Goal: Contribute content: Contribute content

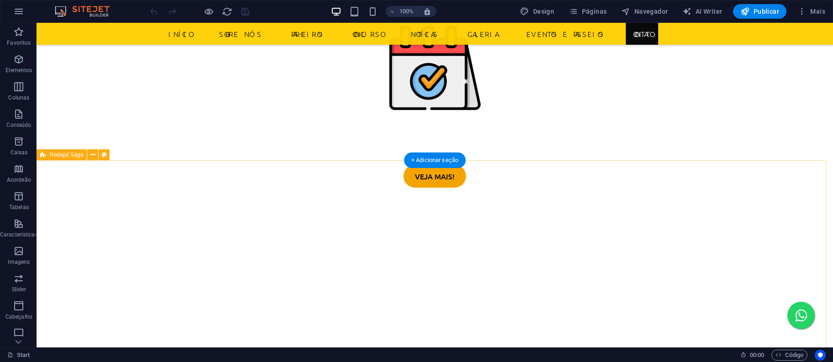
scroll to position [3597, 0]
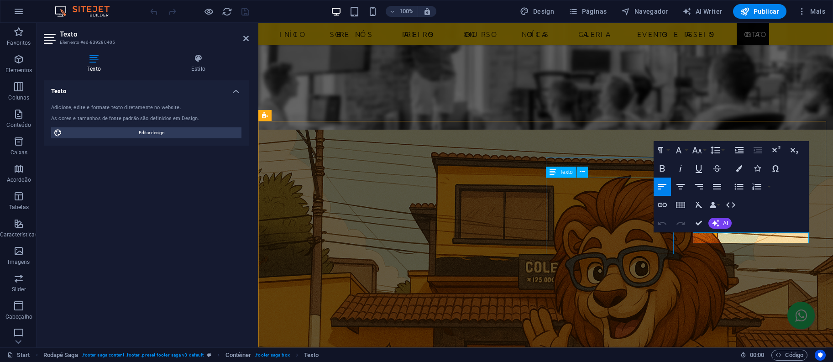
scroll to position [3560, 0]
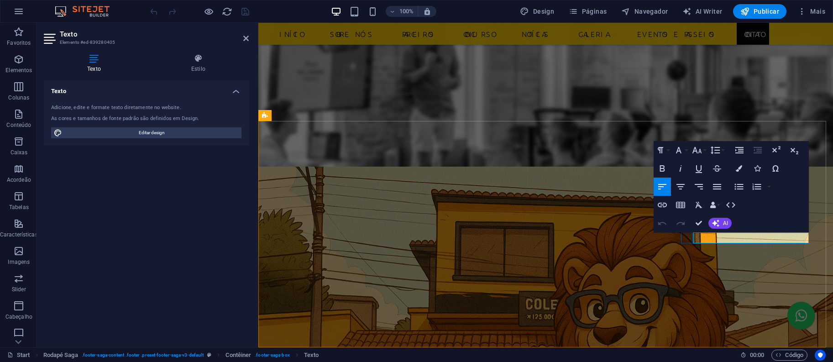
click at [661, 205] on icon "button" at bounding box center [662, 205] width 11 height 11
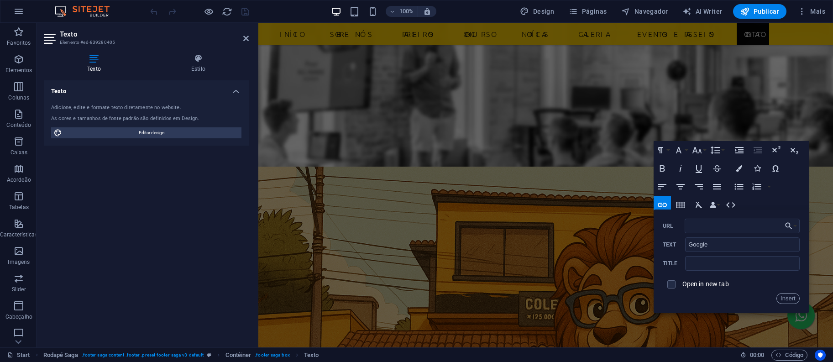
type input "https://share.google/i5rFcW0MusxNWieBT"
click at [789, 300] on button "Insert" at bounding box center [788, 298] width 23 height 11
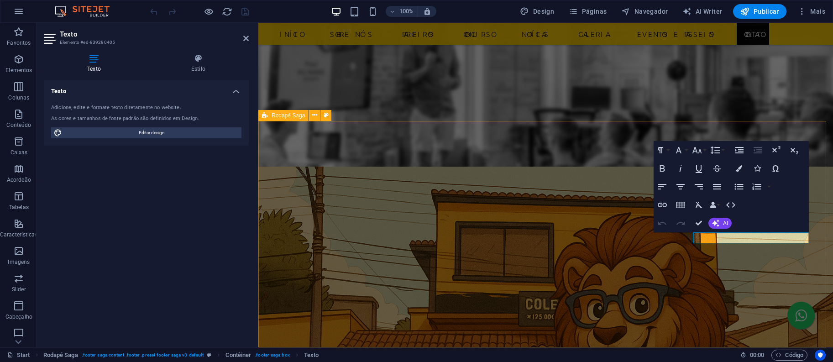
scroll to position [0, 0]
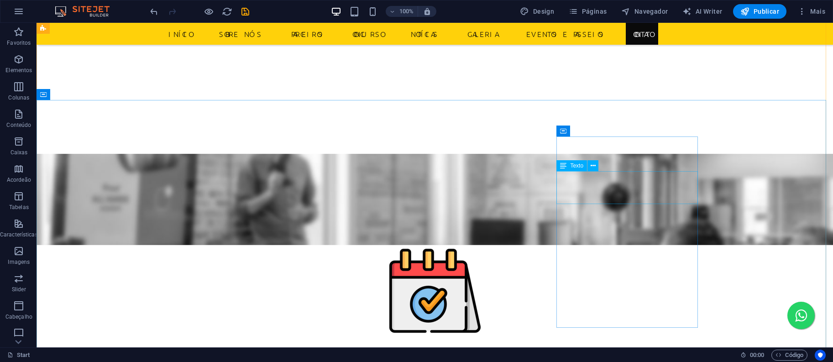
scroll to position [3597, 0]
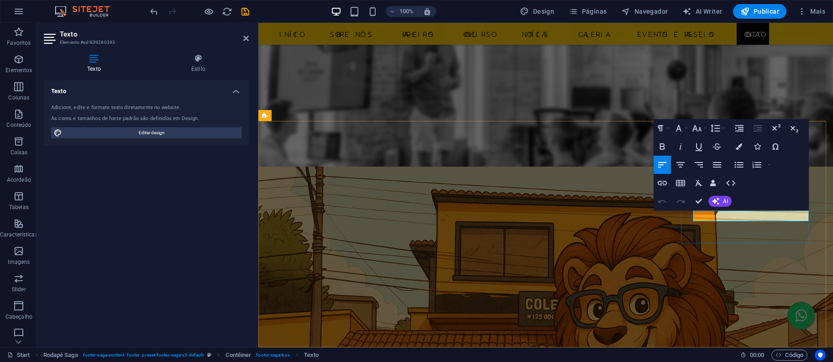
click at [661, 182] on icon "button" at bounding box center [662, 183] width 11 height 11
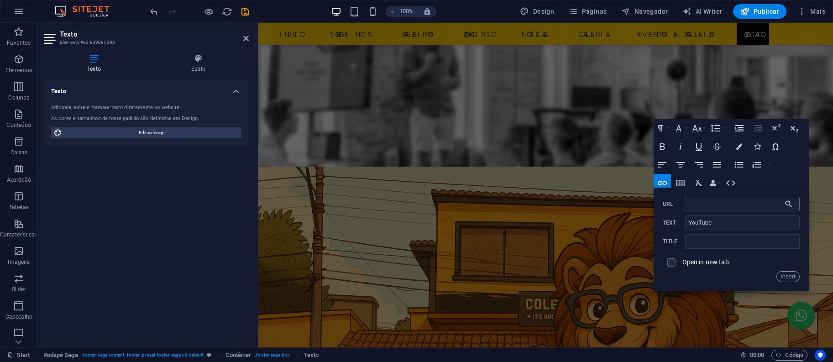
type input "https://www.youtube.com/@Col%C3%A9gioL%C3%ADderTV"
click at [792, 274] on button "Insert" at bounding box center [788, 276] width 23 height 11
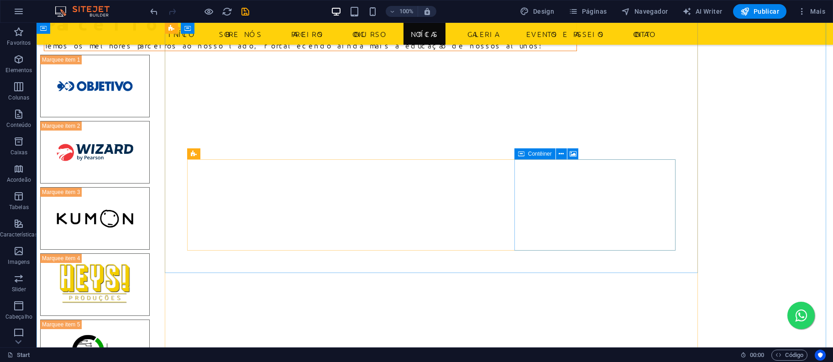
scroll to position [1893, 0]
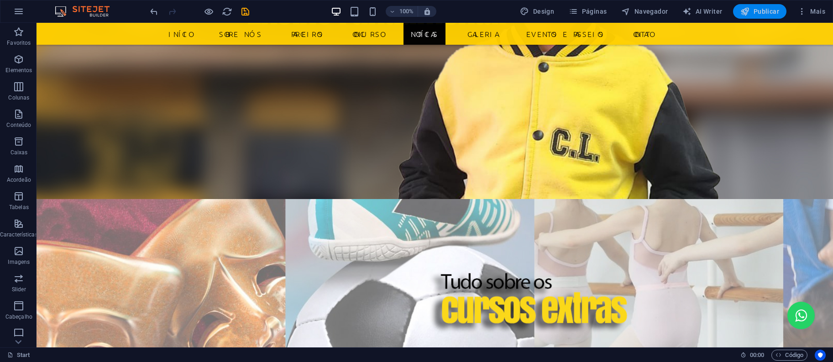
click at [765, 15] on span "Publicar" at bounding box center [759, 11] width 39 height 9
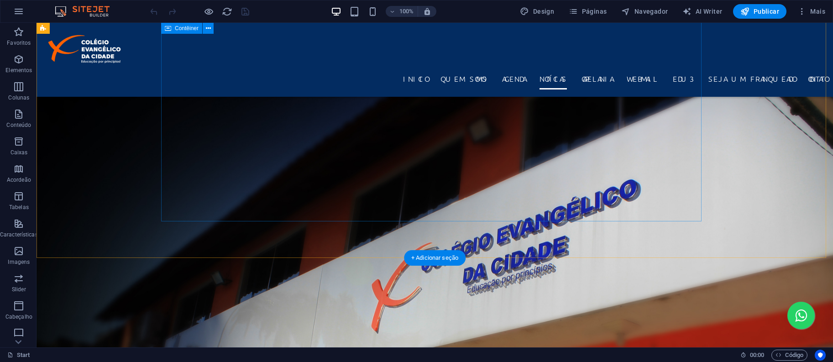
scroll to position [1985, 0]
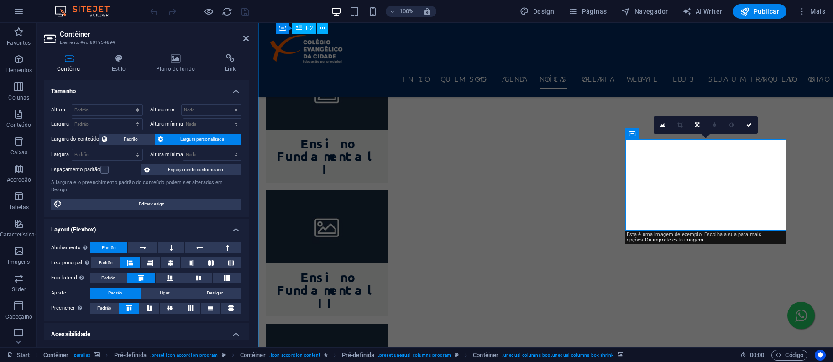
scroll to position [1932, 0]
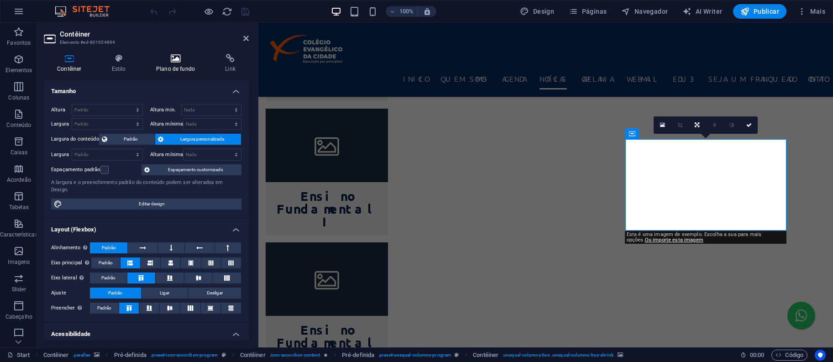
click at [176, 59] on icon at bounding box center [175, 58] width 65 height 9
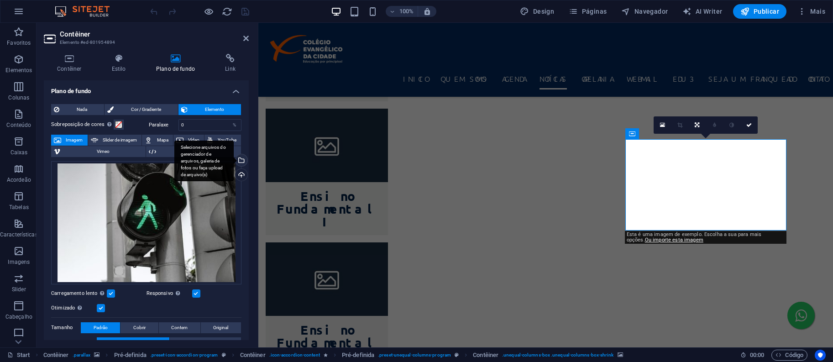
click at [244, 159] on div "Selecione arquivos do gerenciador de arquivos, galeria de fotos ou faça upload …" at bounding box center [241, 161] width 14 height 14
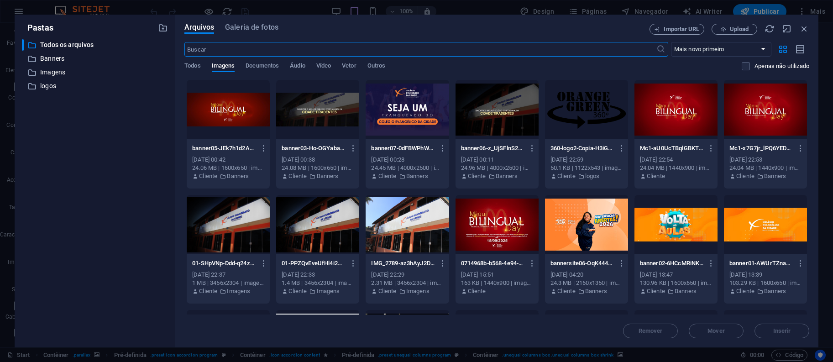
scroll to position [2123, 0]
click at [52, 59] on p "Banners" at bounding box center [95, 58] width 111 height 11
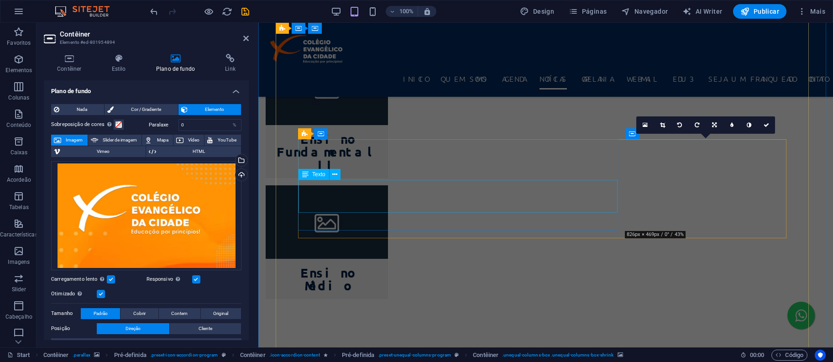
scroll to position [1841, 0]
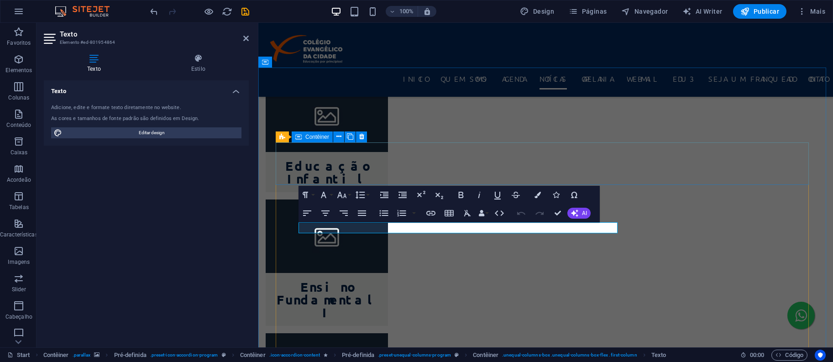
scroll to position [1758, 0]
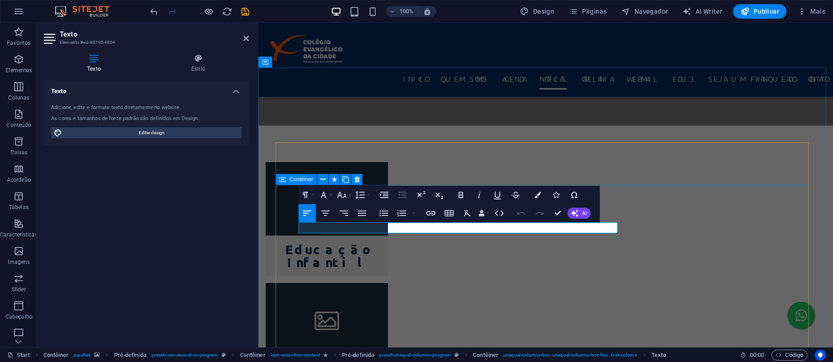
drag, startPoint x: 305, startPoint y: 229, endPoint x: 295, endPoint y: 229, distance: 10.1
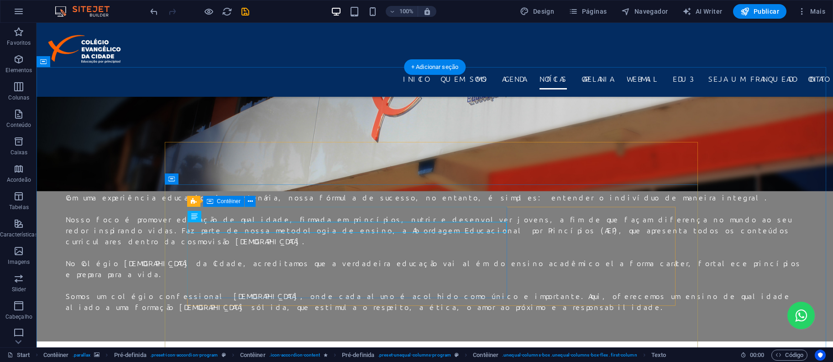
scroll to position [2176, 0]
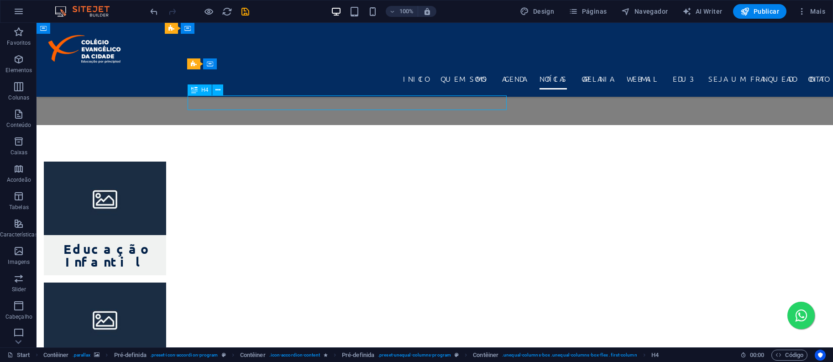
scroll to position [2073, 0]
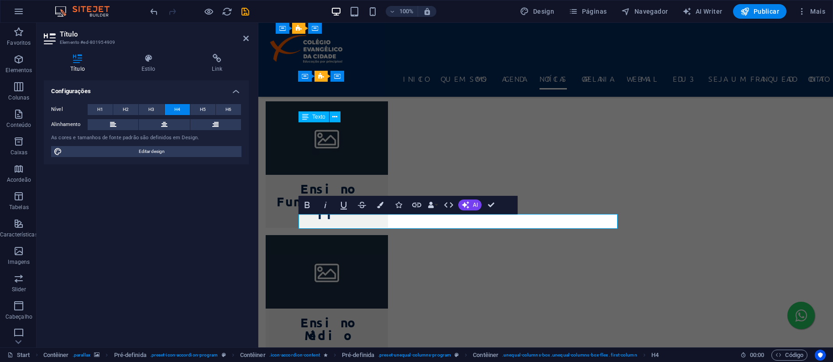
scroll to position [1990, 0]
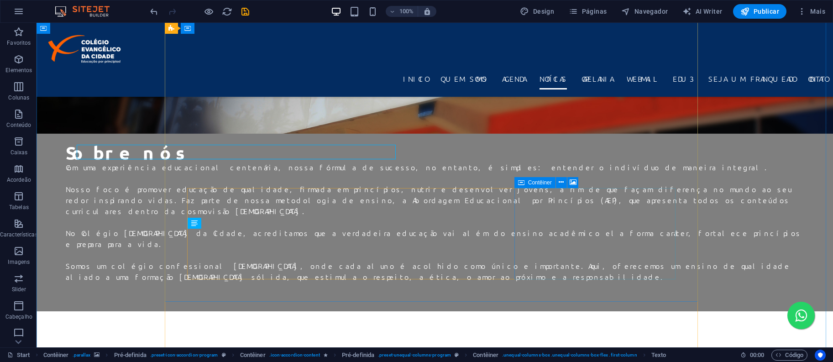
scroll to position [2074, 0]
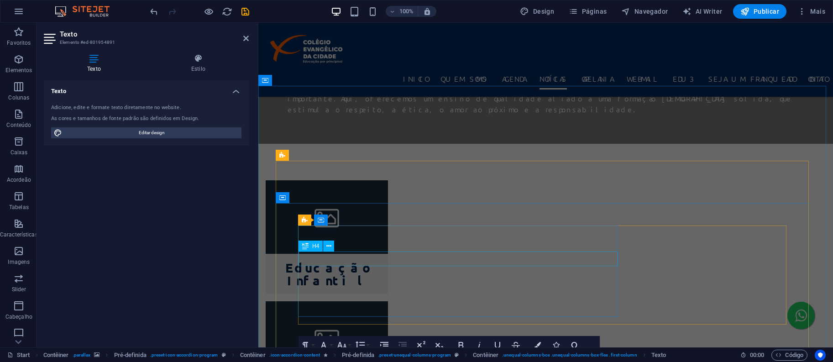
scroll to position [1983, 0]
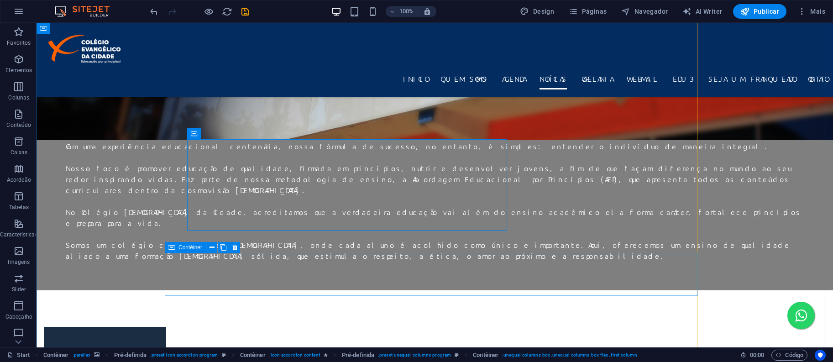
drag, startPoint x: 197, startPoint y: 257, endPoint x: 419, endPoint y: 257, distance: 221.9
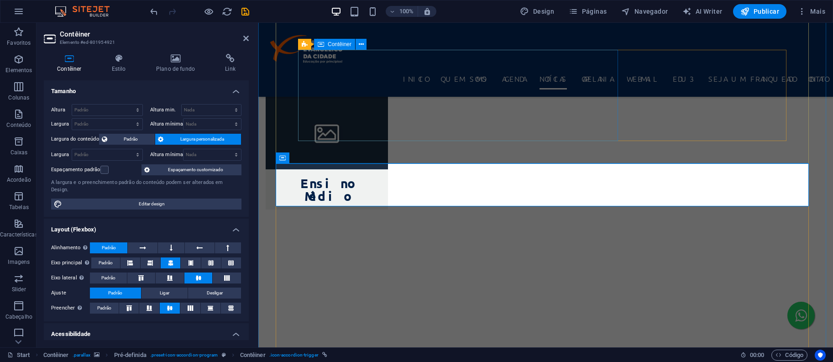
scroll to position [2128, 0]
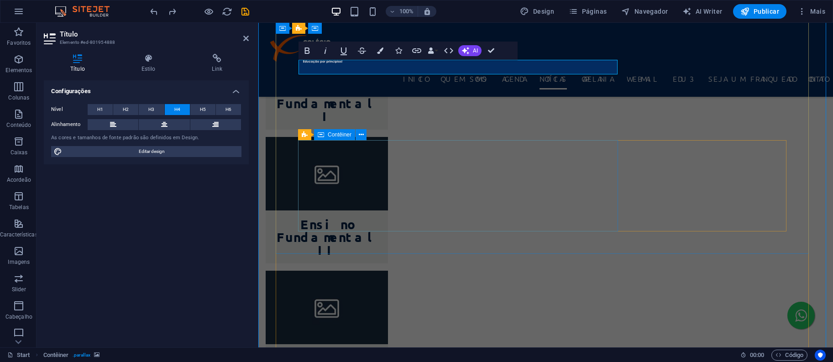
scroll to position [2121, 0]
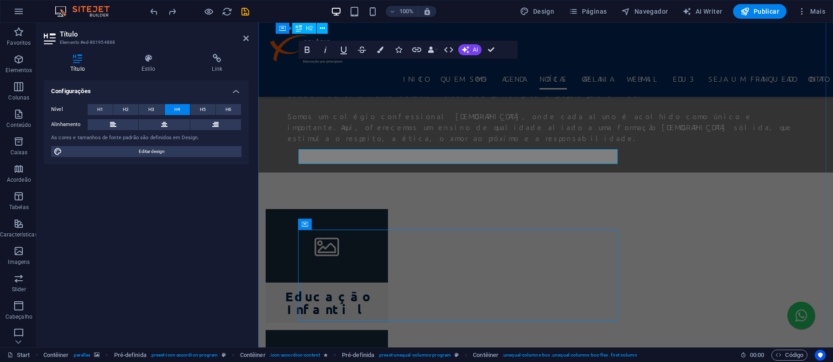
scroll to position [2038, 0]
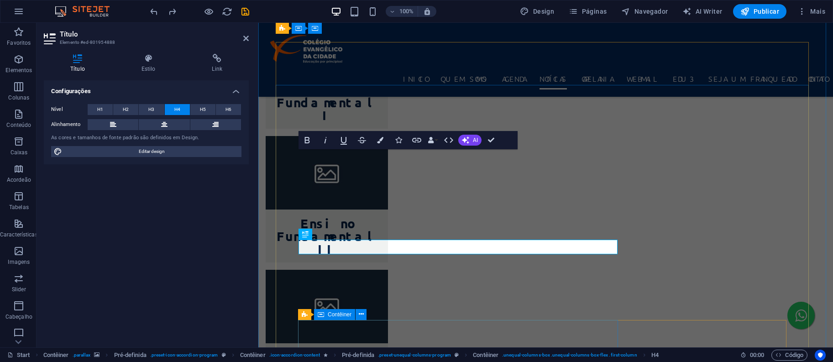
scroll to position [1948, 0]
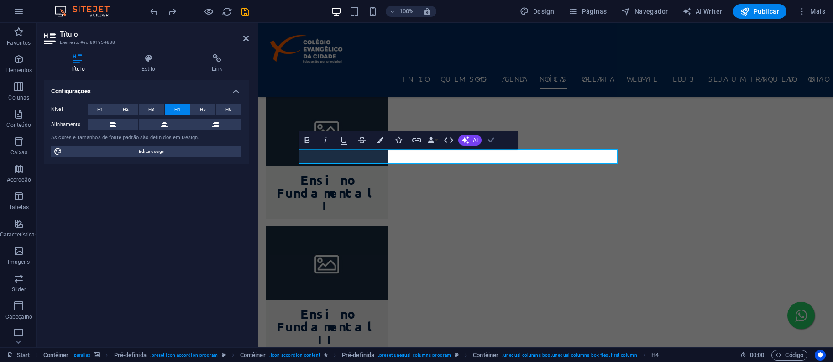
drag, startPoint x: 488, startPoint y: 140, endPoint x: 440, endPoint y: 117, distance: 53.5
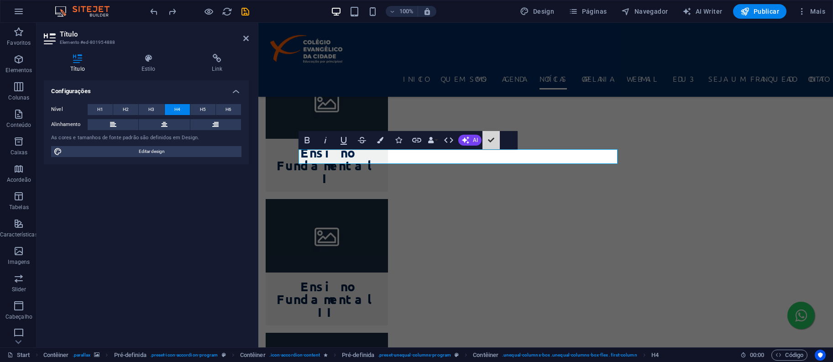
scroll to position [2032, 0]
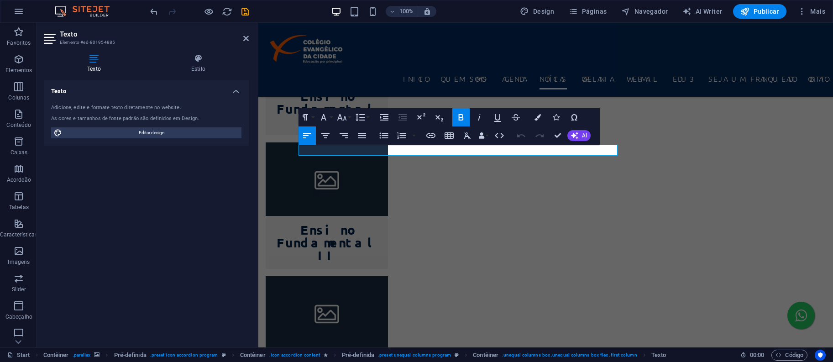
scroll to position [1942, 0]
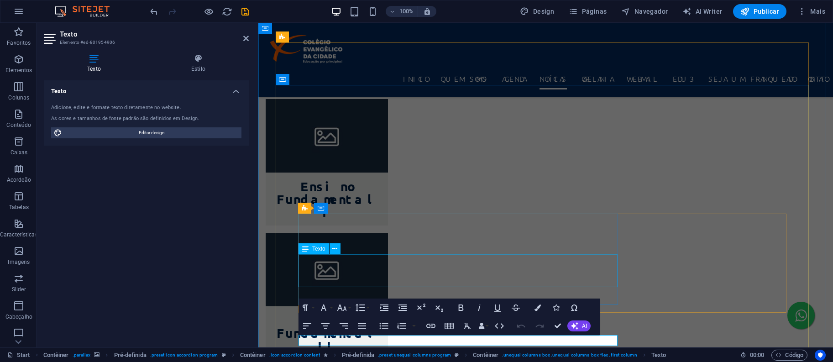
scroll to position [1858, 0]
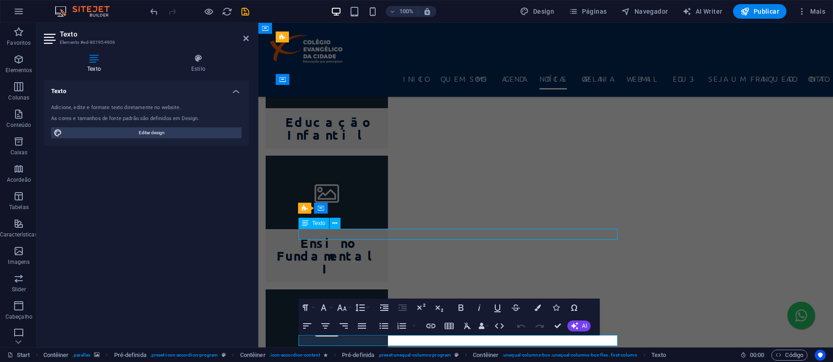
scroll to position [1948, 0]
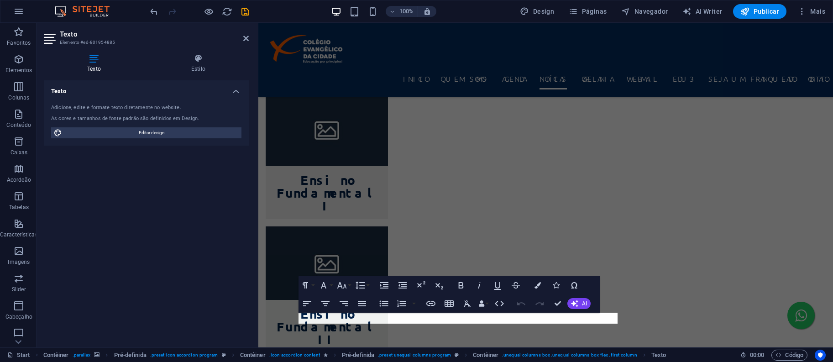
scroll to position [1774, 0]
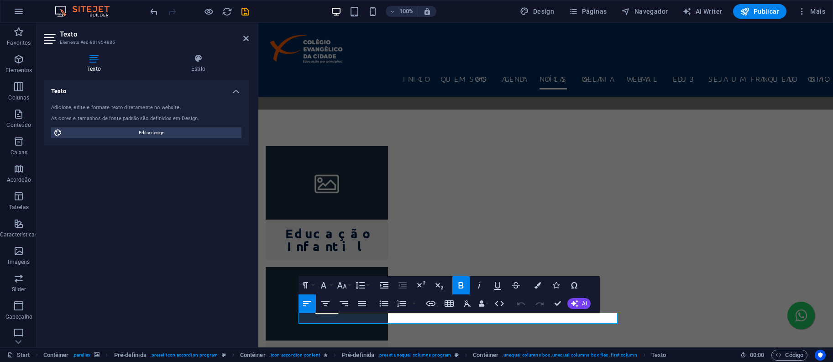
drag, startPoint x: 383, startPoint y: 319, endPoint x: 264, endPoint y: 319, distance: 119.2
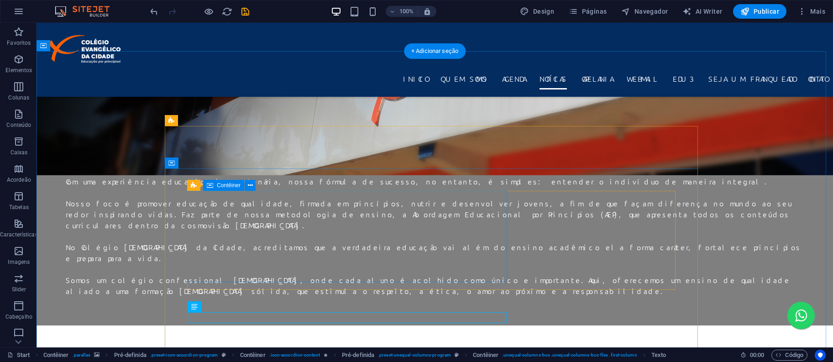
scroll to position [2191, 0]
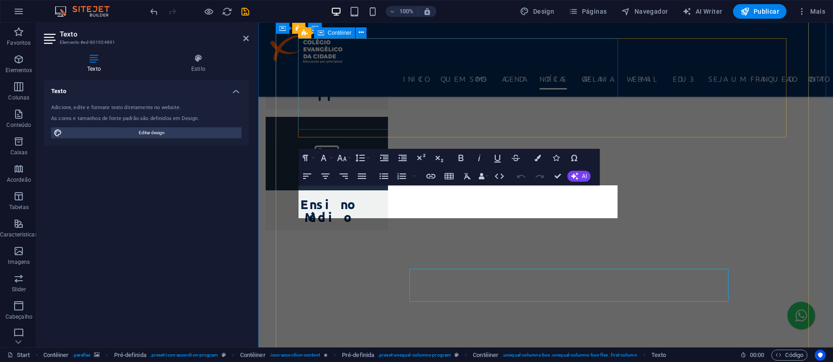
scroll to position [1927, 0]
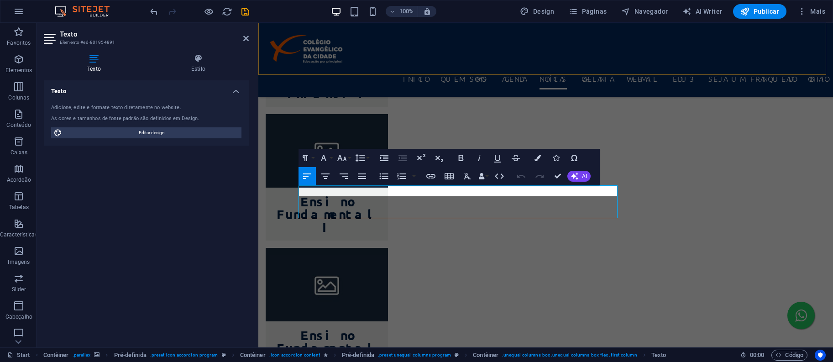
scroll to position [0, 1]
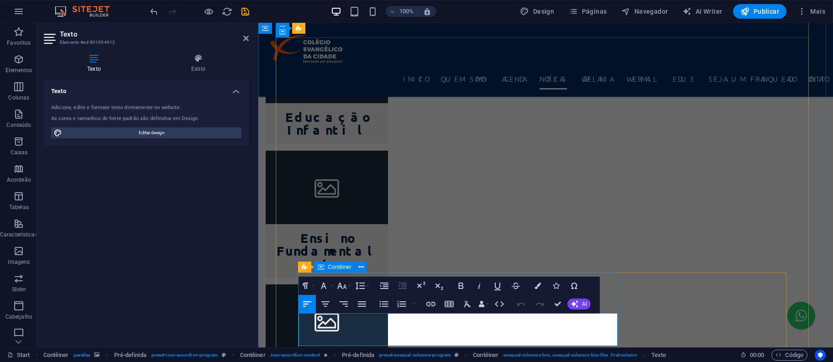
scroll to position [2133, 0]
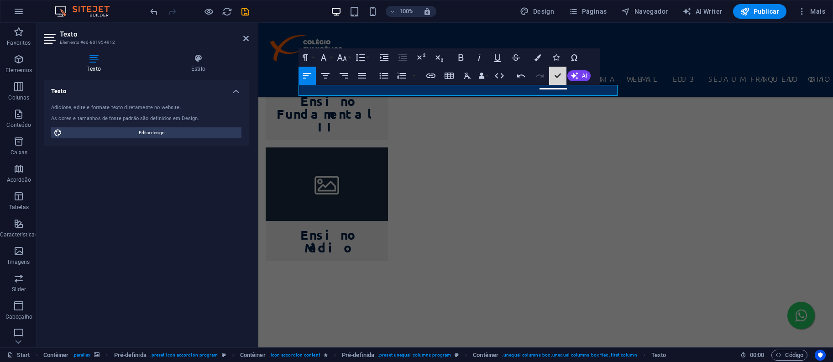
scroll to position [2217, 0]
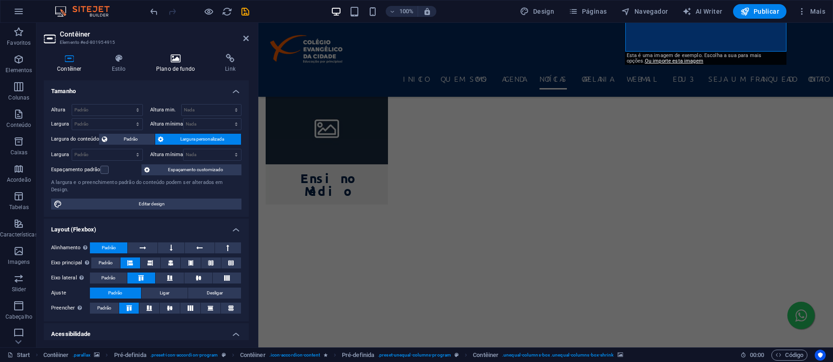
click at [179, 61] on icon at bounding box center [175, 58] width 65 height 9
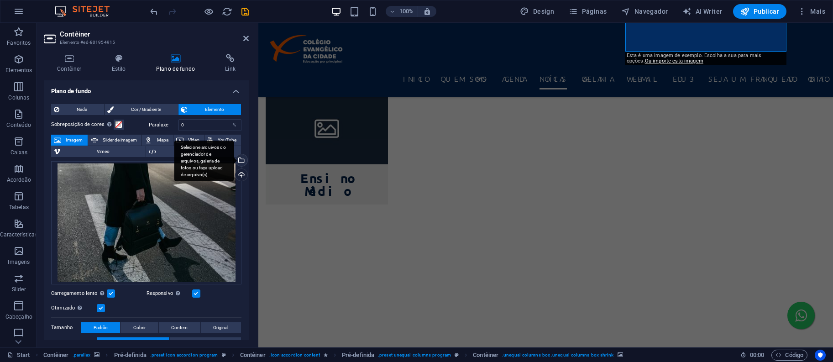
click at [244, 162] on div "Selecione arquivos do gerenciador de arquivos, galeria de fotos ou faça upload …" at bounding box center [241, 161] width 14 height 14
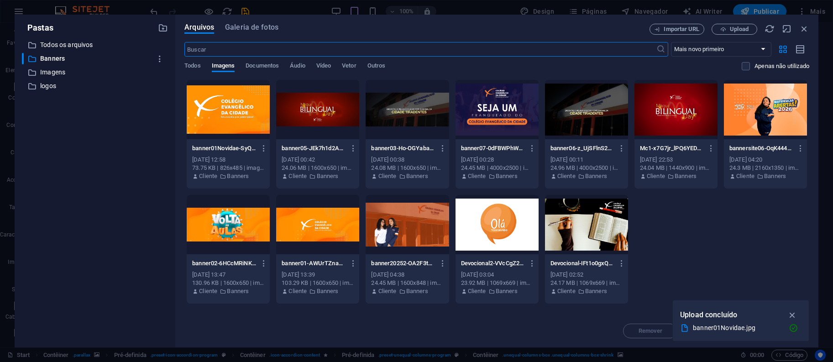
scroll to position [2215, 0]
click at [229, 123] on div at bounding box center [228, 109] width 83 height 59
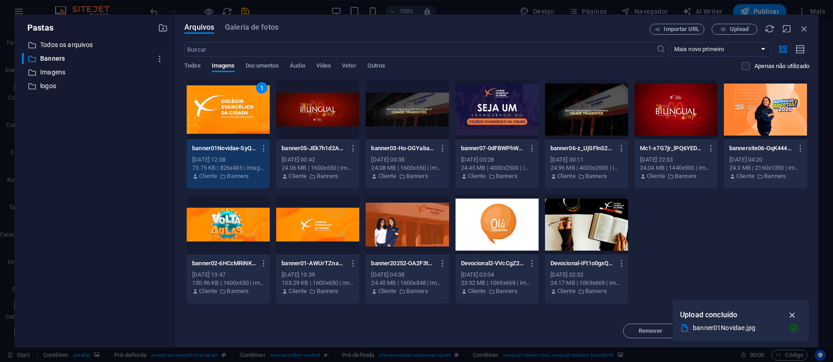
click at [791, 315] on icon "button" at bounding box center [793, 315] width 11 height 10
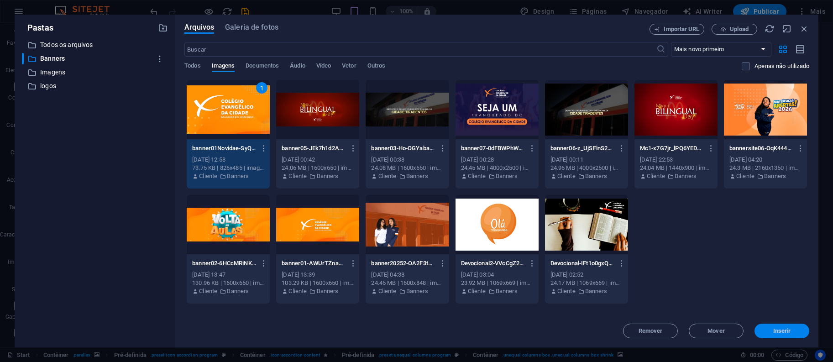
click at [768, 335] on button "Inserir" at bounding box center [782, 331] width 55 height 15
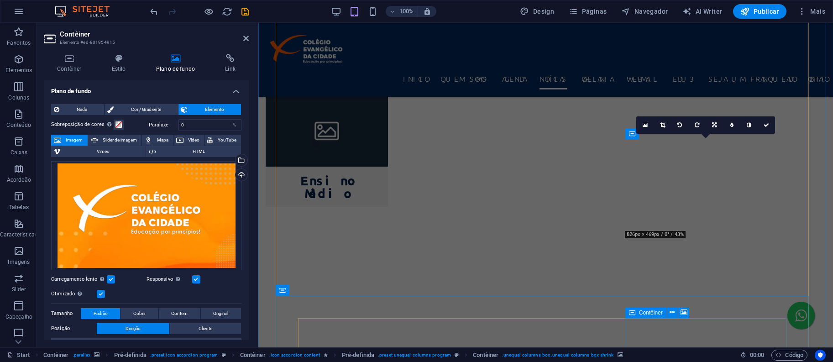
scroll to position [1948, 0]
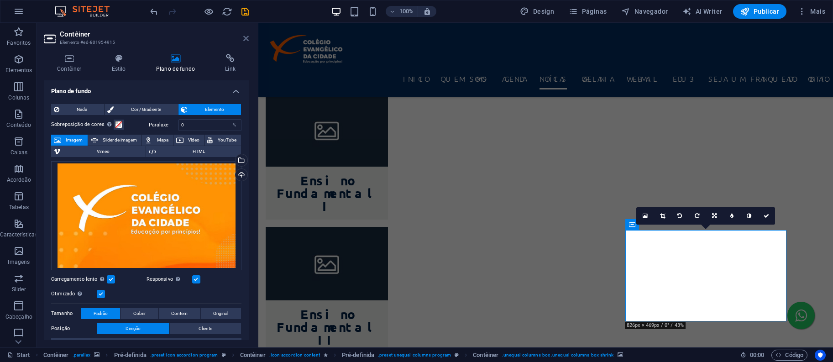
click at [244, 35] on icon at bounding box center [245, 38] width 5 height 7
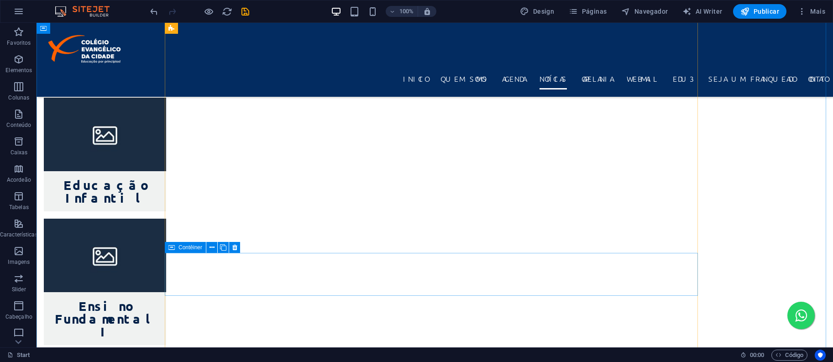
scroll to position [2456, 0]
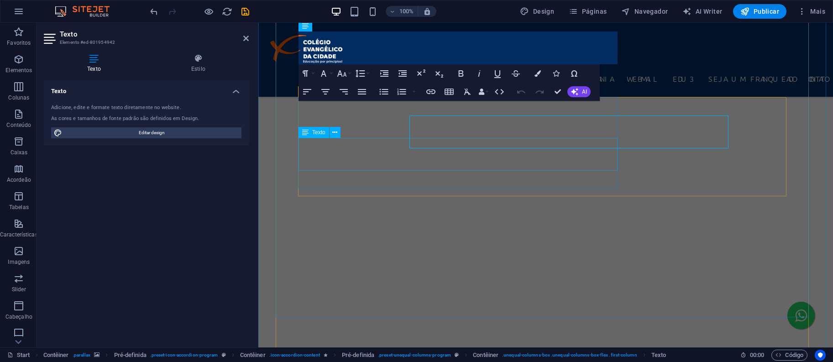
scroll to position [2366, 0]
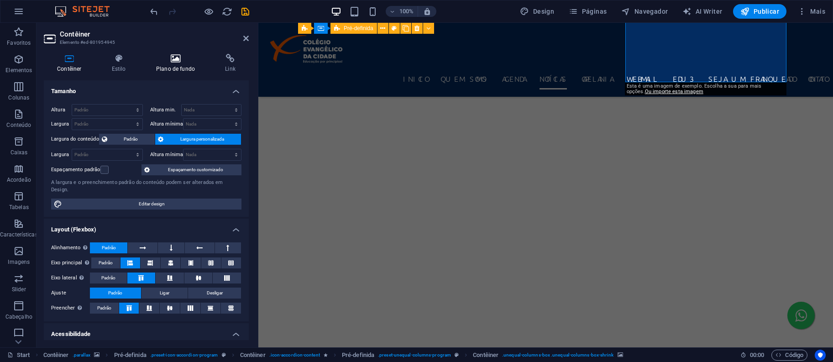
click at [173, 59] on icon at bounding box center [175, 58] width 65 height 9
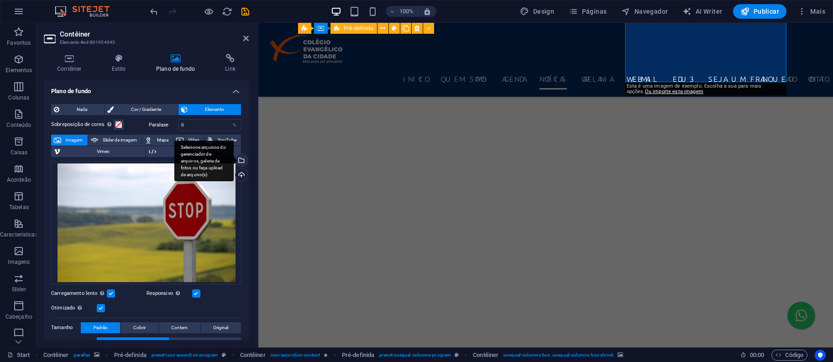
click at [243, 159] on div "Selecione arquivos do gerenciador de arquivos, galeria de fotos ou faça upload …" at bounding box center [241, 161] width 14 height 14
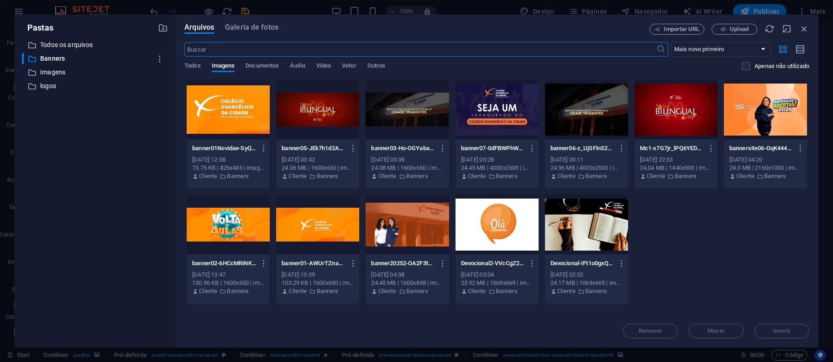
click at [252, 118] on div at bounding box center [228, 109] width 83 height 59
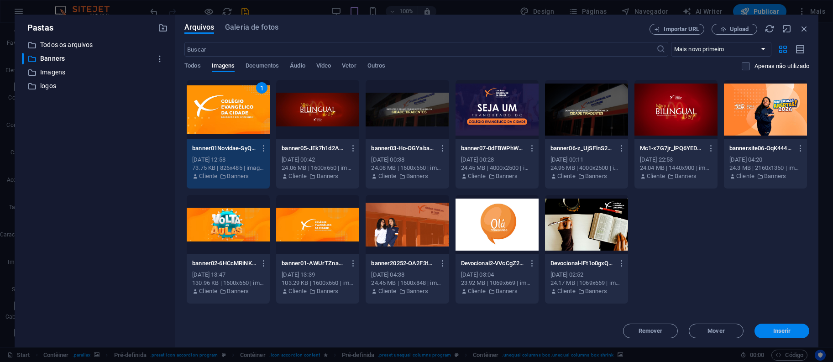
click at [784, 331] on span "Inserir" at bounding box center [782, 330] width 18 height 5
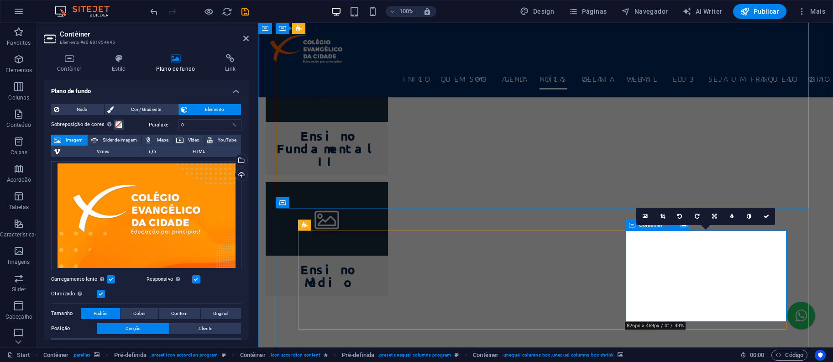
scroll to position [2370, 0]
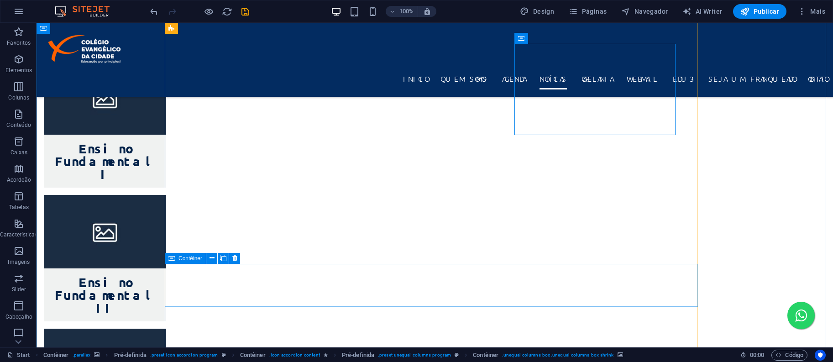
scroll to position [2613, 0]
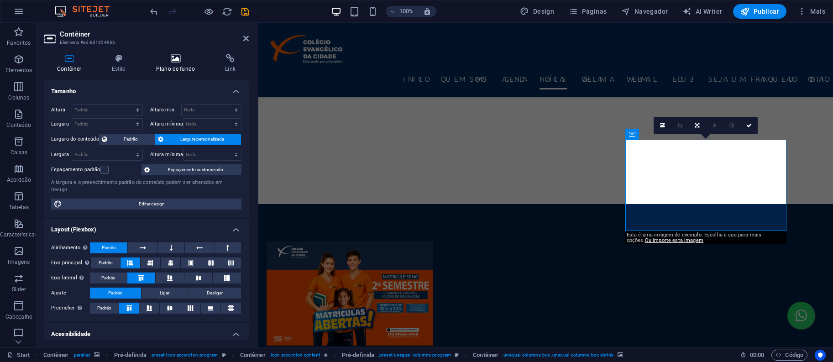
scroll to position [2323, 0]
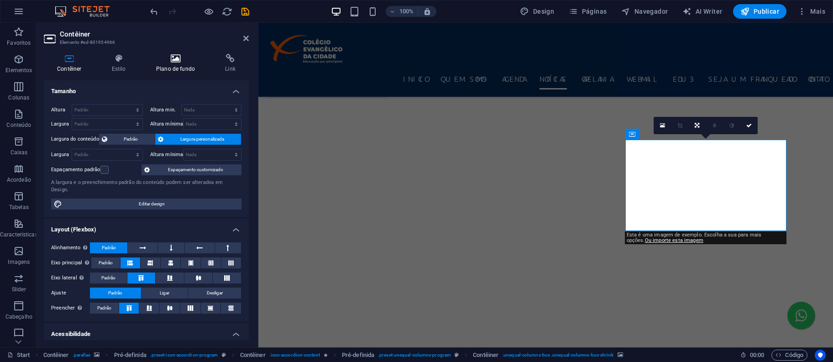
click at [163, 58] on icon at bounding box center [175, 58] width 65 height 9
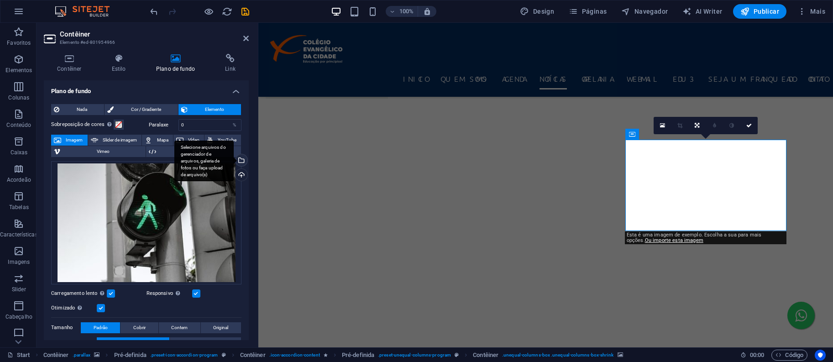
click at [242, 157] on div "Selecione arquivos do gerenciador de arquivos, galeria de fotos ou faça upload …" at bounding box center [241, 161] width 14 height 14
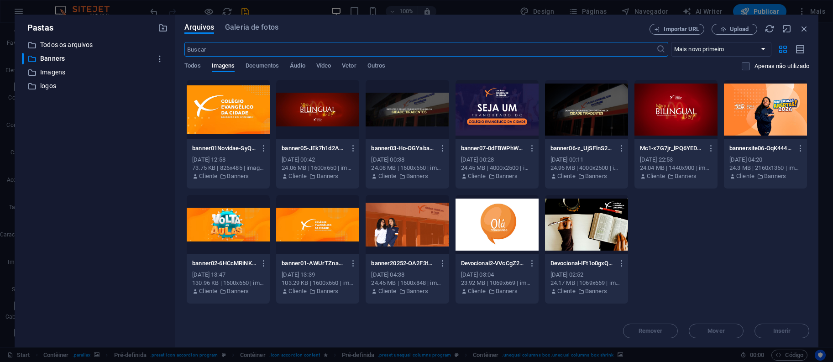
scroll to position [2633, 0]
click at [248, 120] on div at bounding box center [228, 109] width 83 height 59
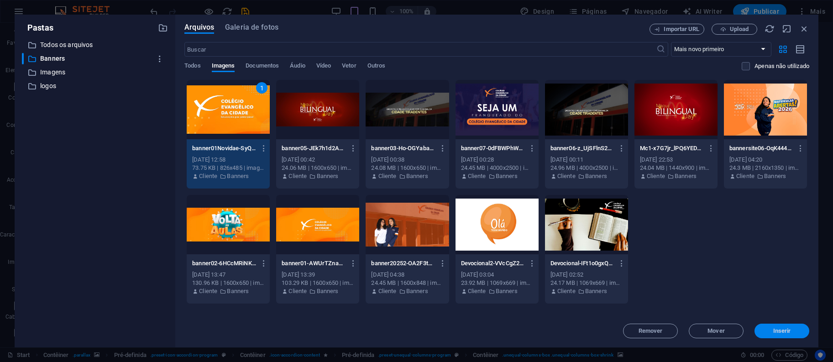
click at [798, 324] on button "Inserir" at bounding box center [782, 331] width 55 height 15
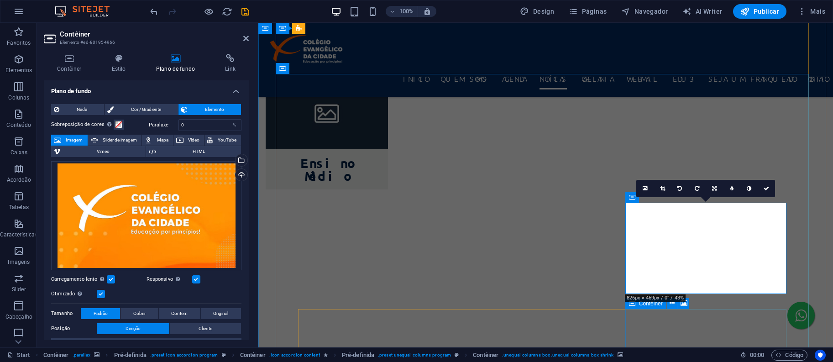
scroll to position [2476, 0]
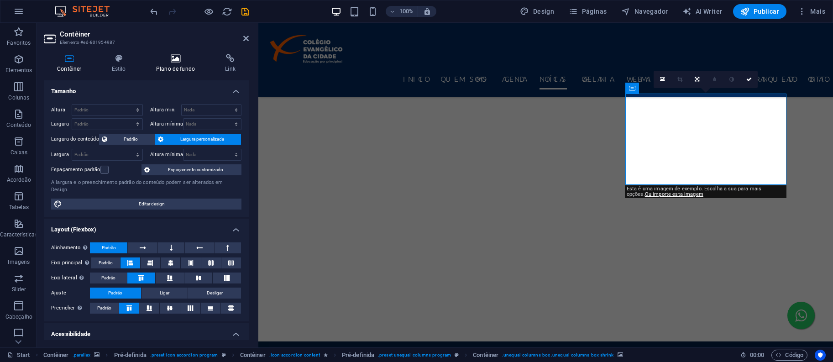
click at [188, 58] on icon at bounding box center [175, 58] width 65 height 9
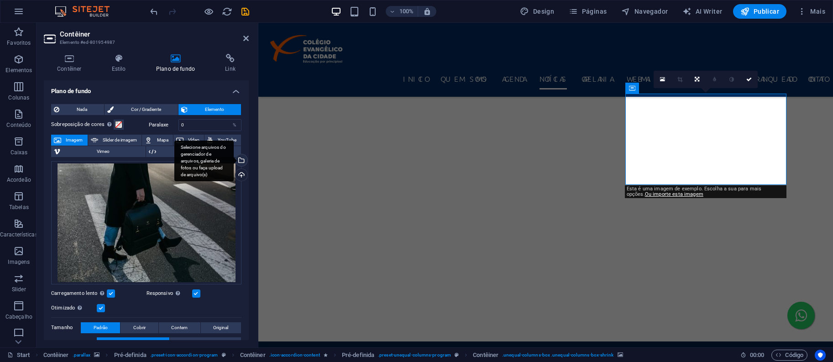
click at [243, 160] on div "Selecione arquivos do gerenciador de arquivos, galeria de fotos ou faça upload …" at bounding box center [241, 161] width 14 height 14
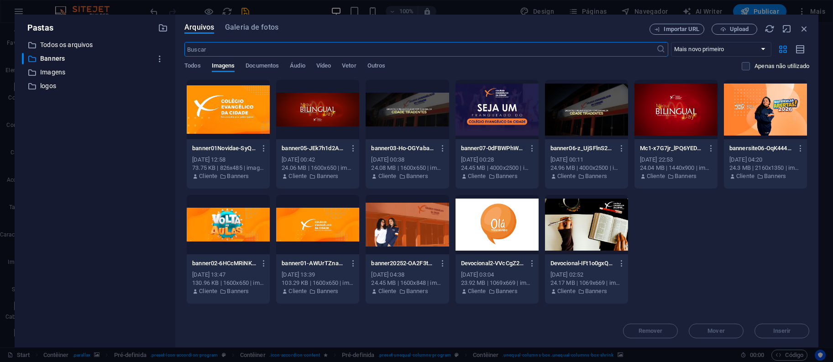
scroll to position [2767, 0]
click at [222, 135] on div at bounding box center [228, 109] width 83 height 59
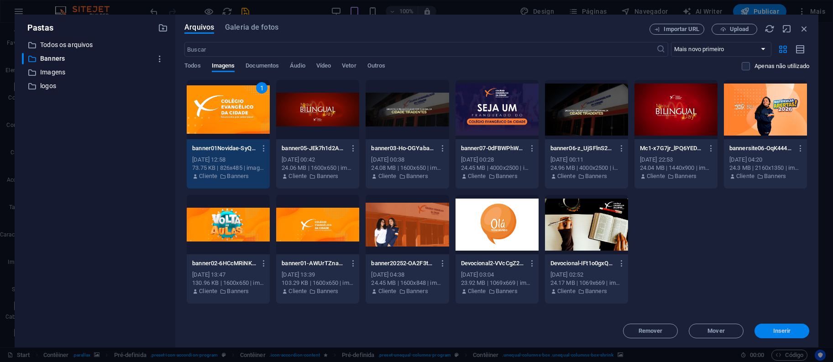
click at [794, 333] on span "Inserir" at bounding box center [781, 330] width 47 height 5
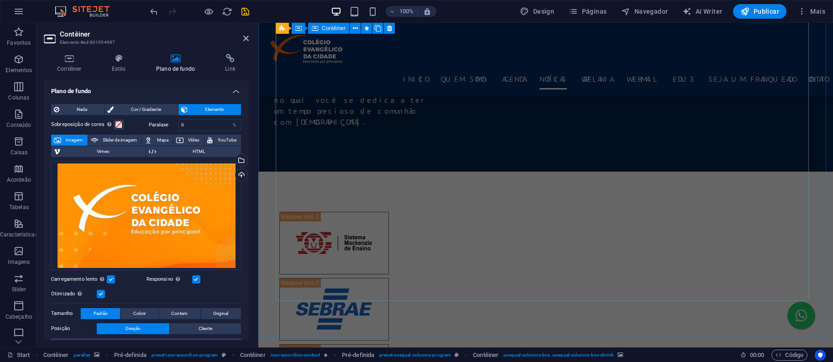
scroll to position [3556, 0]
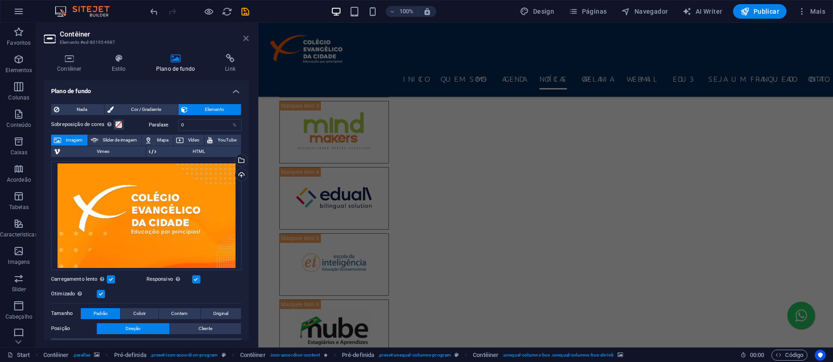
click at [248, 39] on aside "Contêiner Elemento #ed-801954987 Contêiner Estilo Plano de fundo Link Tamanho A…" at bounding box center [148, 185] width 222 height 325
click at [246, 39] on icon at bounding box center [245, 38] width 5 height 7
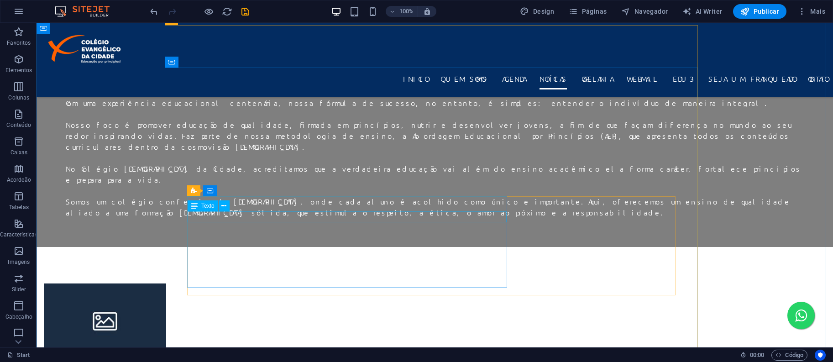
scroll to position [2270, 0]
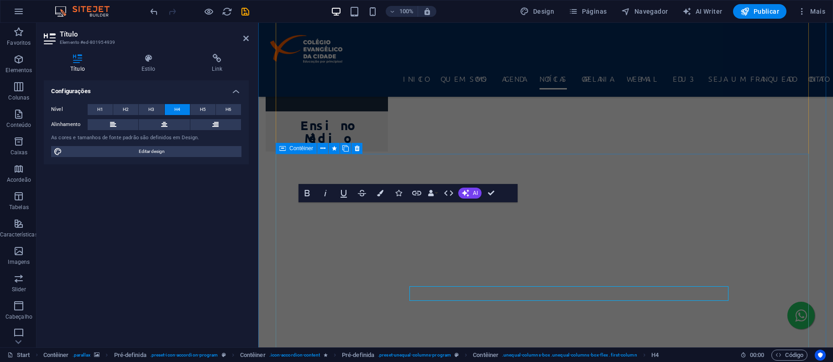
scroll to position [2180, 0]
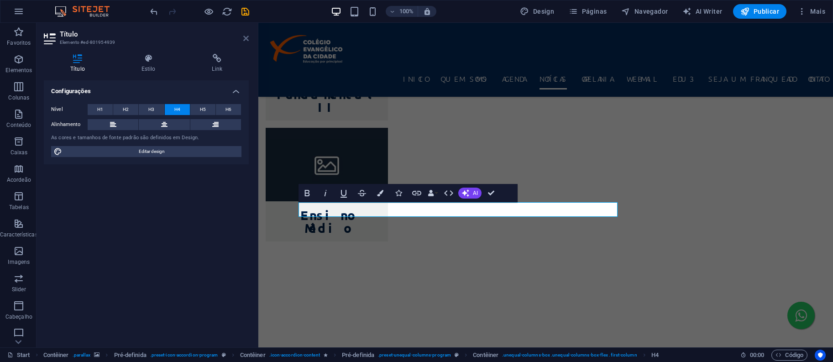
click at [247, 40] on icon at bounding box center [245, 38] width 5 height 7
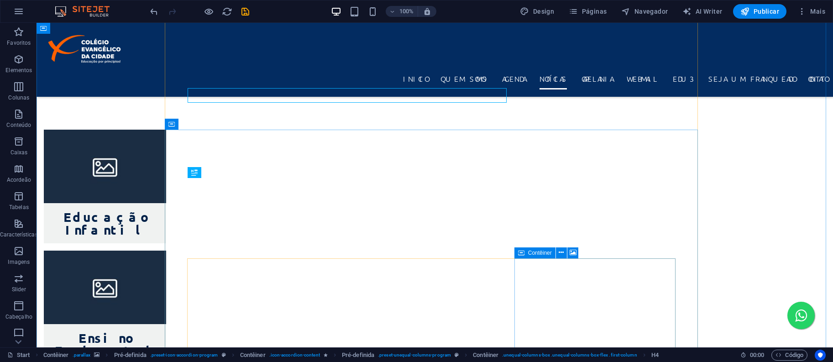
scroll to position [2378, 0]
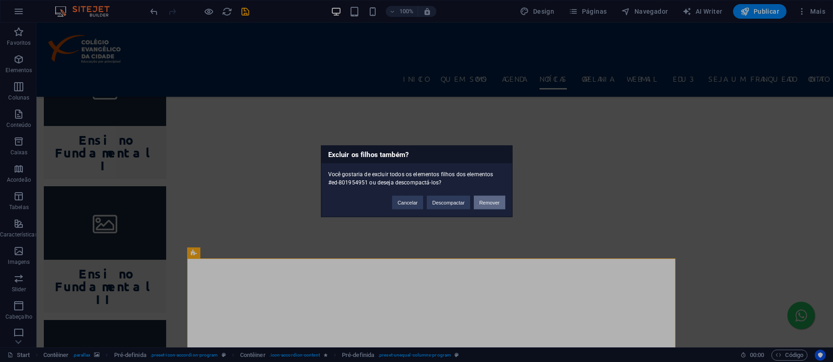
click at [485, 199] on button "Remover" at bounding box center [490, 202] width 32 height 14
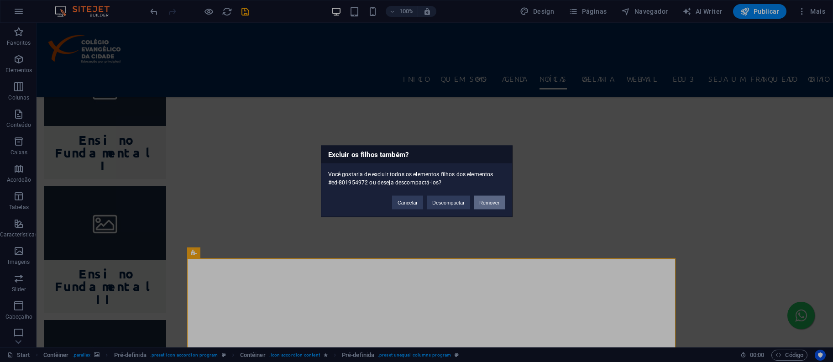
click at [486, 203] on button "Remover" at bounding box center [490, 202] width 32 height 14
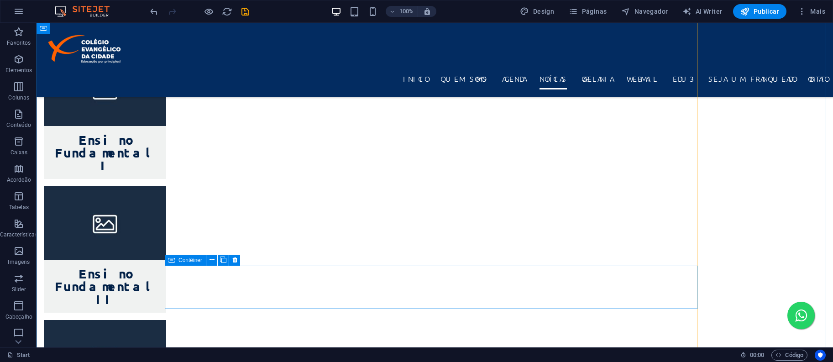
scroll to position [2622, 0]
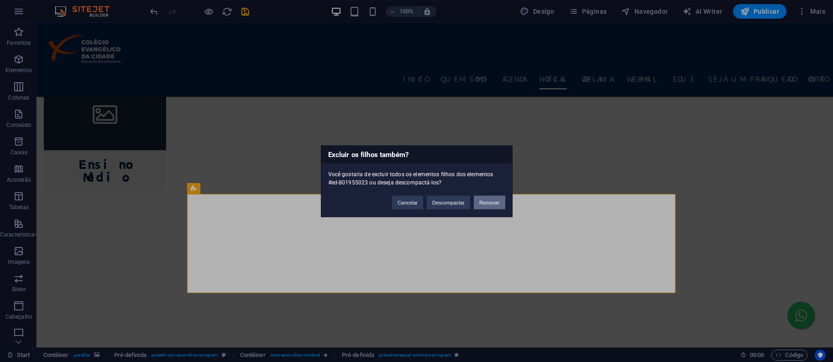
click at [484, 206] on button "Remover" at bounding box center [490, 202] width 32 height 14
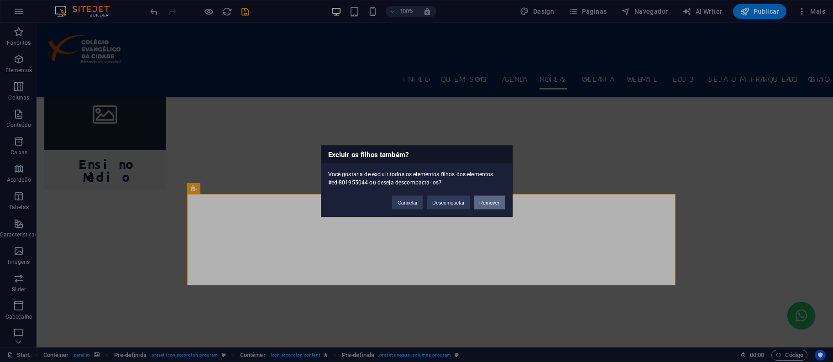
click at [484, 205] on button "Remover" at bounding box center [490, 202] width 32 height 14
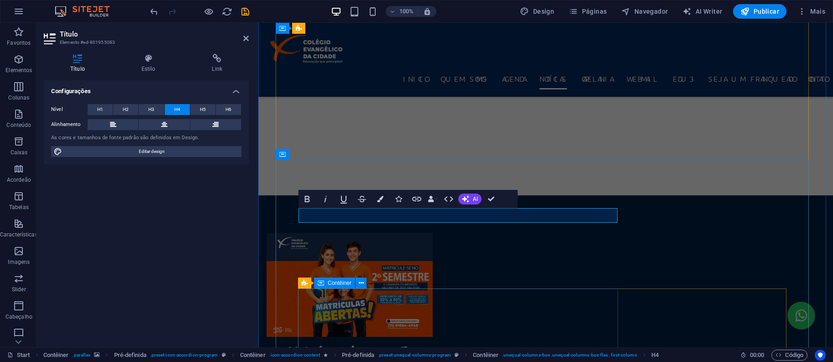
scroll to position [2532, 0]
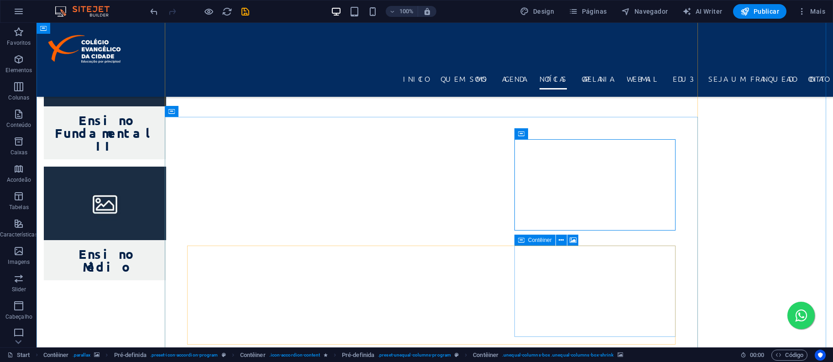
scroll to position [2749, 0]
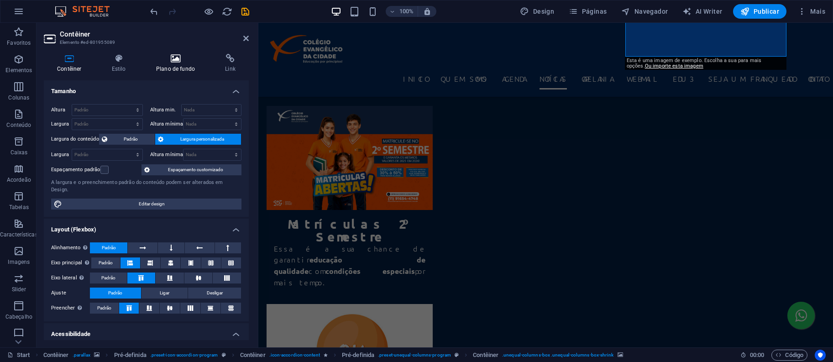
click at [180, 61] on icon at bounding box center [175, 58] width 65 height 9
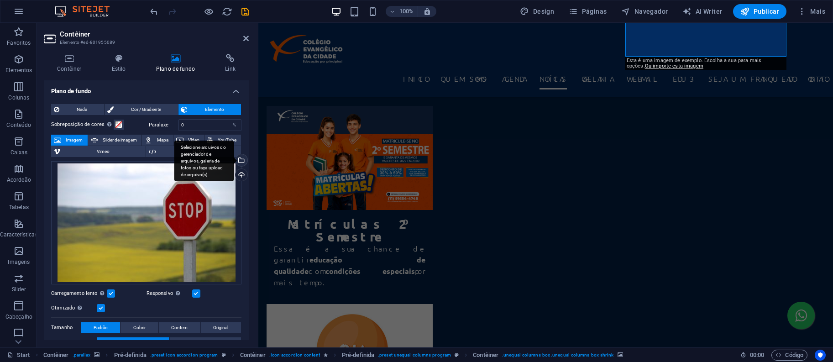
click at [242, 161] on div "Selecione arquivos do gerenciador de arquivos, galeria de fotos ou faça upload …" at bounding box center [241, 161] width 14 height 14
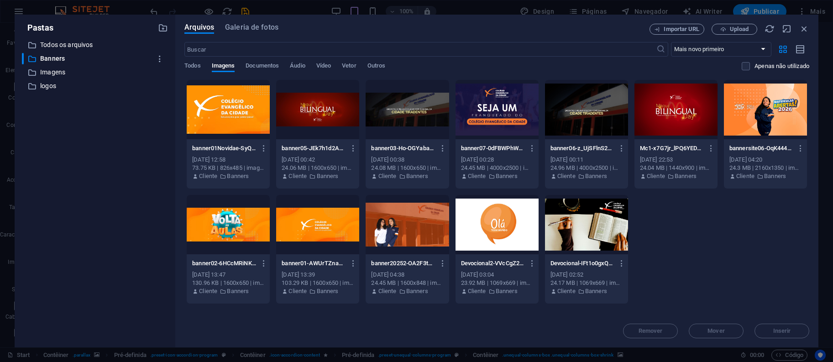
click at [263, 114] on div at bounding box center [228, 109] width 83 height 59
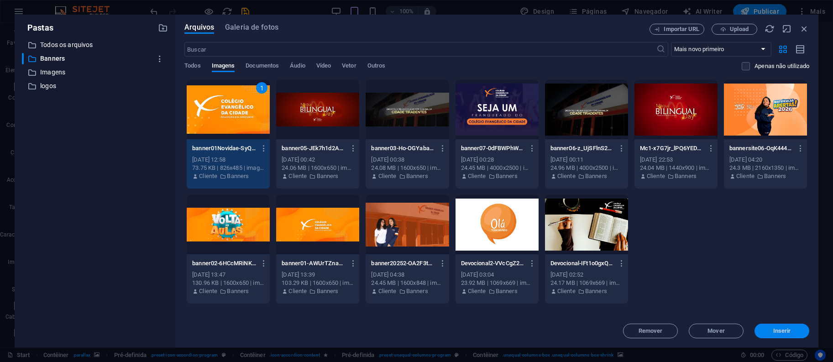
click at [796, 333] on span "Inserir" at bounding box center [781, 330] width 47 height 5
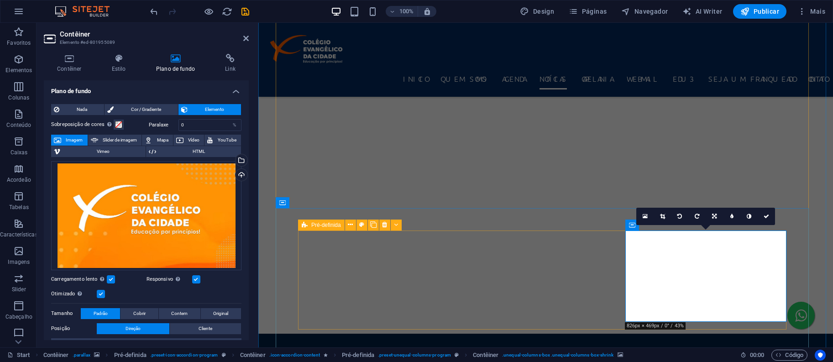
scroll to position [2727, 0]
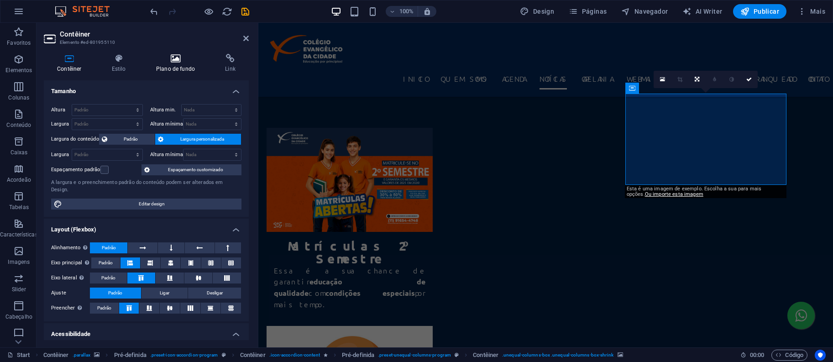
click at [167, 56] on icon at bounding box center [175, 58] width 65 height 9
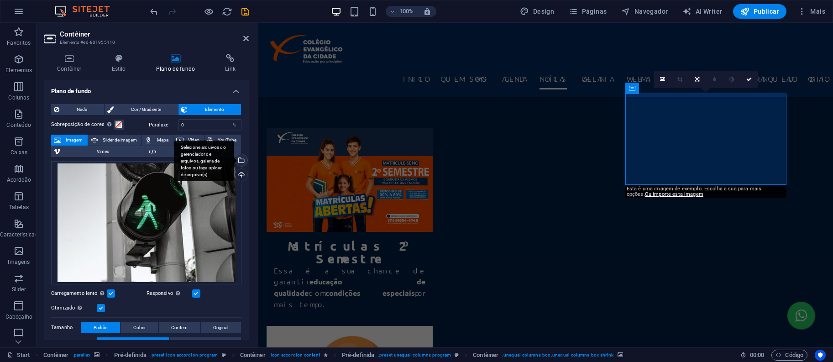
click at [234, 158] on div "Selecione arquivos do gerenciador de arquivos, galeria de fotos ou faça upload …" at bounding box center [203, 161] width 59 height 41
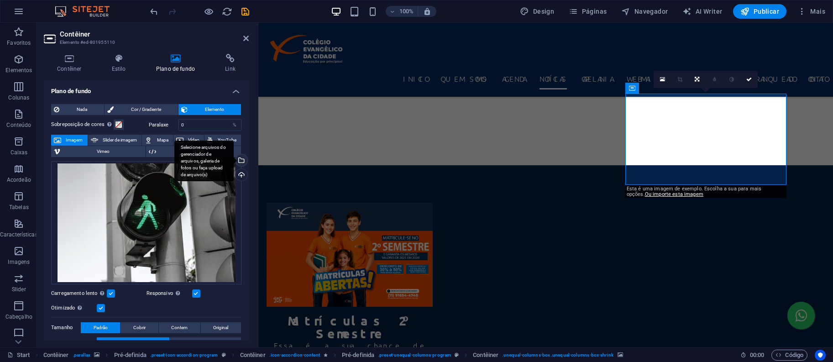
scroll to position [3046, 0]
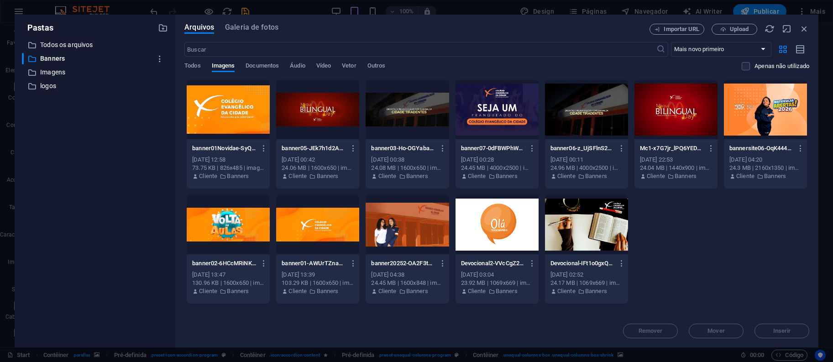
click at [222, 104] on div at bounding box center [228, 109] width 83 height 59
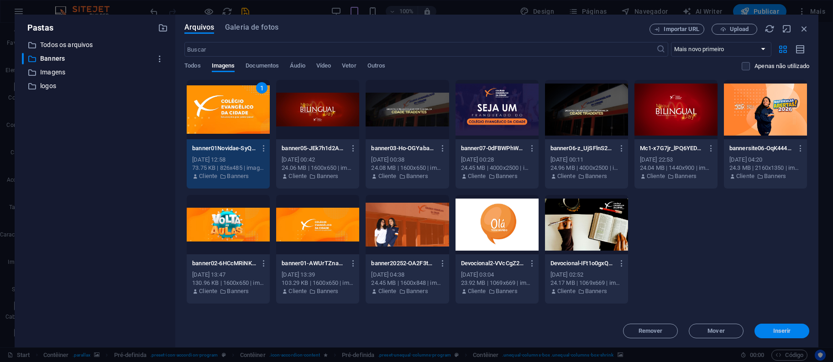
click at [790, 336] on button "Inserir" at bounding box center [782, 331] width 55 height 15
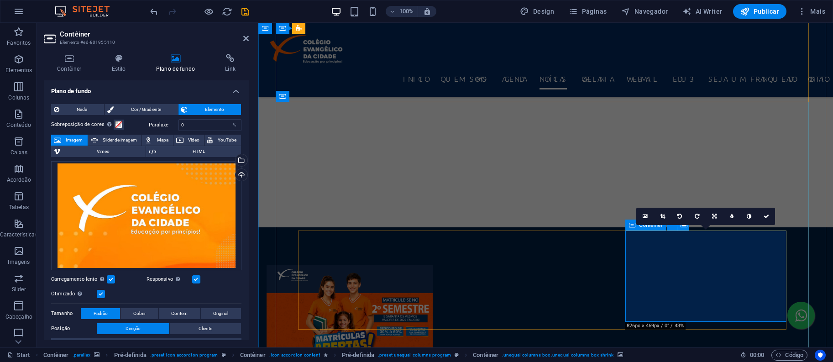
scroll to position [2834, 0]
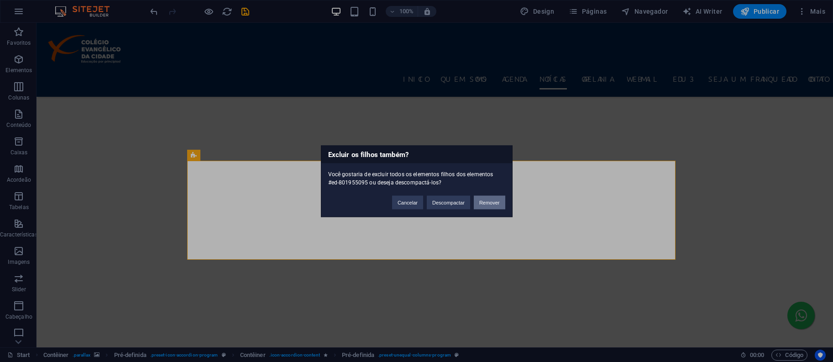
click at [484, 205] on button "Remover" at bounding box center [490, 202] width 32 height 14
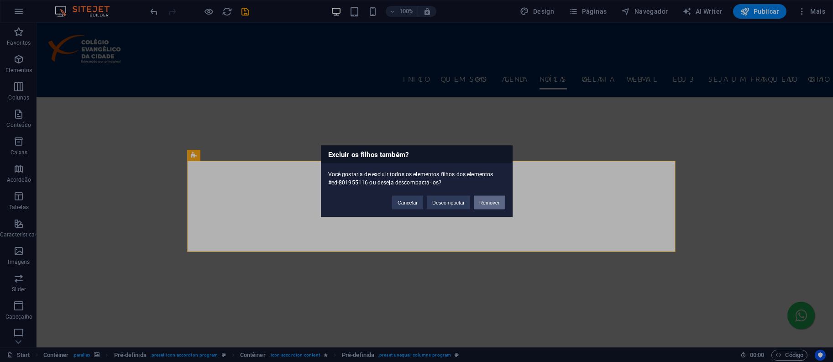
click at [494, 201] on button "Remover" at bounding box center [490, 202] width 32 height 14
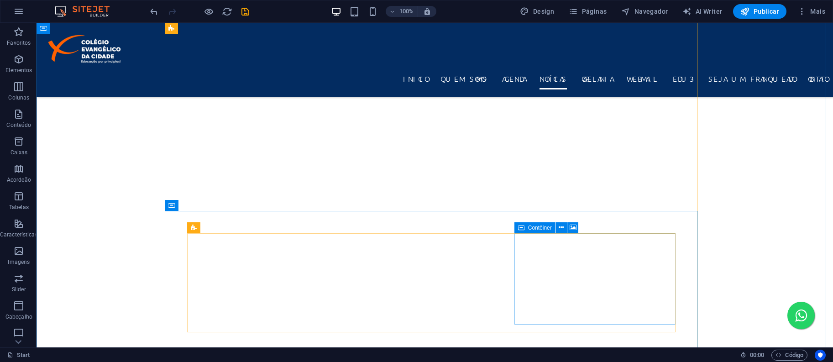
scroll to position [3077, 0]
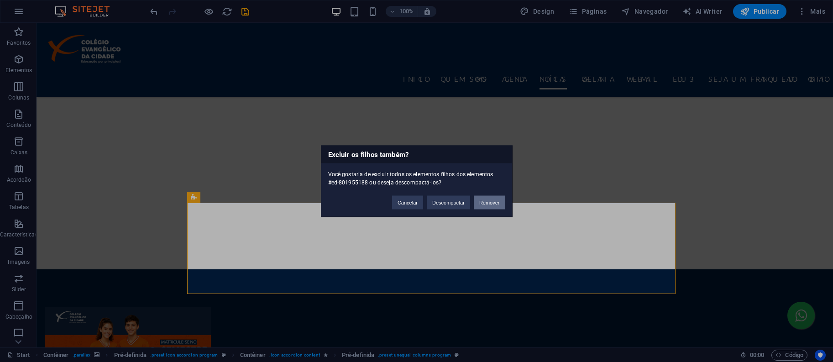
click at [500, 203] on button "Remover" at bounding box center [490, 202] width 32 height 14
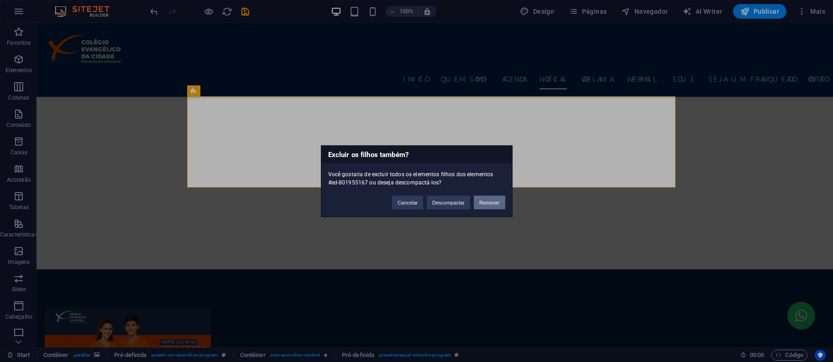
click at [495, 200] on button "Remover" at bounding box center [490, 202] width 32 height 14
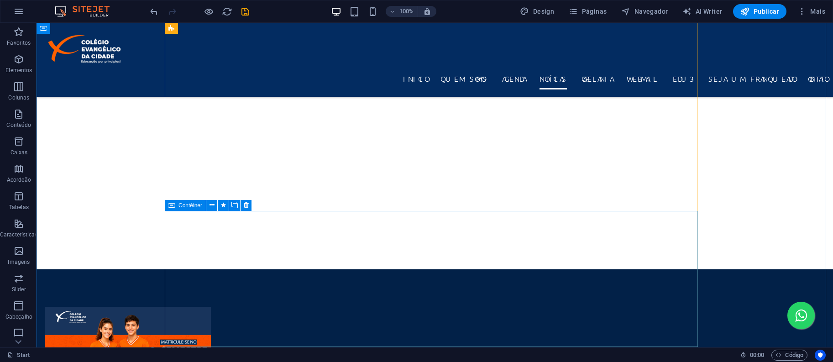
scroll to position [2834, 0]
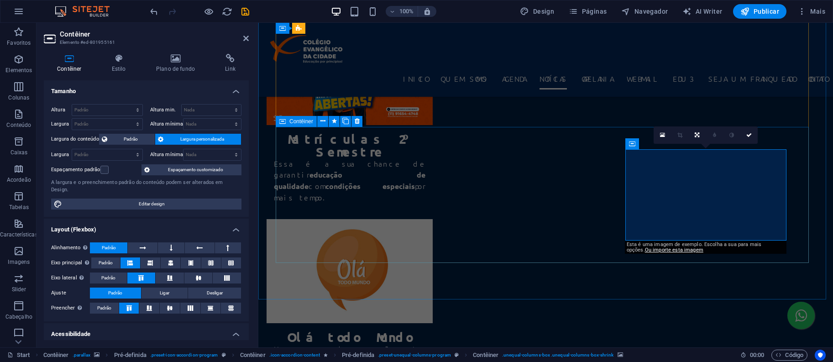
scroll to position [2744, 0]
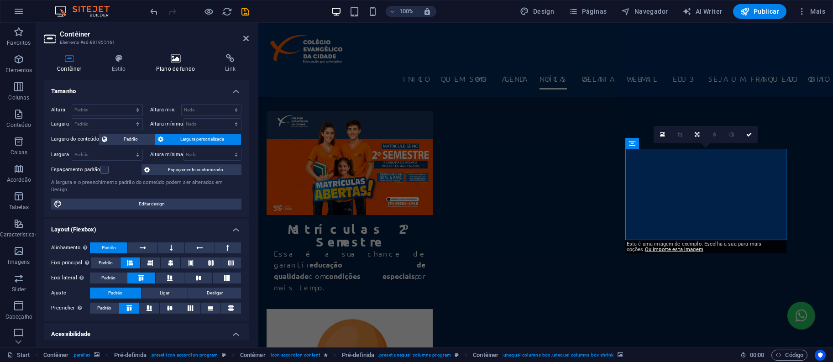
click at [180, 57] on icon at bounding box center [175, 58] width 65 height 9
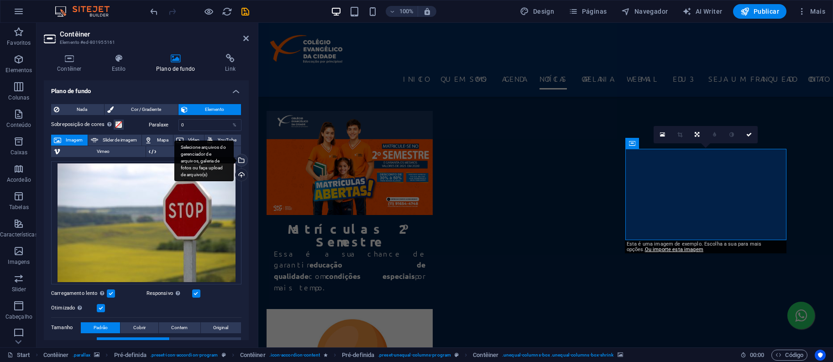
click at [242, 161] on div "Selecione arquivos do gerenciador de arquivos, galeria de fotos ou faça upload …" at bounding box center [241, 161] width 14 height 14
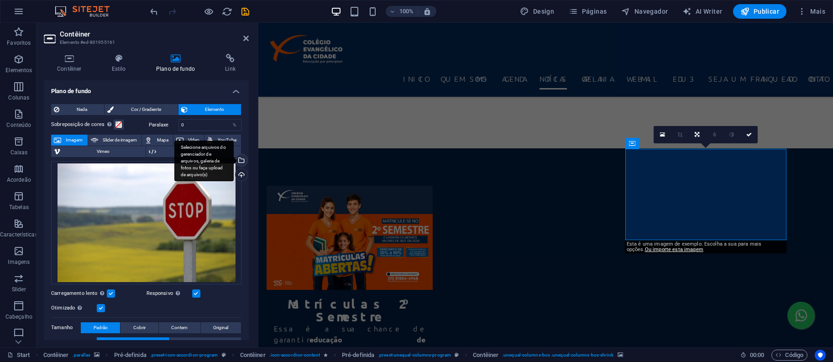
scroll to position [2924, 0]
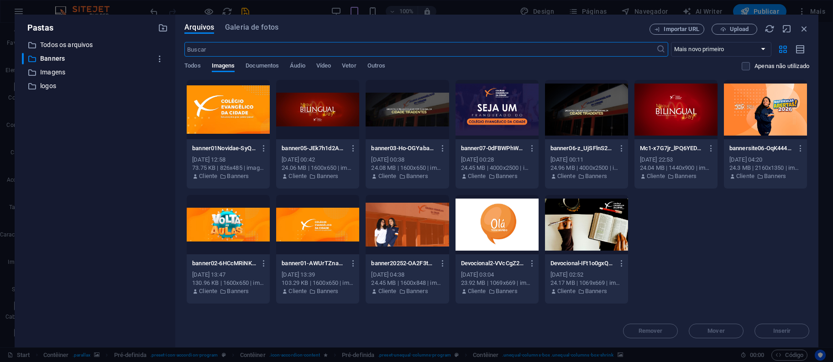
click at [243, 123] on div at bounding box center [228, 109] width 83 height 59
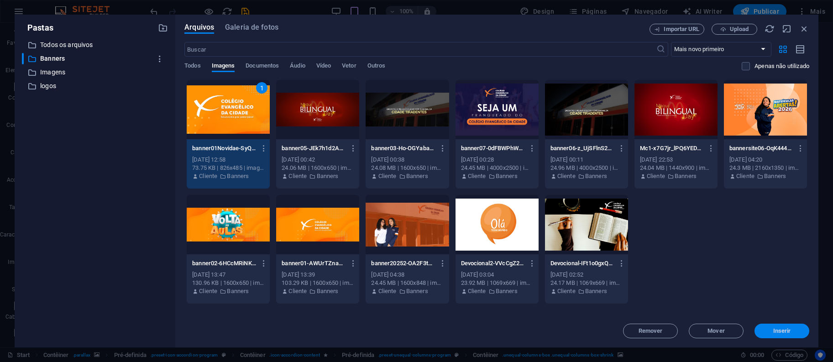
click at [789, 330] on span "Inserir" at bounding box center [782, 330] width 18 height 5
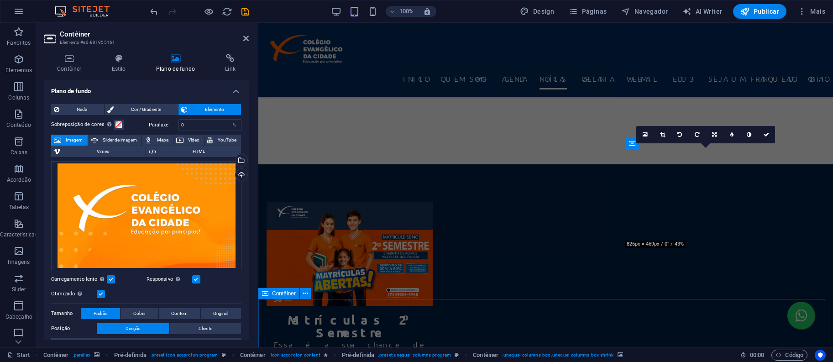
scroll to position [2744, 0]
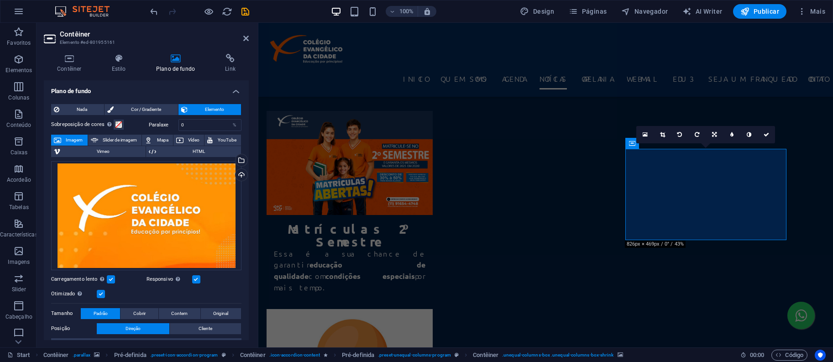
click at [242, 40] on header "Contêiner Elemento #ed-801955161" at bounding box center [146, 35] width 205 height 24
click at [247, 35] on icon at bounding box center [245, 38] width 5 height 7
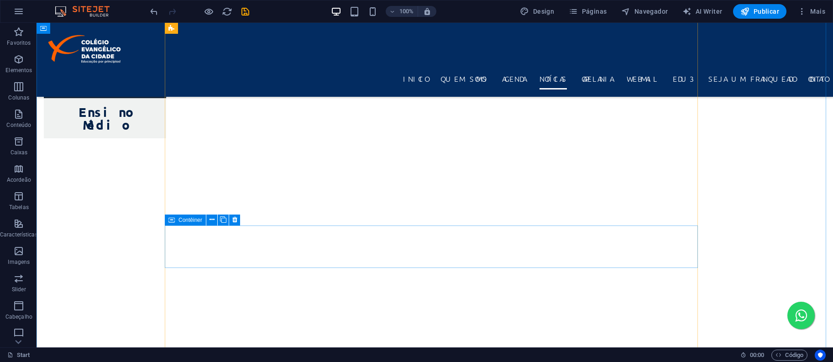
scroll to position [2431, 0]
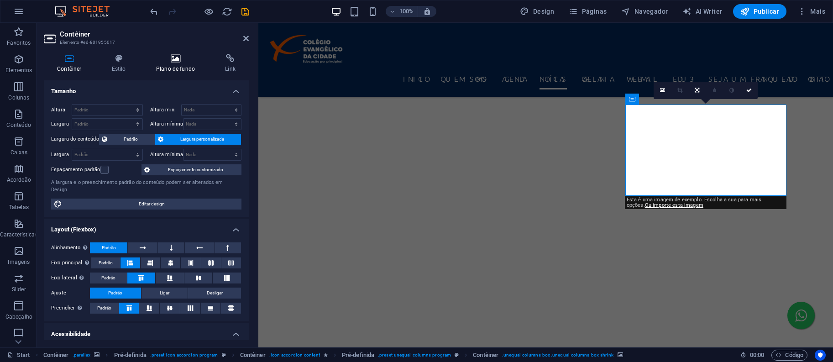
click at [180, 61] on icon at bounding box center [175, 58] width 65 height 9
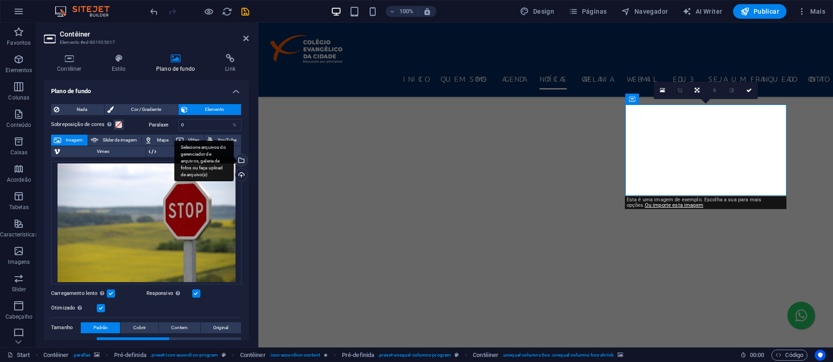
click at [242, 159] on div "Selecione arquivos do gerenciador de arquivos, galeria de fotos ou faça upload …" at bounding box center [241, 161] width 14 height 14
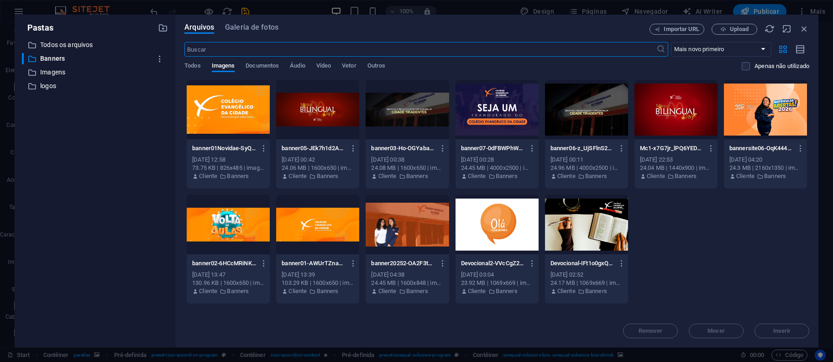
scroll to position [2705, 0]
click at [237, 124] on div at bounding box center [228, 109] width 83 height 59
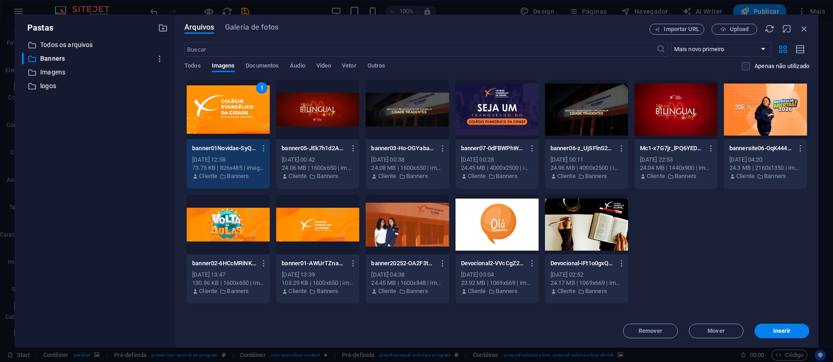
click at [764, 321] on div "Remover Mover Inserir" at bounding box center [496, 327] width 625 height 24
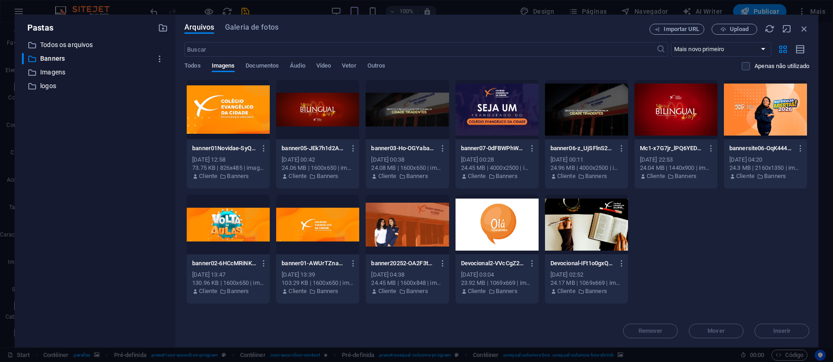
click at [782, 331] on div "Remover Mover Inserir" at bounding box center [496, 327] width 625 height 24
click at [227, 147] on p "banner01Novidae-SyQPn9cE8yTGMi5oop3U8g.jpg" at bounding box center [224, 148] width 64 height 8
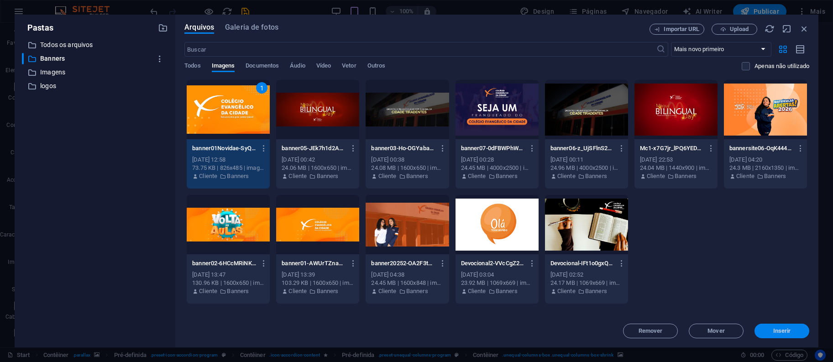
click at [791, 333] on span "Inserir" at bounding box center [781, 330] width 47 height 5
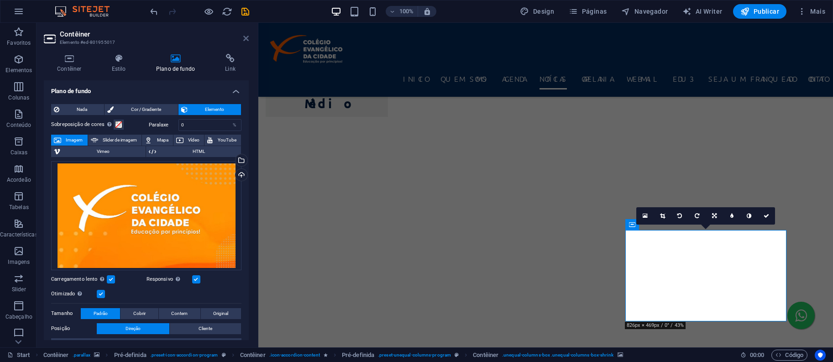
click at [247, 39] on icon at bounding box center [245, 38] width 5 height 7
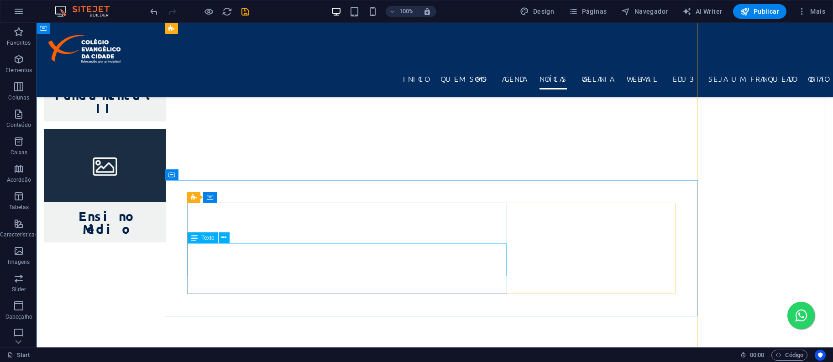
scroll to position [2083, 0]
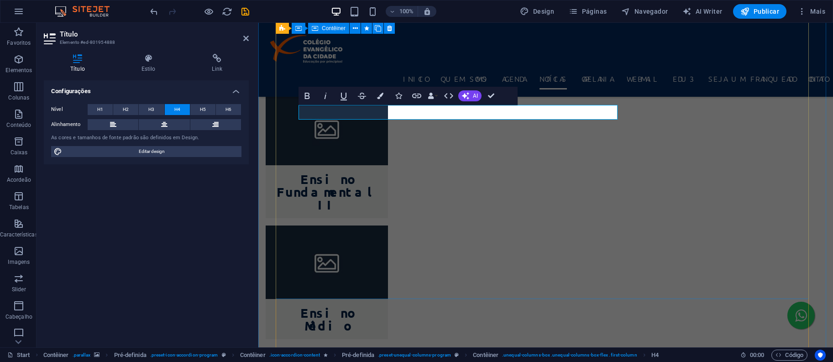
scroll to position [1992, 0]
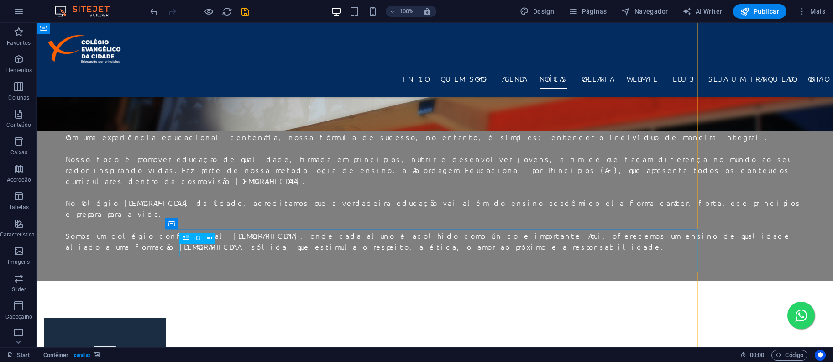
scroll to position [2236, 0]
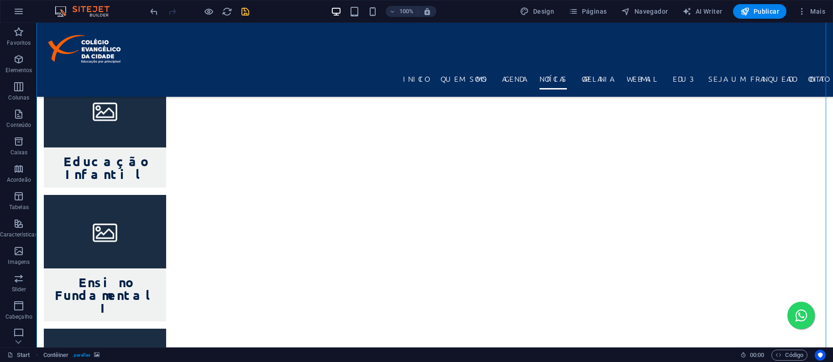
click at [242, 14] on icon "save" at bounding box center [245, 11] width 11 height 11
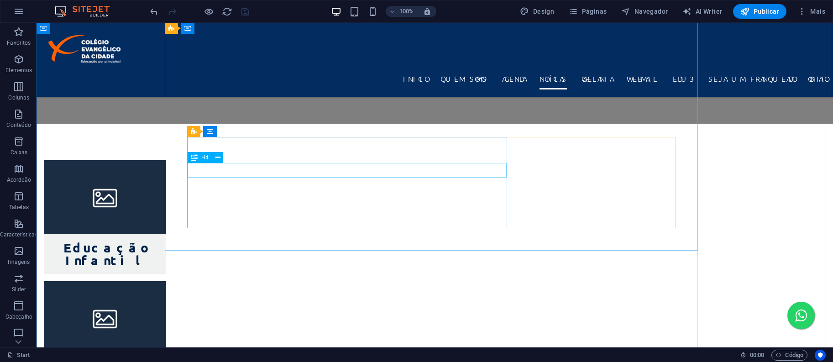
scroll to position [1992, 0]
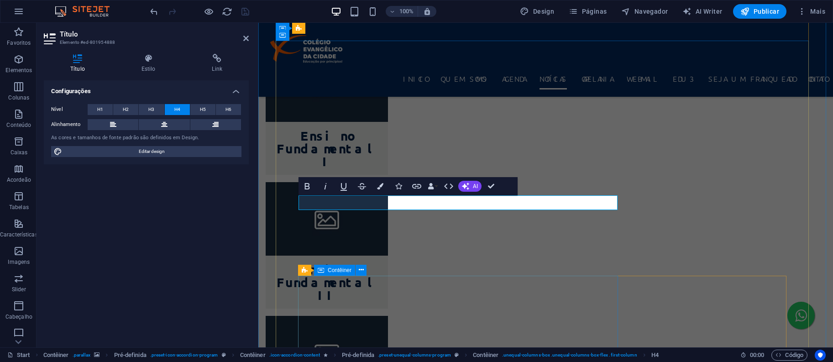
scroll to position [1902, 0]
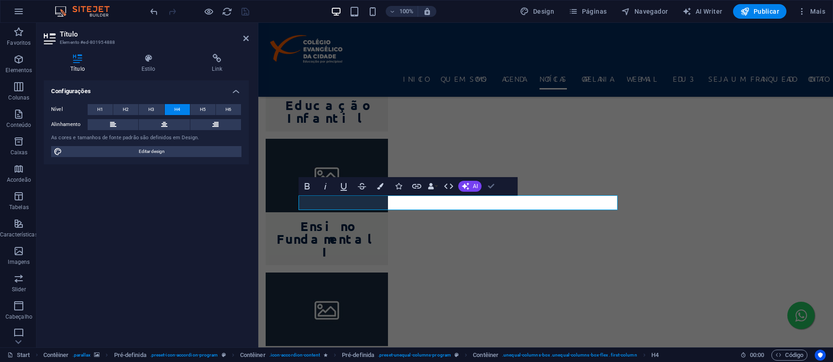
drag, startPoint x: 488, startPoint y: 183, endPoint x: 452, endPoint y: 161, distance: 41.4
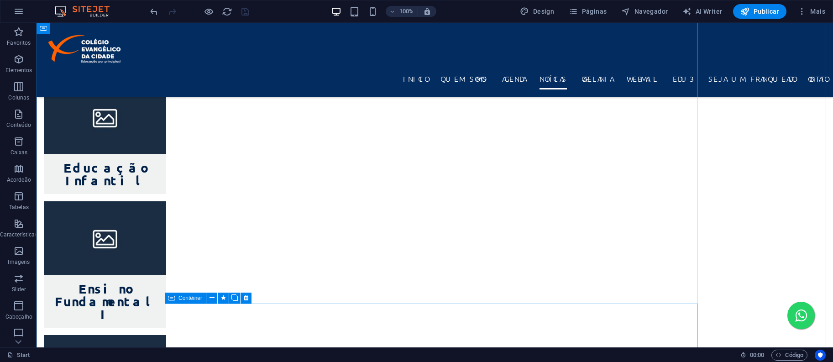
scroll to position [2473, 0]
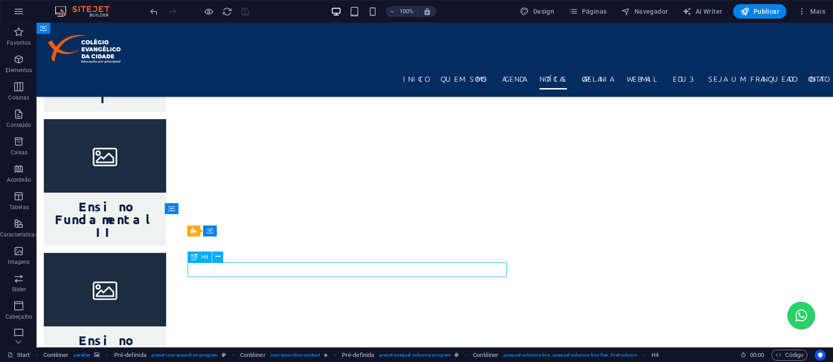
scroll to position [2383, 0]
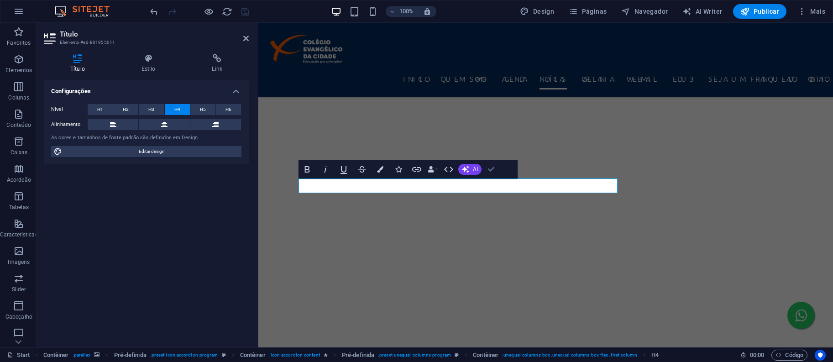
drag, startPoint x: 493, startPoint y: 170, endPoint x: 454, endPoint y: 151, distance: 43.5
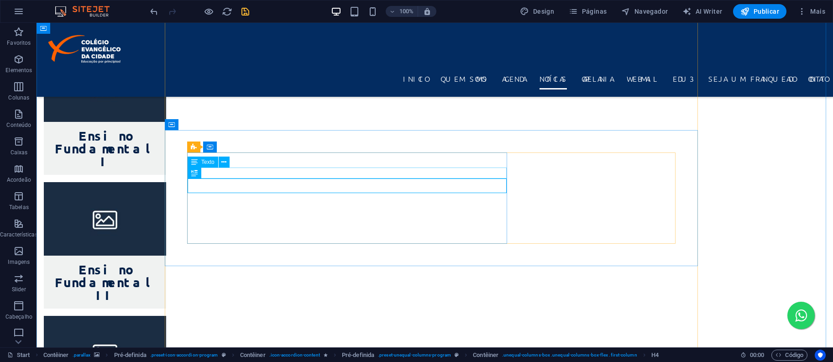
scroll to position [2467, 0]
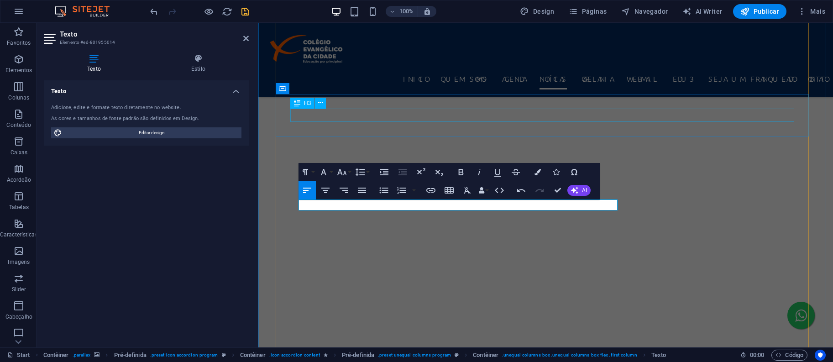
scroll to position [2133, 0]
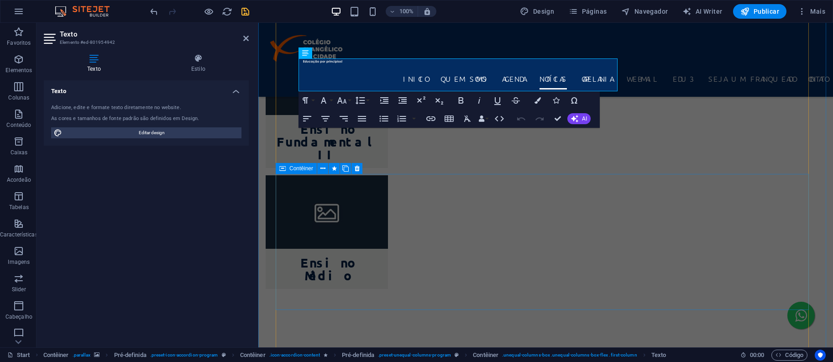
scroll to position [2396, 0]
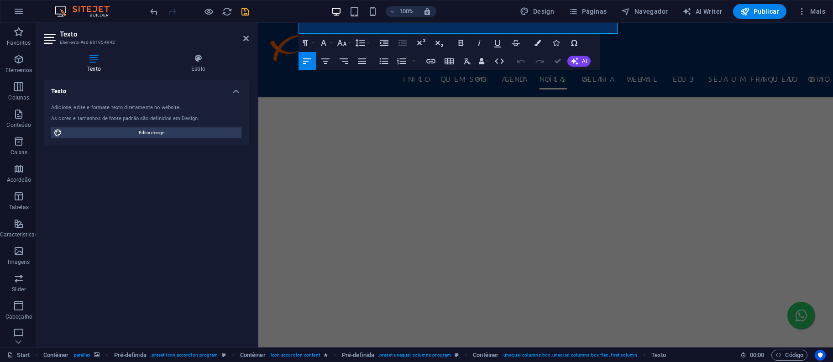
drag, startPoint x: 555, startPoint y: 58, endPoint x: 512, endPoint y: 59, distance: 42.5
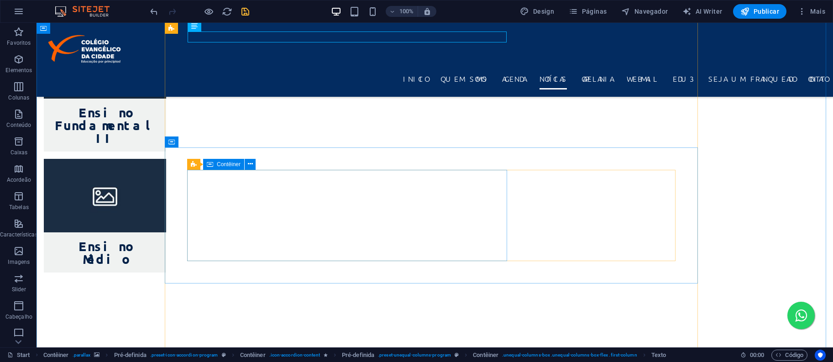
scroll to position [2783, 0]
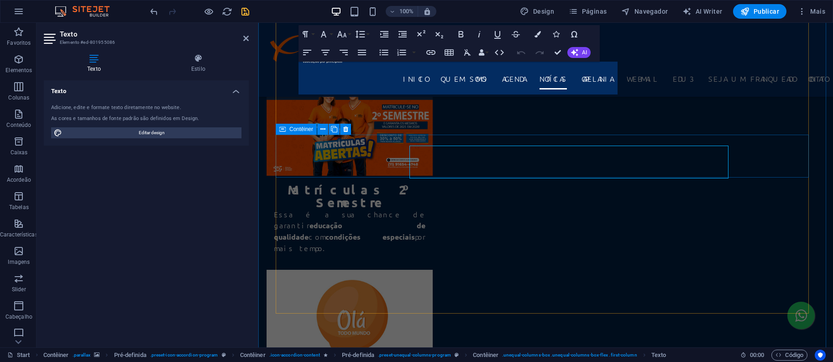
scroll to position [2693, 0]
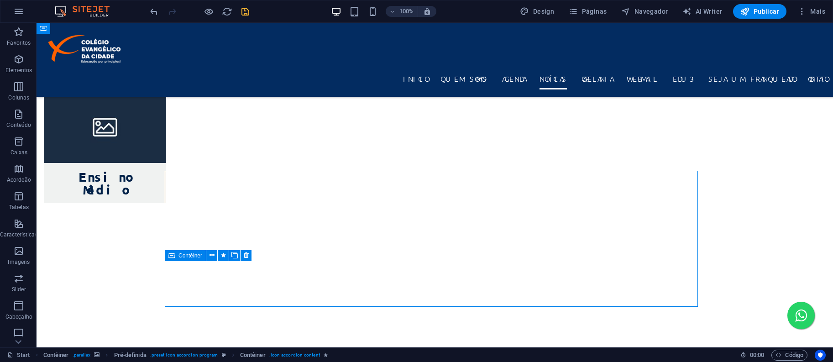
scroll to position [2783, 0]
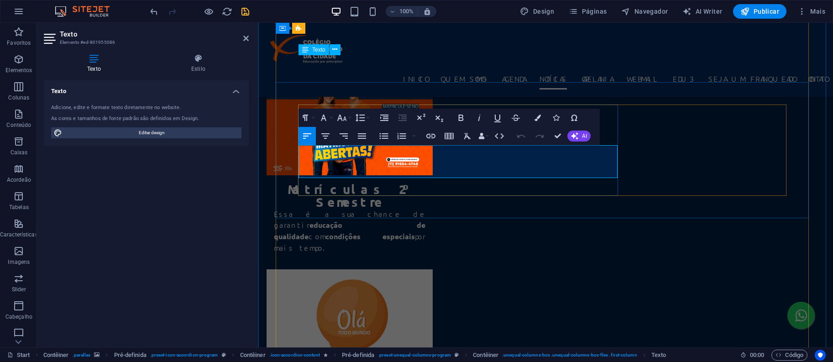
scroll to position [2609, 0]
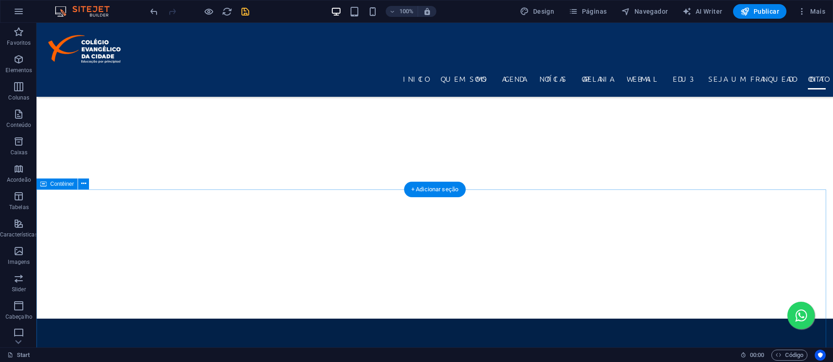
scroll to position [2784, 0]
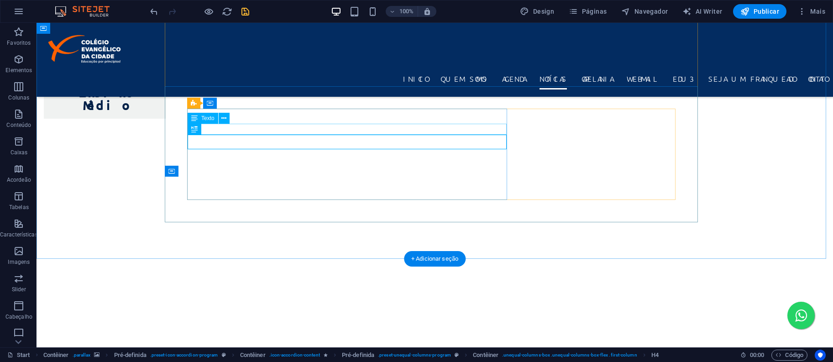
scroll to position [2868, 0]
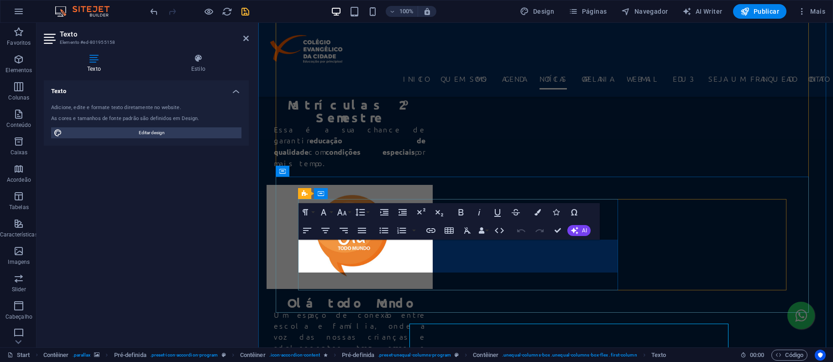
scroll to position [2693, 0]
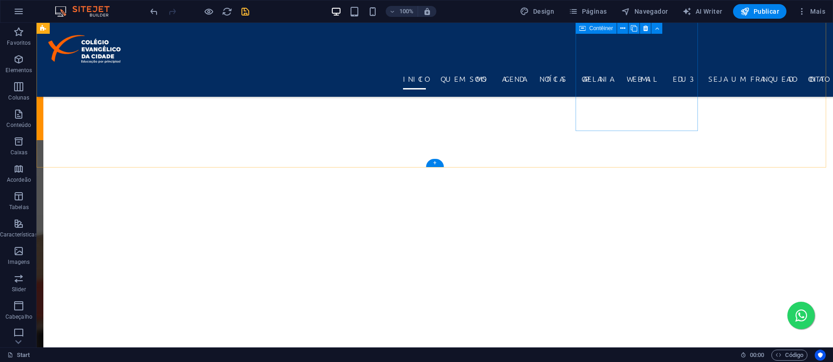
scroll to position [433, 0]
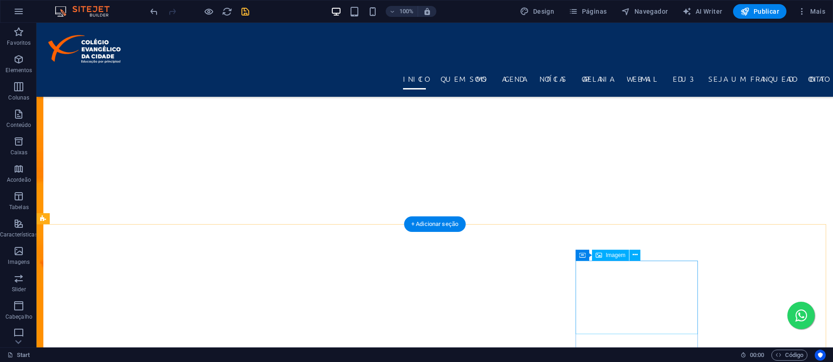
select select "%"
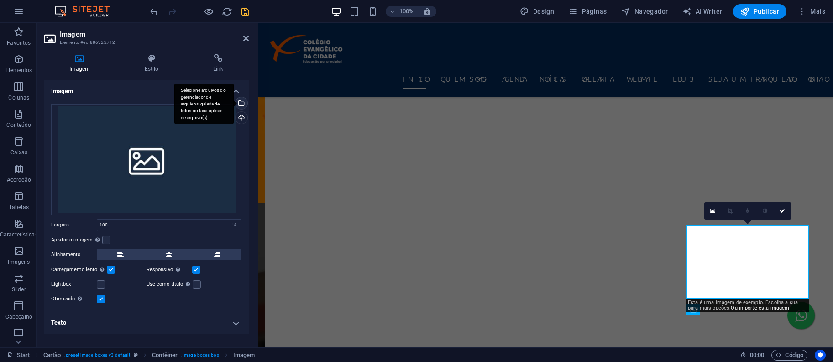
click at [245, 101] on div "Selecione arquivos do gerenciador de arquivos, galeria de fotos ou faça upload …" at bounding box center [241, 104] width 14 height 14
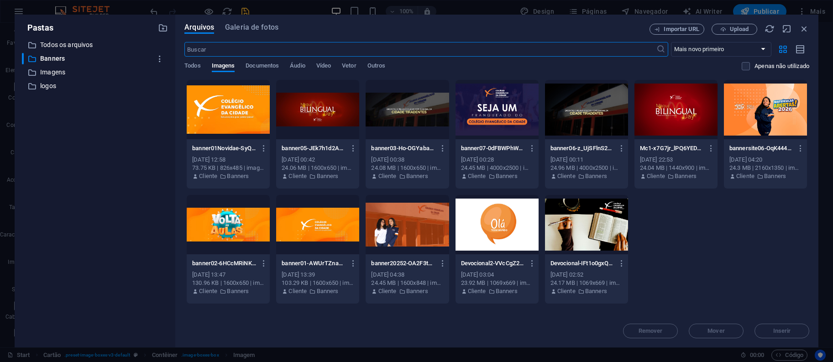
scroll to position [563, 0]
click at [58, 59] on p "Banners" at bounding box center [95, 58] width 111 height 11
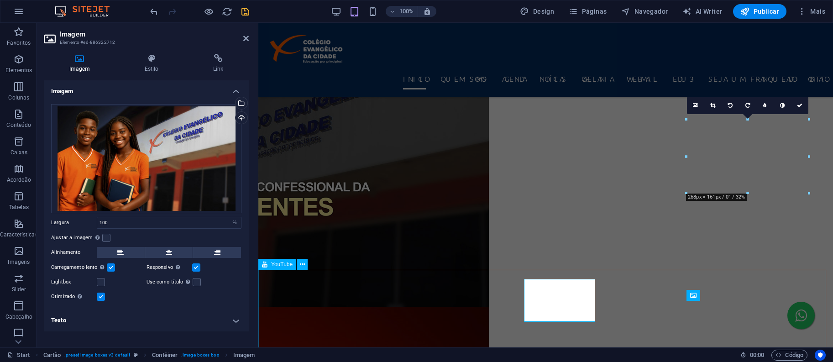
scroll to position [539, 0]
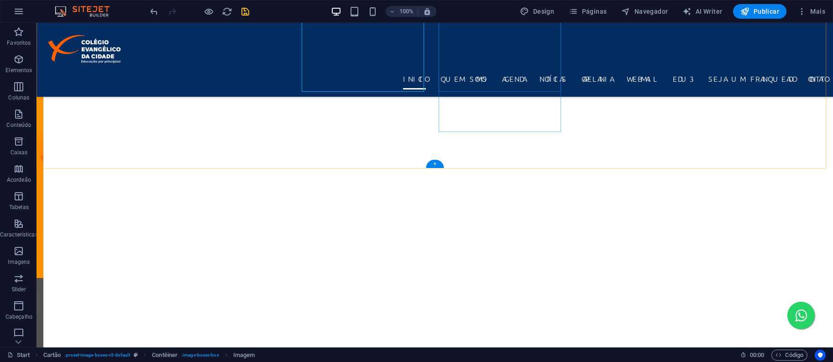
scroll to position [585, 0]
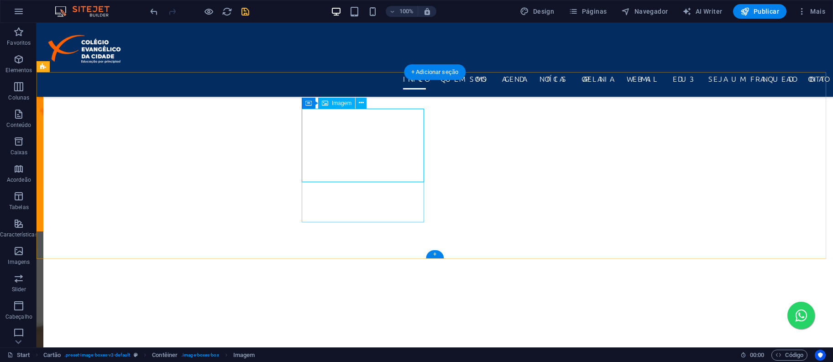
select select "%"
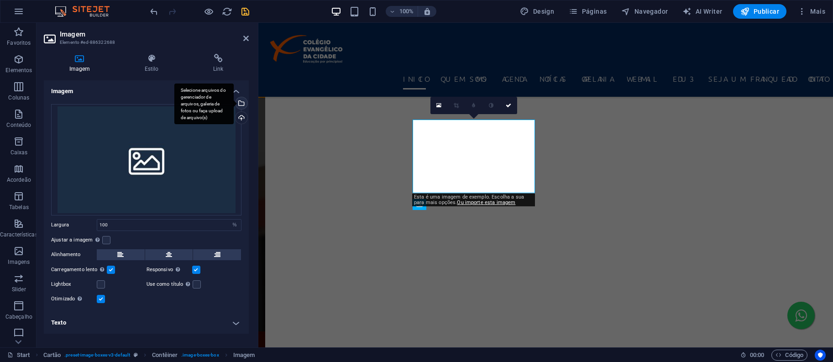
click at [234, 104] on div "Selecione arquivos do gerenciador de arquivos, galeria de fotos ou faça upload …" at bounding box center [203, 104] width 59 height 41
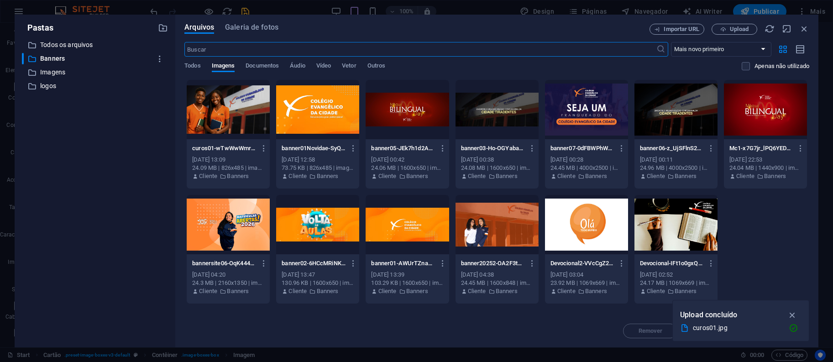
scroll to position [563, 0]
click at [793, 301] on icon "button" at bounding box center [793, 304] width 11 height 10
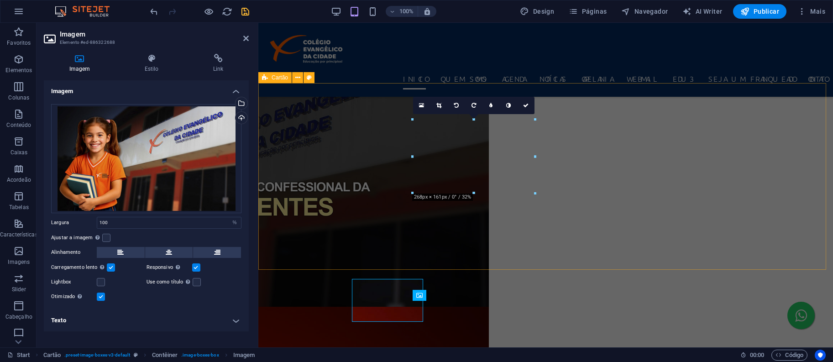
scroll to position [539, 0]
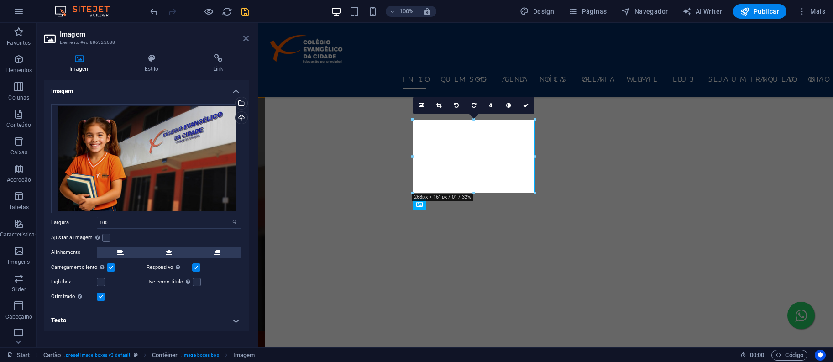
click at [247, 39] on icon at bounding box center [245, 38] width 5 height 7
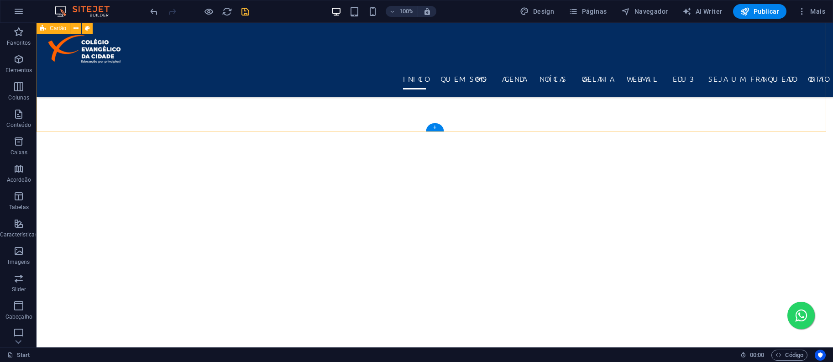
scroll to position [487, 0]
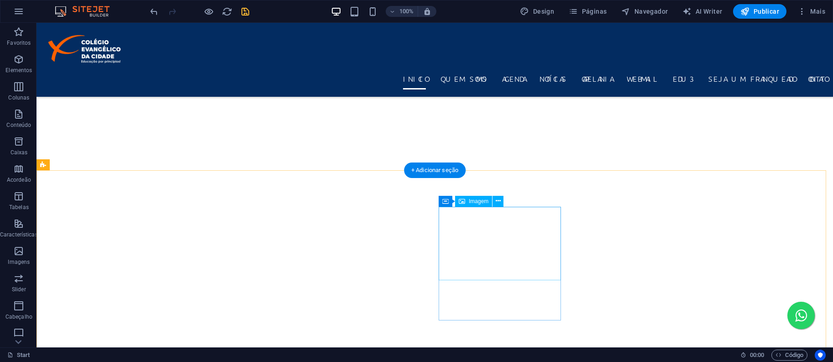
select select "%"
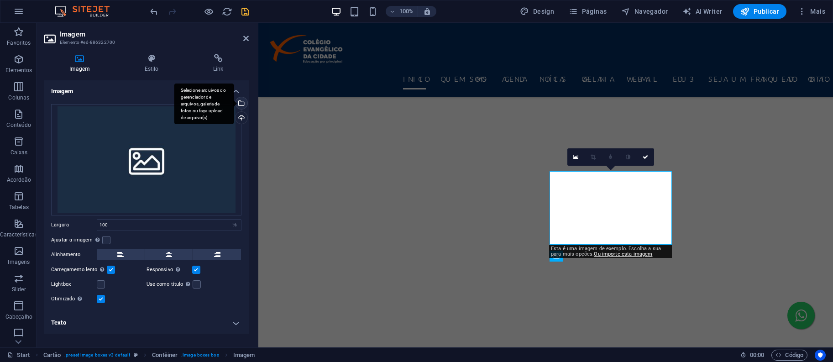
click at [242, 106] on div "Selecione arquivos do gerenciador de arquivos, galeria de fotos ou faça upload …" at bounding box center [241, 104] width 14 height 14
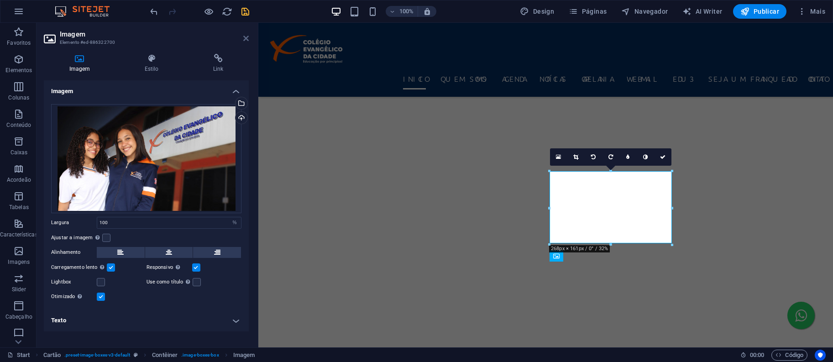
click at [248, 37] on icon at bounding box center [245, 38] width 5 height 7
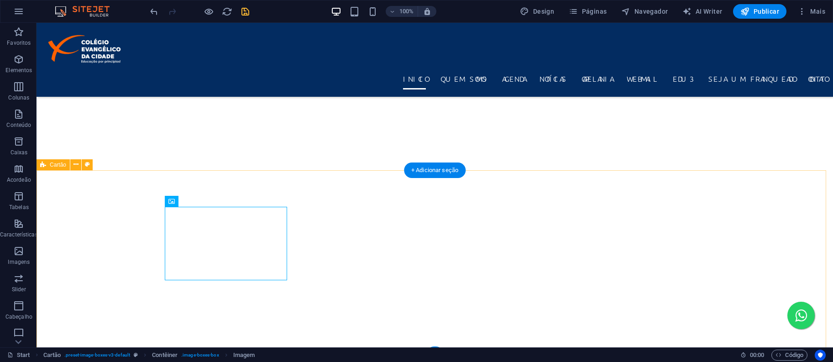
select select "%"
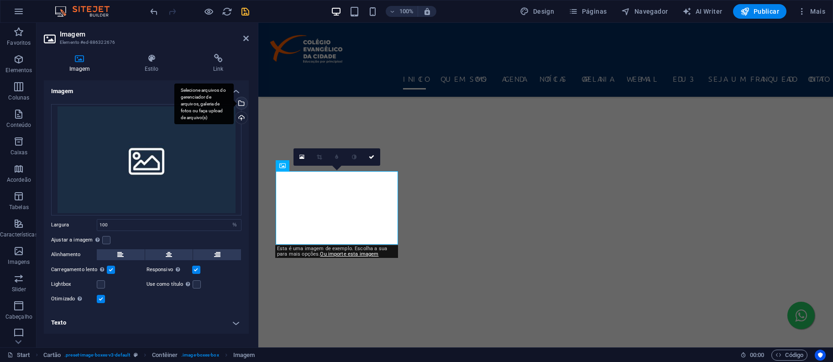
click at [245, 103] on div "Selecione arquivos do gerenciador de arquivos, galeria de fotos ou faça upload …" at bounding box center [241, 104] width 14 height 14
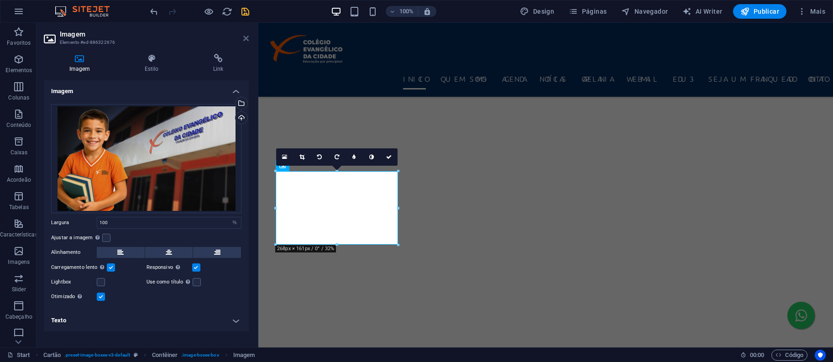
click at [245, 38] on icon at bounding box center [245, 38] width 5 height 7
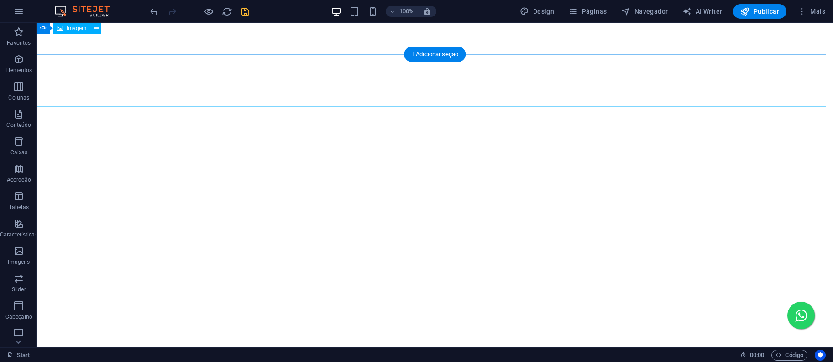
scroll to position [0, 0]
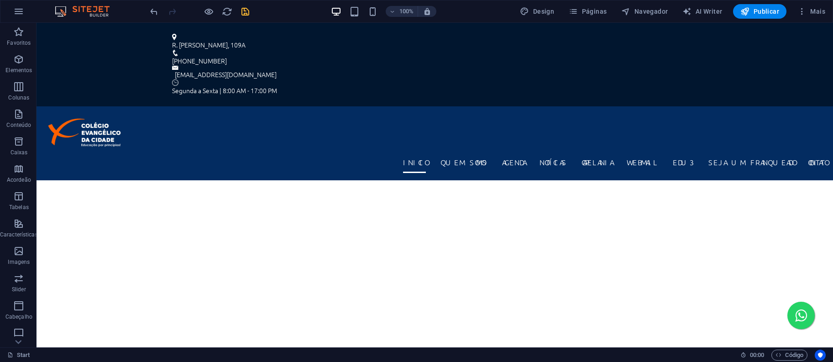
click at [250, 13] on icon "save" at bounding box center [245, 11] width 11 height 11
click at [594, 12] on span "Páginas" at bounding box center [588, 11] width 38 height 9
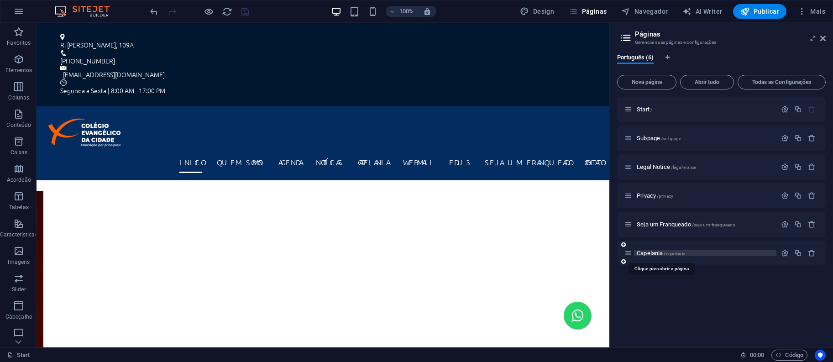
click at [661, 250] on span "Capelania /capelania" at bounding box center [661, 253] width 48 height 7
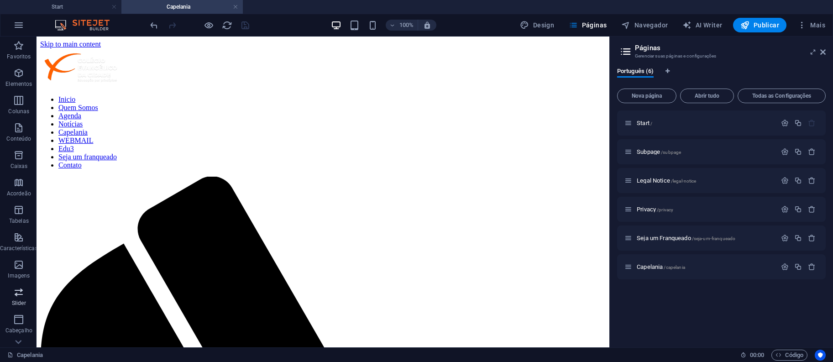
scroll to position [100, 0]
click at [18, 305] on icon "button" at bounding box center [18, 301] width 11 height 11
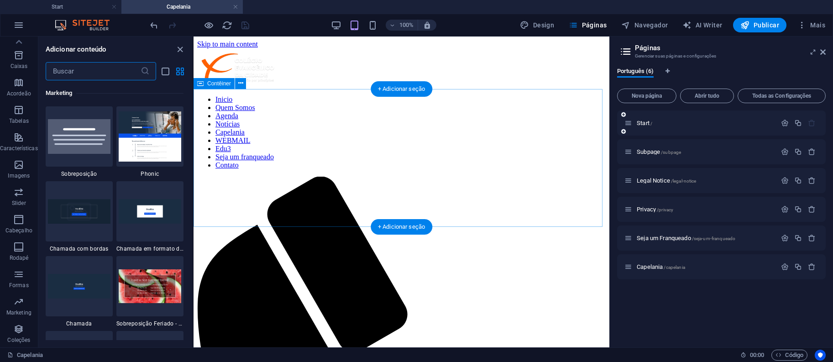
scroll to position [7586, 0]
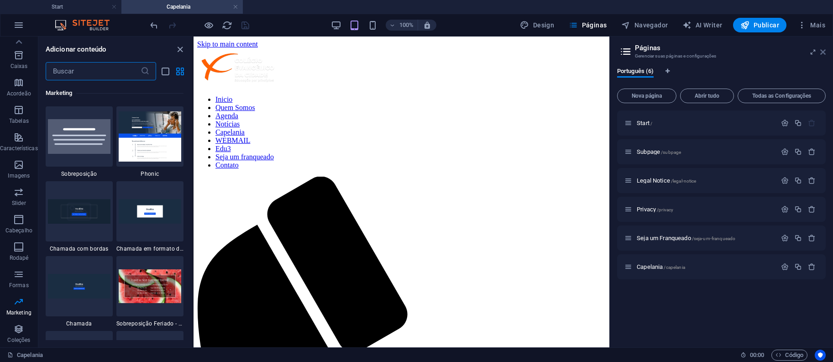
click at [824, 50] on icon at bounding box center [822, 51] width 5 height 7
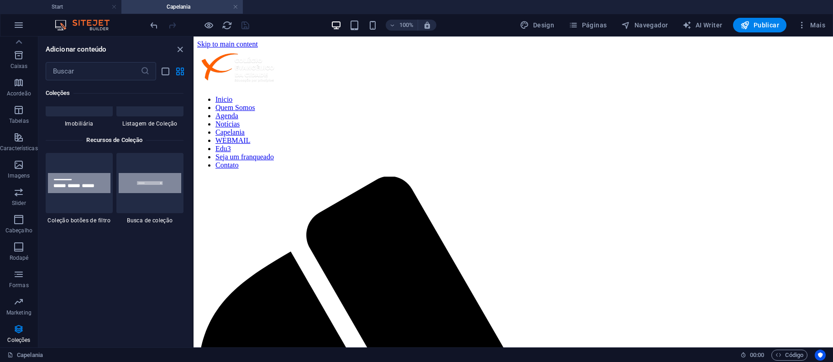
scroll to position [8560, 0]
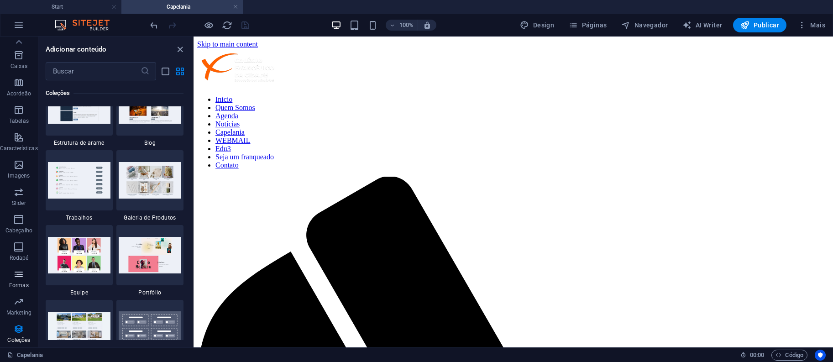
click at [26, 283] on p "Formas" at bounding box center [19, 285] width 20 height 7
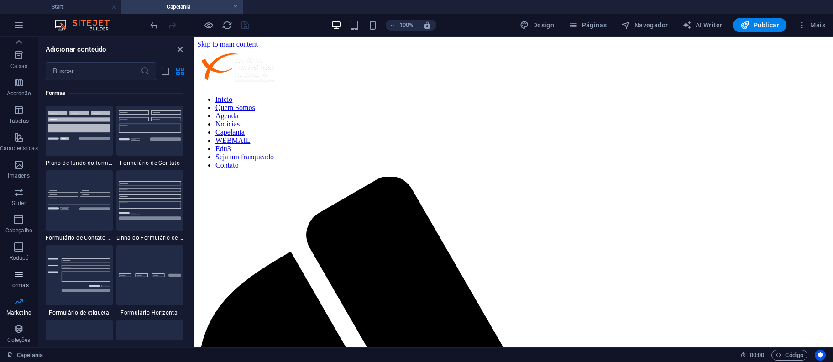
scroll to position [6815, 0]
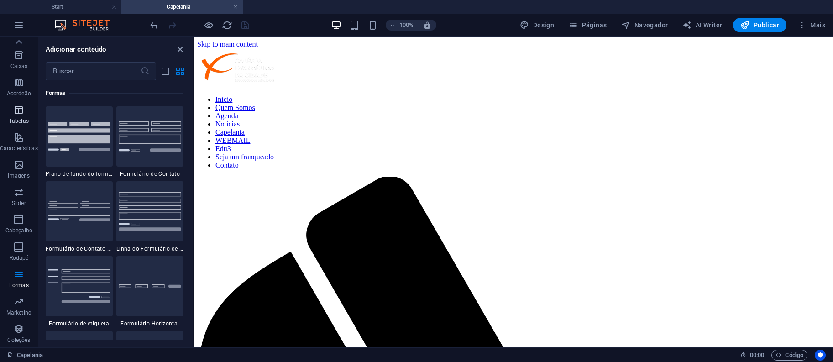
click at [20, 106] on icon "button" at bounding box center [18, 110] width 11 height 11
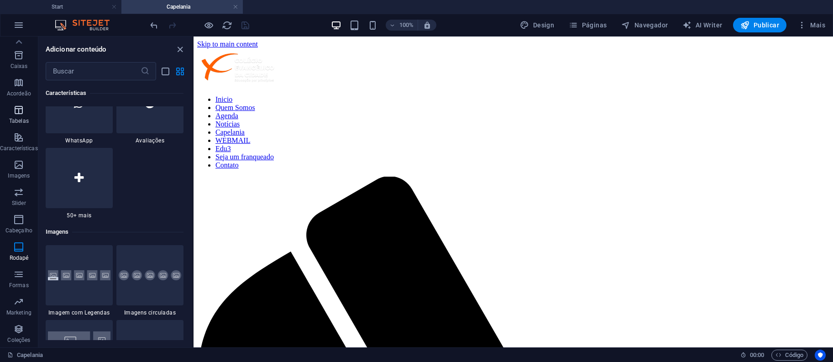
scroll to position [3312, 0]
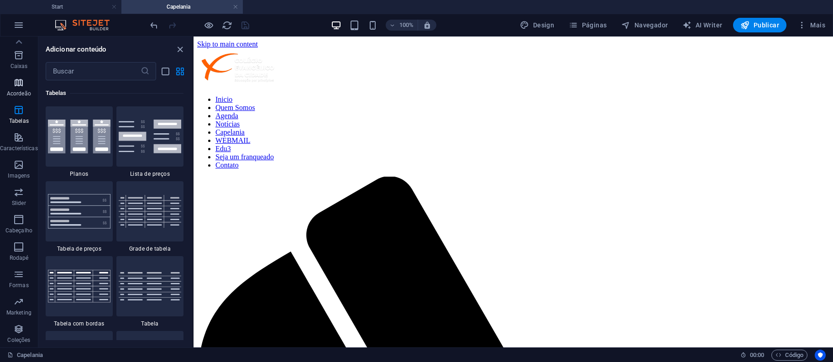
click at [23, 84] on icon "button" at bounding box center [18, 82] width 11 height 11
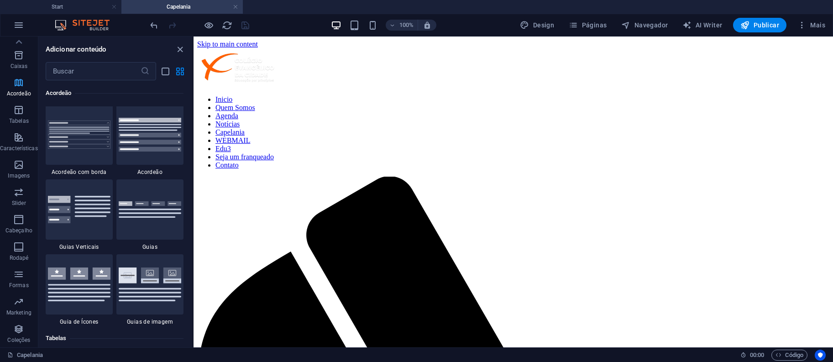
scroll to position [3065, 0]
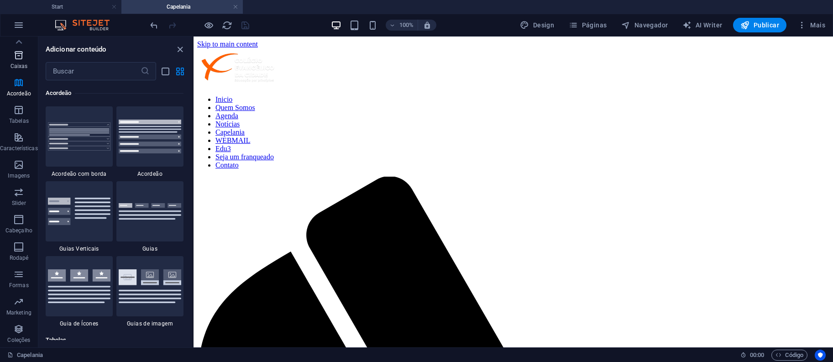
click at [19, 64] on p "Caixas" at bounding box center [19, 66] width 17 height 7
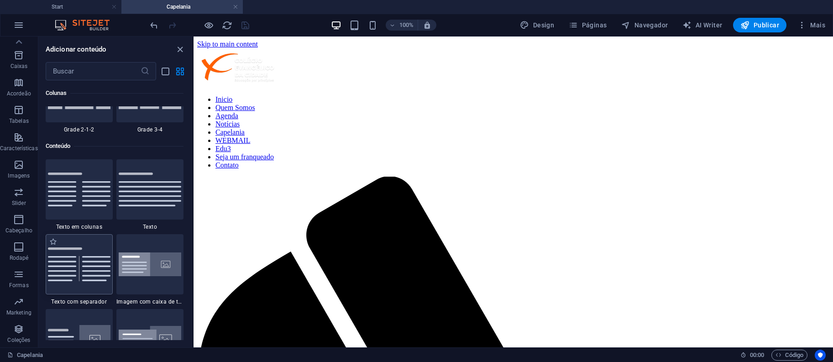
scroll to position [1937, 0]
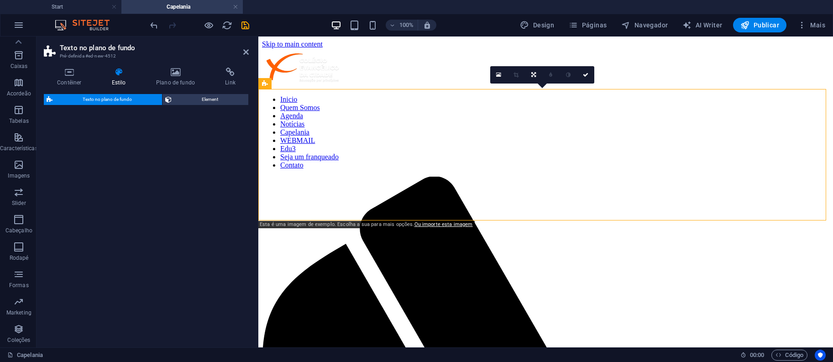
select select "%"
select select "rem"
select select "px"
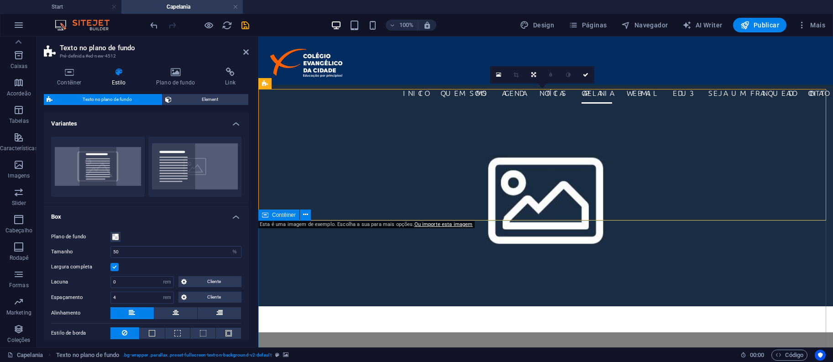
drag, startPoint x: 364, startPoint y: 199, endPoint x: 577, endPoint y: 280, distance: 227.9
drag, startPoint x: 343, startPoint y: 205, endPoint x: 540, endPoint y: 247, distance: 200.7
click at [14, 57] on icon "button" at bounding box center [18, 55] width 11 height 11
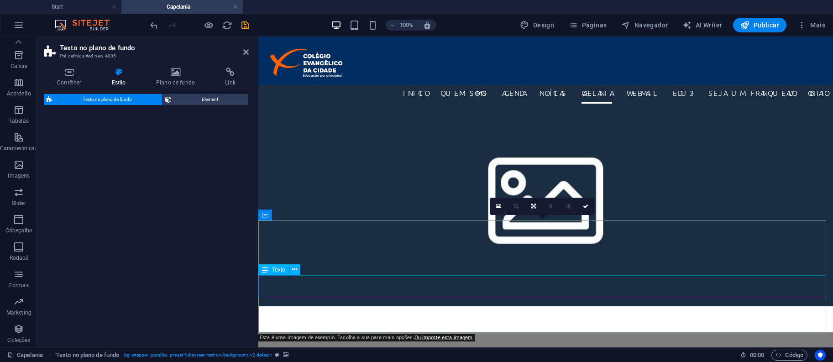
select select "%"
select select "rem"
select select "px"
select select "preset-fullscreen-text-on-background-v2-centered"
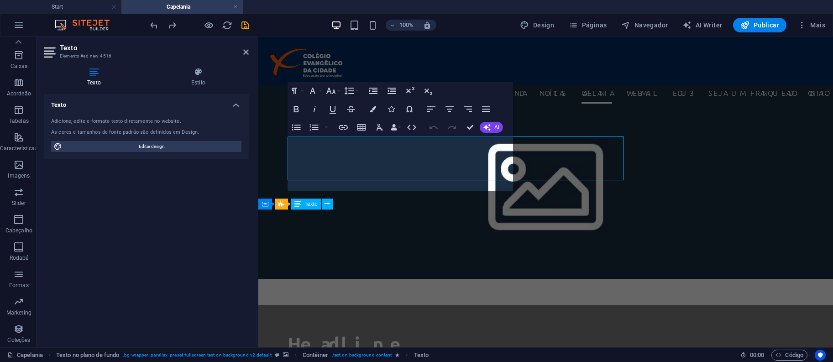
click at [258, 156] on aside "Texto Elemento #ed-new-4516 Texto Estilo Texto Adicione, edite e formate texto …" at bounding box center [148, 192] width 222 height 311
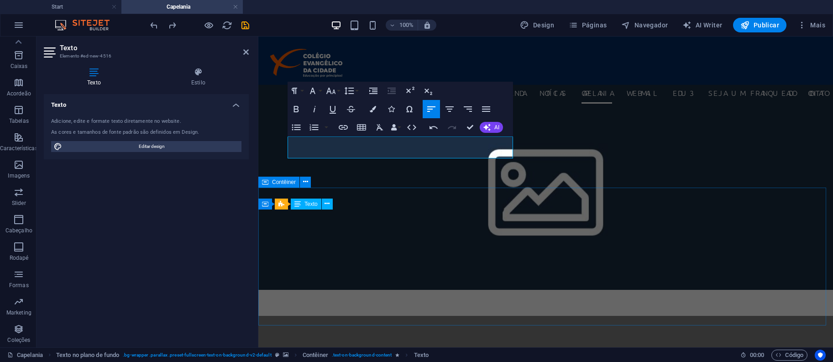
scroll to position [814, 3]
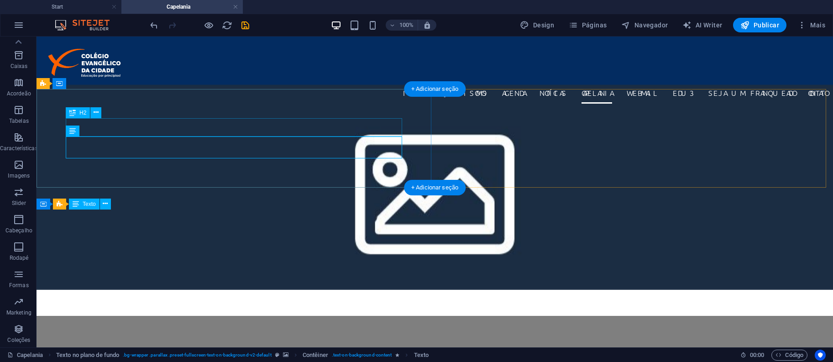
click at [121, 345] on div "Headline" at bounding box center [435, 354] width 738 height 18
click at [134, 345] on div "Headline" at bounding box center [435, 354] width 738 height 18
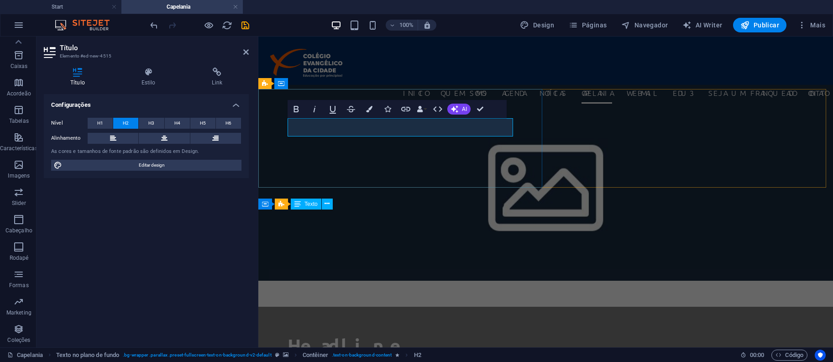
click at [329, 336] on h2 "Headline" at bounding box center [546, 345] width 516 height 18
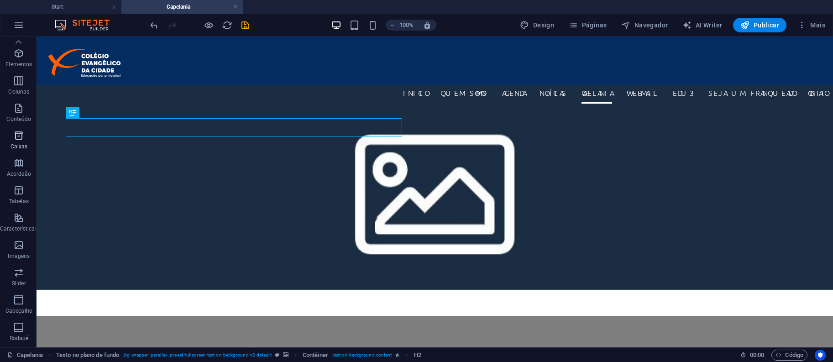
scroll to position [0, 0]
click at [16, 86] on p "Elementos" at bounding box center [18, 83] width 26 height 7
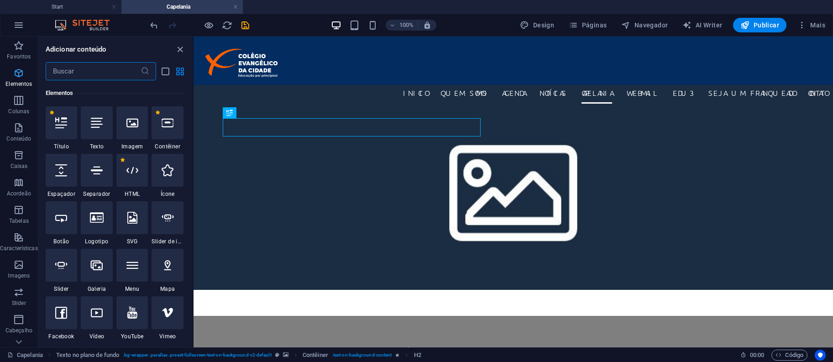
scroll to position [247, 0]
click at [14, 107] on span "Colunas" at bounding box center [19, 106] width 38 height 22
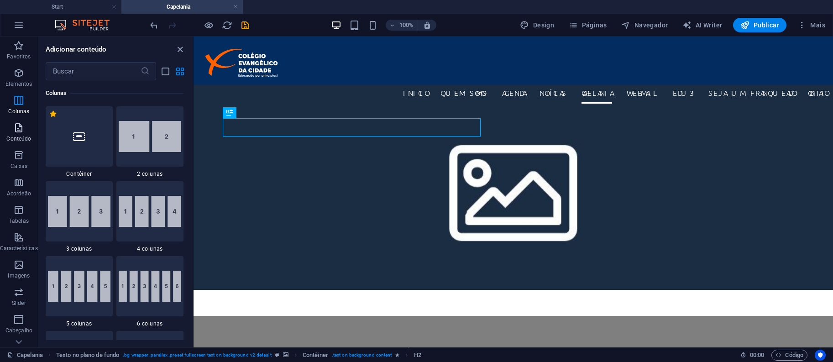
click at [19, 136] on p "Conteúdo" at bounding box center [18, 138] width 25 height 7
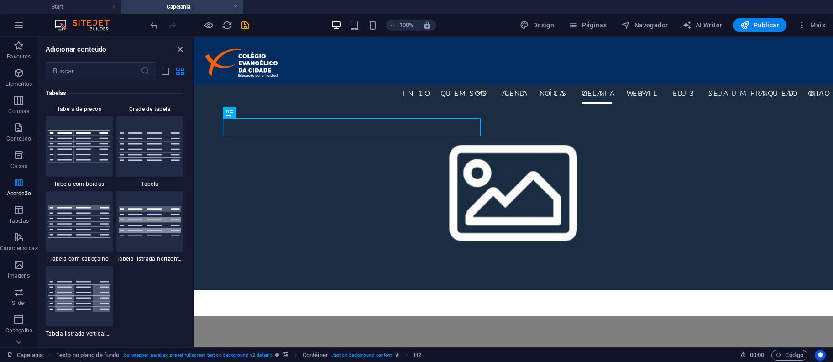
scroll to position [3695, 0]
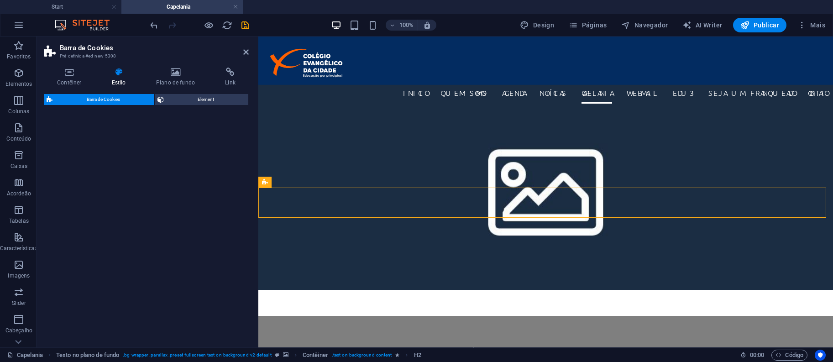
select select "px"
select select "rem"
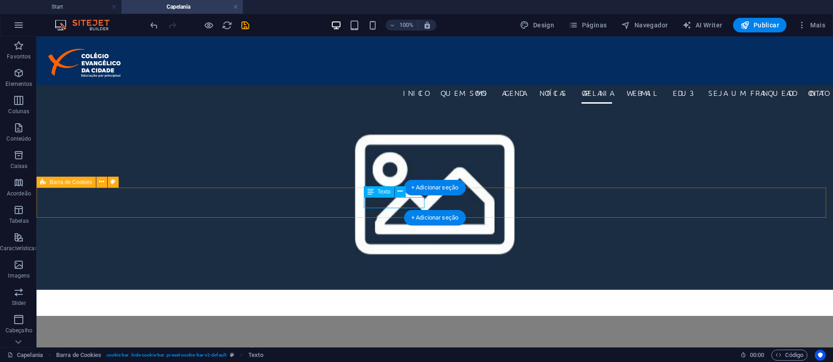
select select "px"
select select "rem"
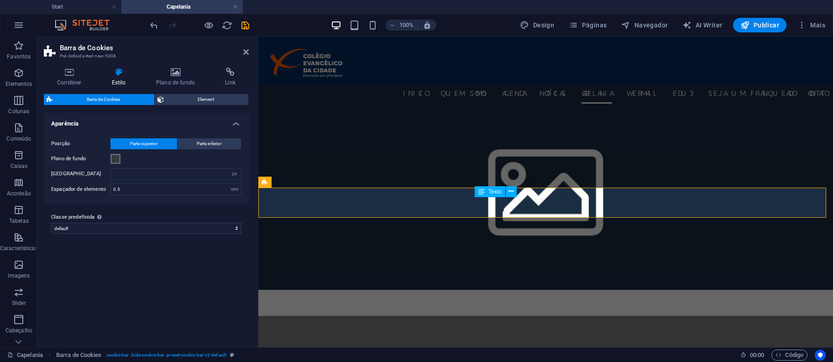
click at [121, 159] on div "Plano de fundo" at bounding box center [146, 158] width 190 height 11
click at [118, 157] on span at bounding box center [115, 158] width 7 height 7
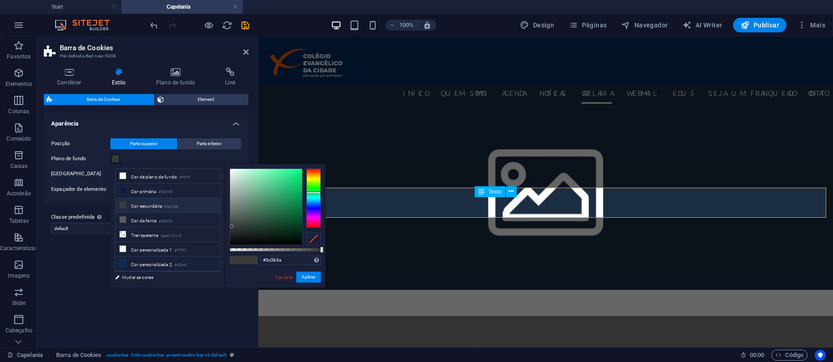
click at [316, 172] on div at bounding box center [313, 197] width 15 height 59
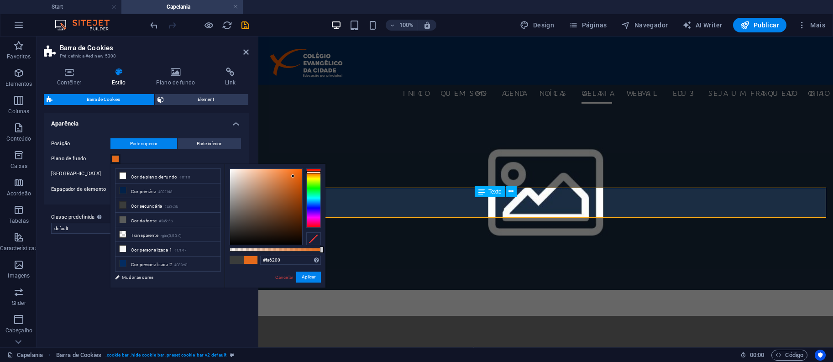
type input "#fd6300"
drag, startPoint x: 293, startPoint y: 176, endPoint x: 310, endPoint y: 169, distance: 18.0
click at [310, 169] on div at bounding box center [275, 206] width 91 height 77
click at [310, 275] on button "Aplicar" at bounding box center [308, 277] width 25 height 11
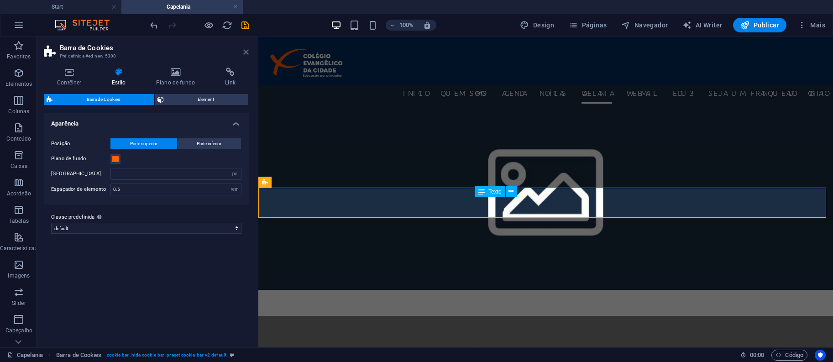
click at [247, 50] on icon at bounding box center [245, 51] width 5 height 7
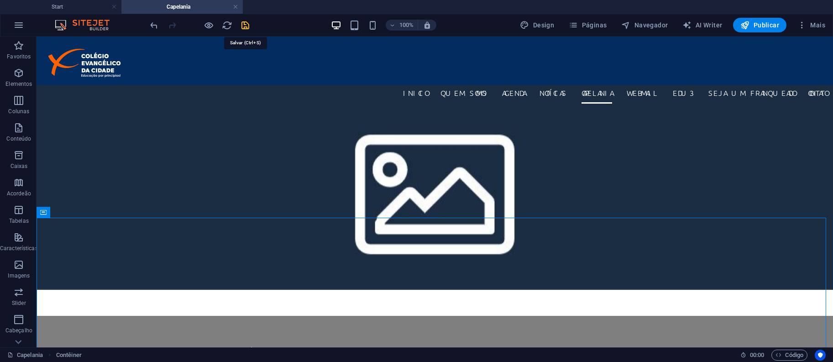
click at [243, 25] on icon "save" at bounding box center [245, 25] width 11 height 11
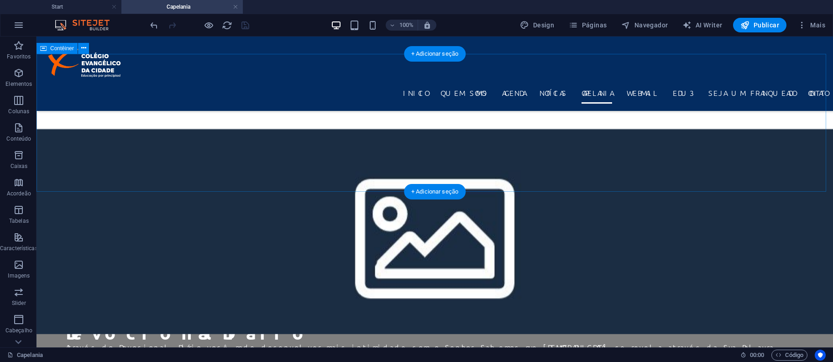
scroll to position [0, 0]
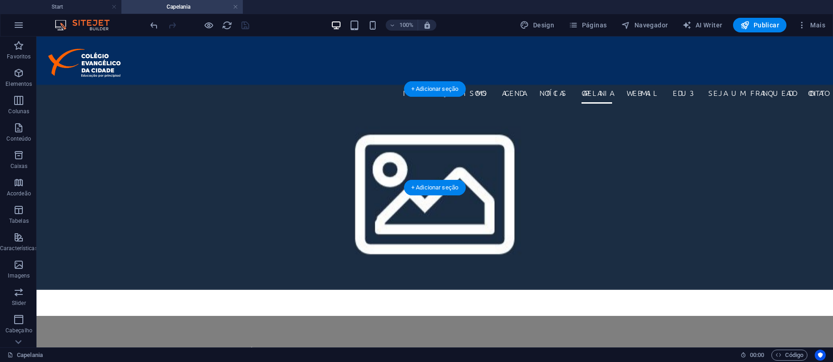
click at [709, 131] on figure at bounding box center [435, 186] width 797 height 205
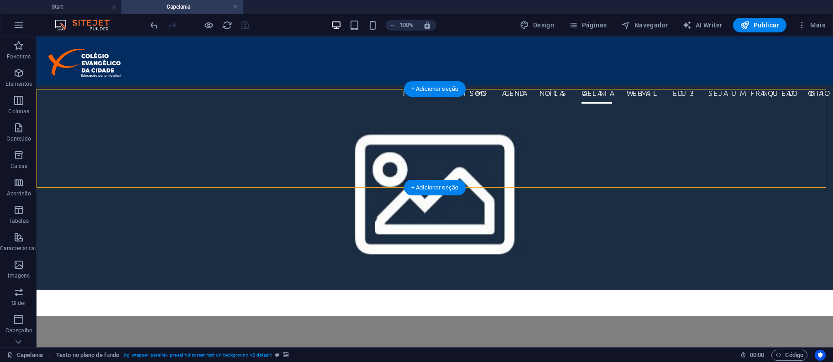
click at [709, 131] on figure at bounding box center [435, 186] width 797 height 205
select select "%"
select select "rem"
select select "px"
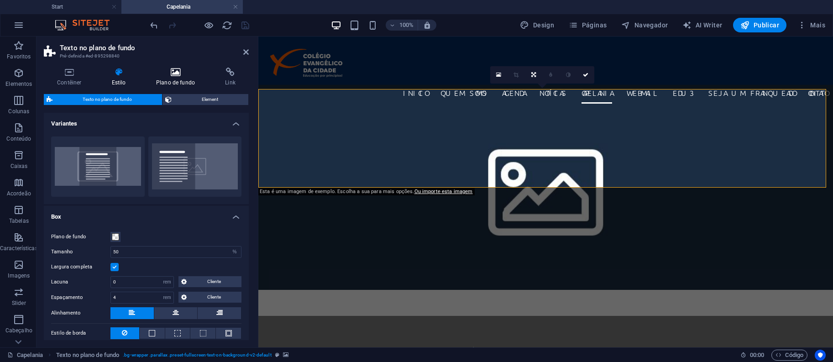
click at [173, 71] on icon at bounding box center [175, 72] width 65 height 9
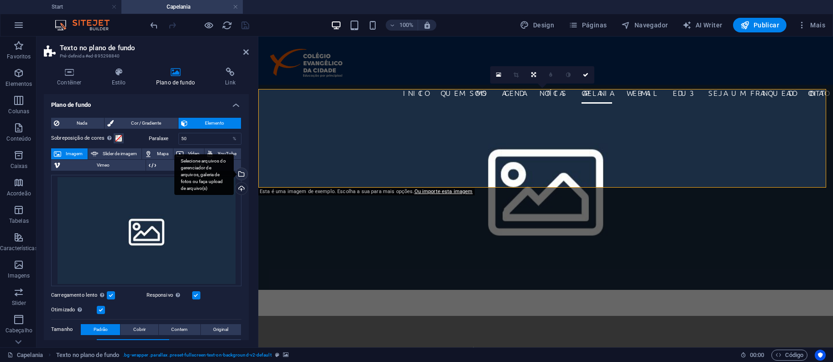
click at [234, 173] on div "Selecione arquivos do gerenciador de arquivos, galeria de fotos ou faça upload …" at bounding box center [203, 174] width 59 height 41
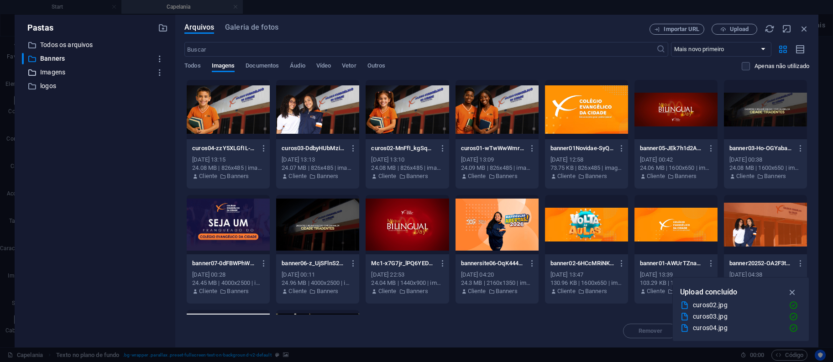
click at [58, 77] on p "Imagens" at bounding box center [95, 72] width 111 height 11
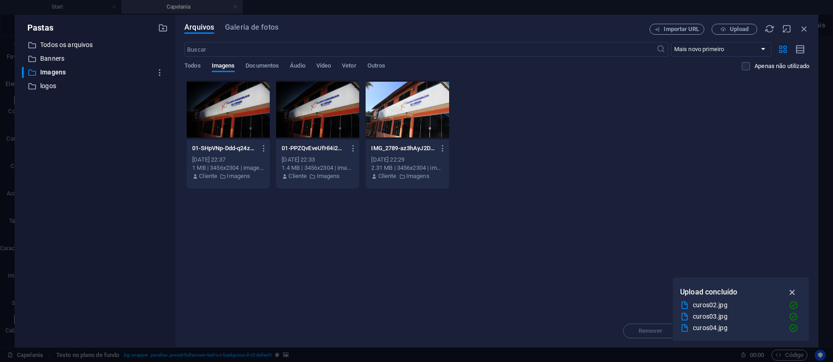
click at [790, 289] on icon "button" at bounding box center [793, 292] width 11 height 10
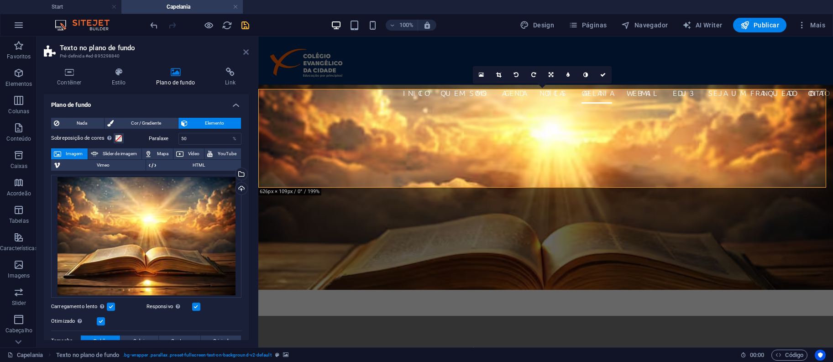
click at [248, 50] on icon at bounding box center [245, 51] width 5 height 7
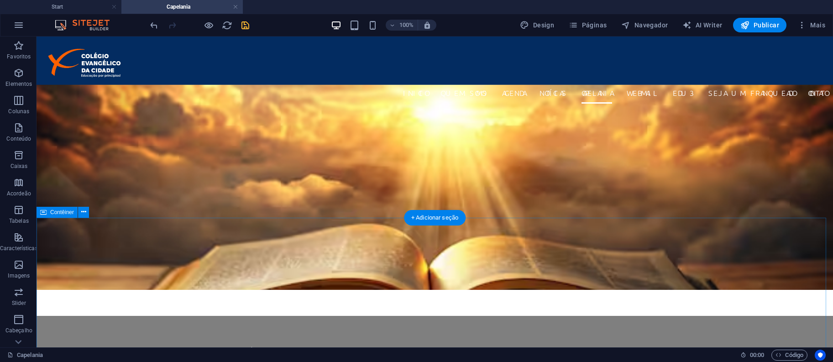
click at [244, 23] on icon "save" at bounding box center [245, 25] width 11 height 11
click at [17, 136] on p "Conteúdo" at bounding box center [18, 138] width 25 height 7
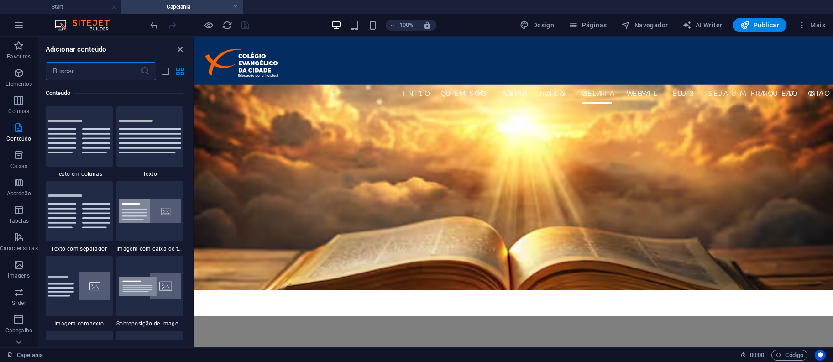
scroll to position [1990, 0]
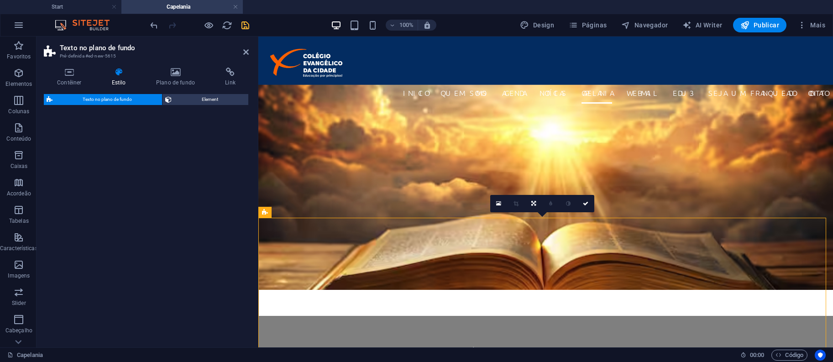
select select "%"
select select "rem"
select select "px"
select select "preset-fullscreen-text-on-background-v2-centered"
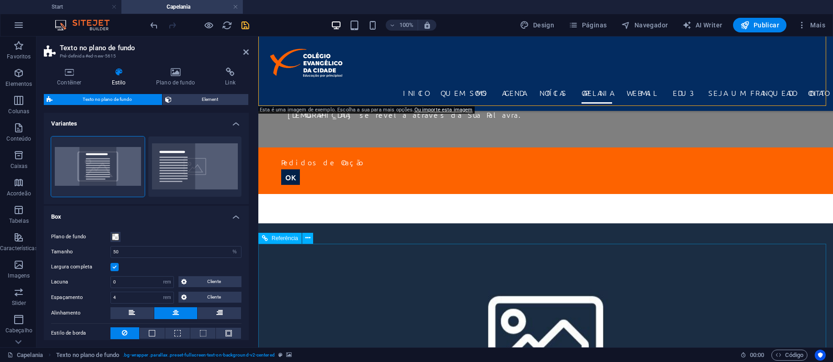
scroll to position [0, 0]
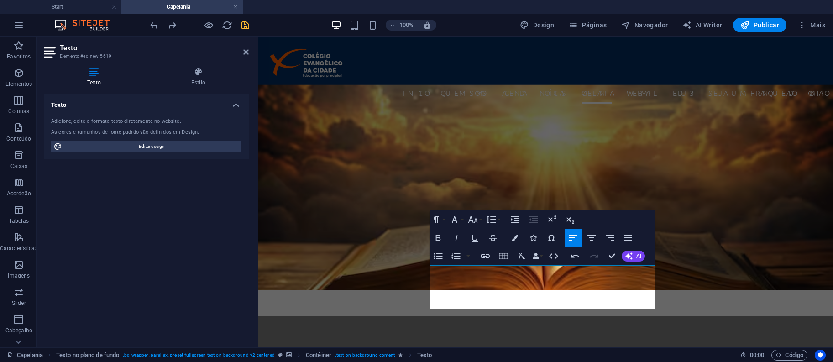
scroll to position [946, 4]
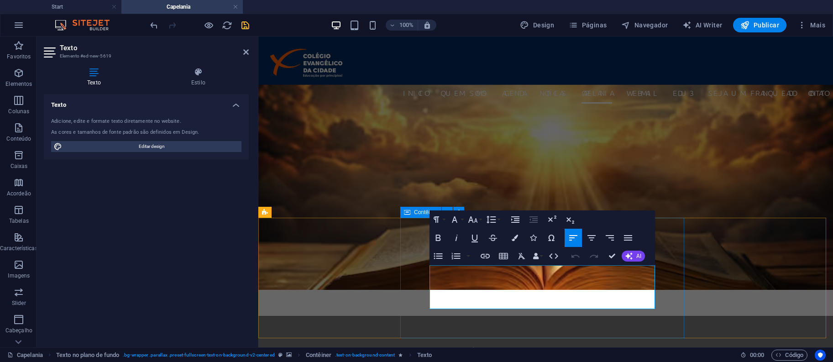
drag, startPoint x: 515, startPoint y: 298, endPoint x: 417, endPoint y: 258, distance: 105.7
click at [437, 235] on icon "button" at bounding box center [438, 238] width 5 height 6
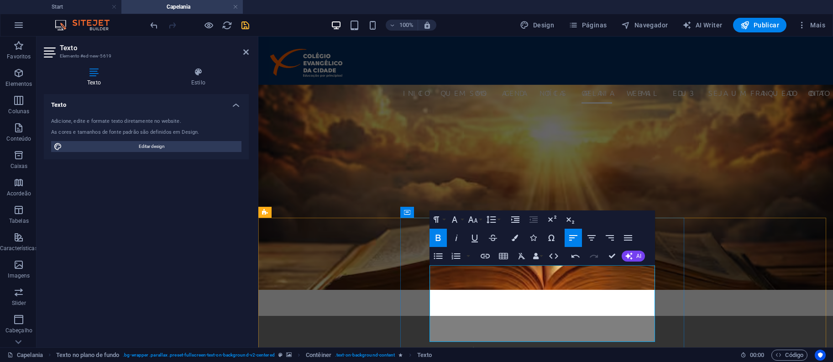
drag, startPoint x: 479, startPoint y: 341, endPoint x: 472, endPoint y: 331, distance: 12.1
drag, startPoint x: 469, startPoint y: 328, endPoint x: 451, endPoint y: 328, distance: 18.3
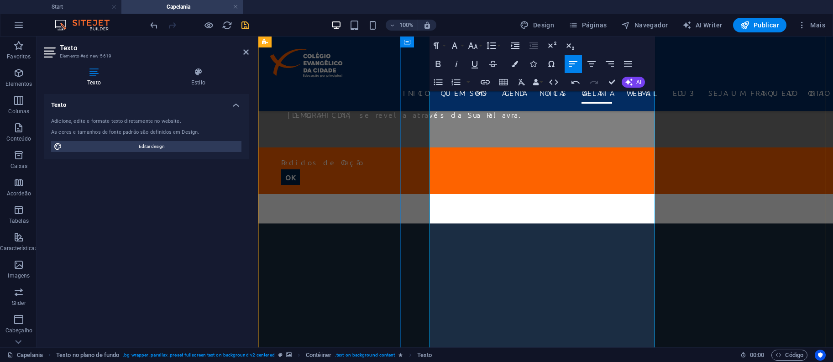
scroll to position [487, 0]
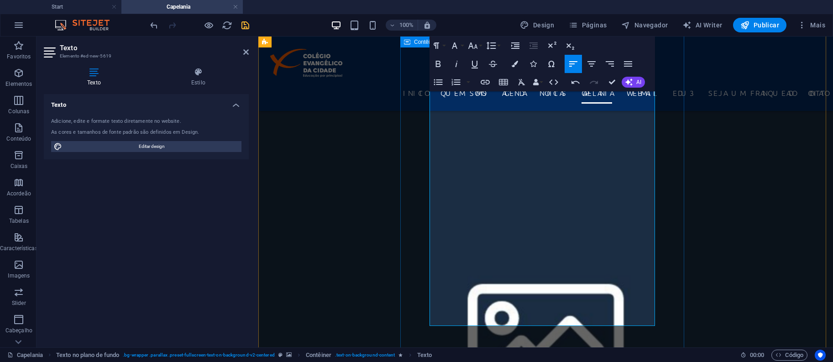
drag, startPoint x: 531, startPoint y: 214, endPoint x: 425, endPoint y: 207, distance: 105.7
click at [441, 67] on icon "button" at bounding box center [438, 63] width 11 height 11
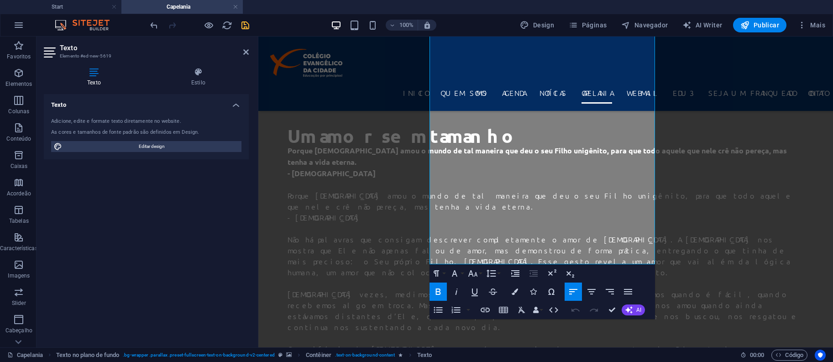
scroll to position [560, 0]
drag, startPoint x: 577, startPoint y: 252, endPoint x: 427, endPoint y: 161, distance: 175.3
click at [427, 161] on div "Um amor sem tamanho Porque [DEMOGRAPHIC_DATA] amou o mundo de tal maneira que d…" at bounding box center [545, 349] width 575 height 506
click at [438, 307] on icon "button" at bounding box center [438, 310] width 11 height 11
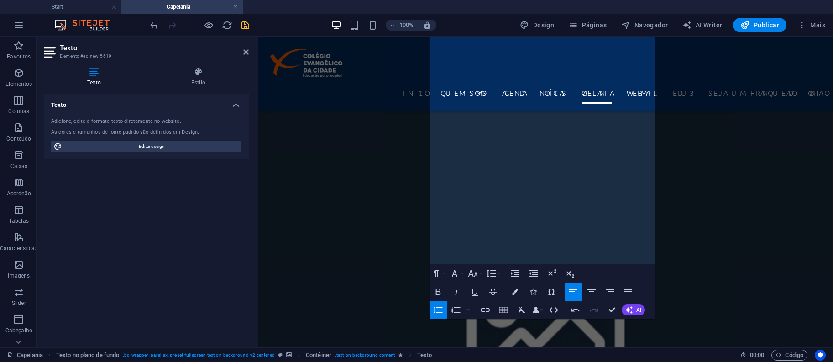
click at [440, 310] on icon "button" at bounding box center [438, 310] width 11 height 11
click at [441, 311] on icon "button" at bounding box center [438, 310] width 11 height 11
drag, startPoint x: 614, startPoint y: 312, endPoint x: 578, endPoint y: 274, distance: 52.3
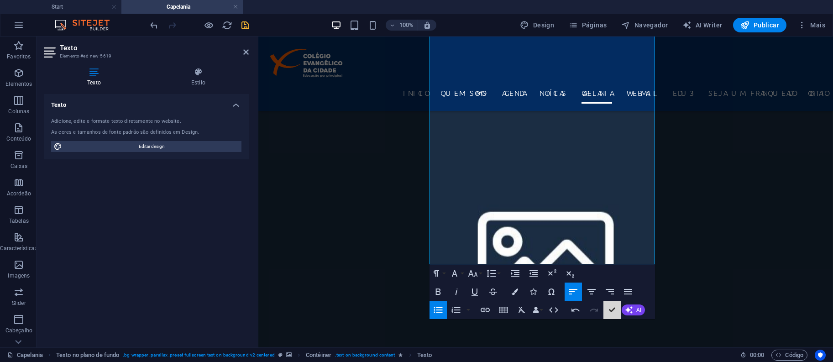
scroll to position [483, 0]
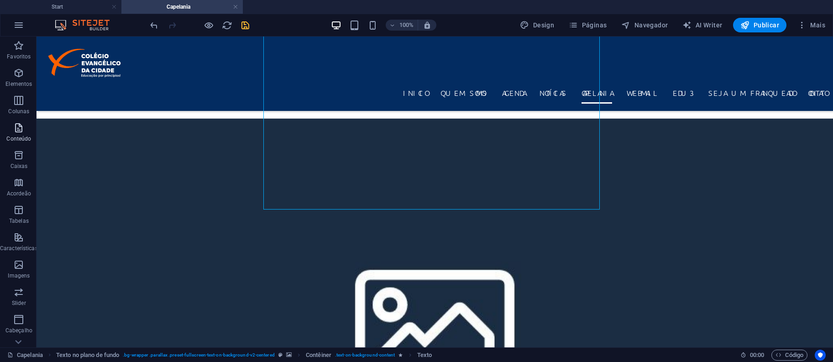
click at [14, 126] on icon "button" at bounding box center [18, 127] width 11 height 11
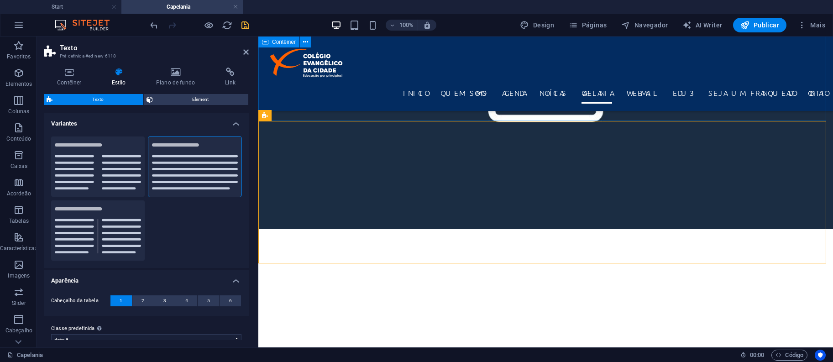
scroll to position [870, 0]
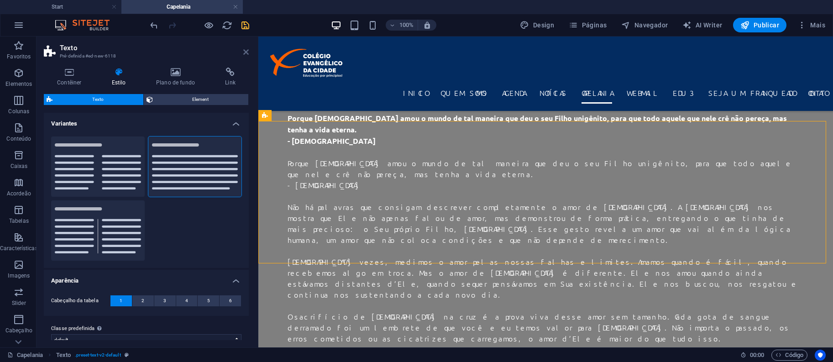
drag, startPoint x: 247, startPoint y: 53, endPoint x: 212, endPoint y: 16, distance: 51.3
click at [247, 53] on icon at bounding box center [245, 51] width 5 height 7
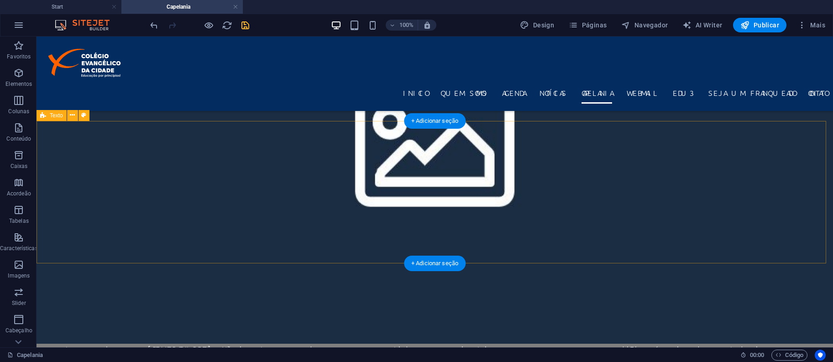
scroll to position [495, 0]
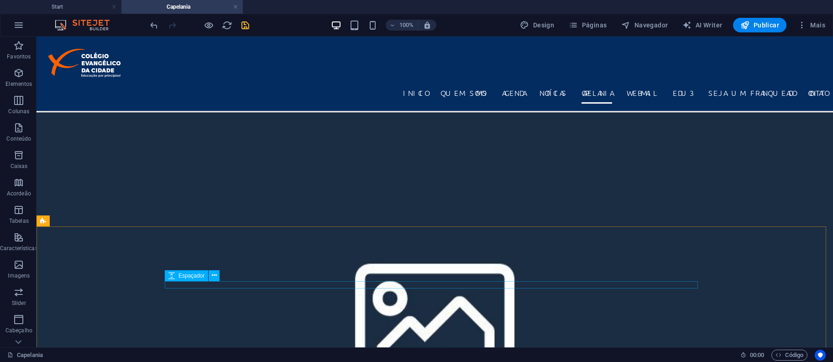
click at [226, 271] on div "Espaçador" at bounding box center [195, 275] width 61 height 11
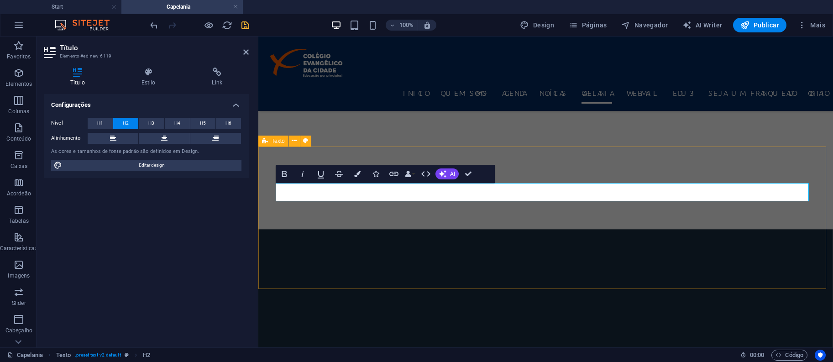
scroll to position [707, 0]
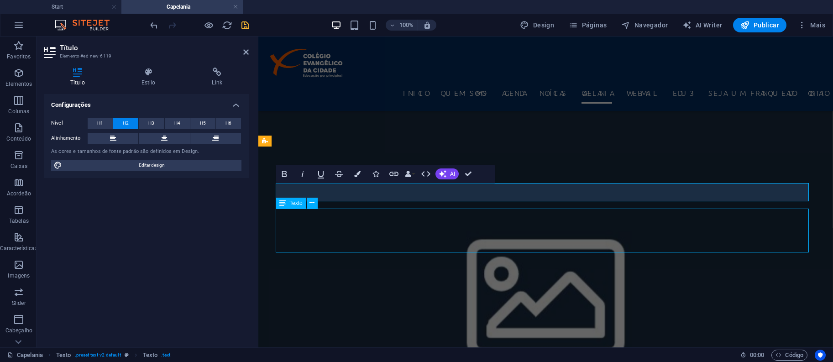
scroll to position [824, 0]
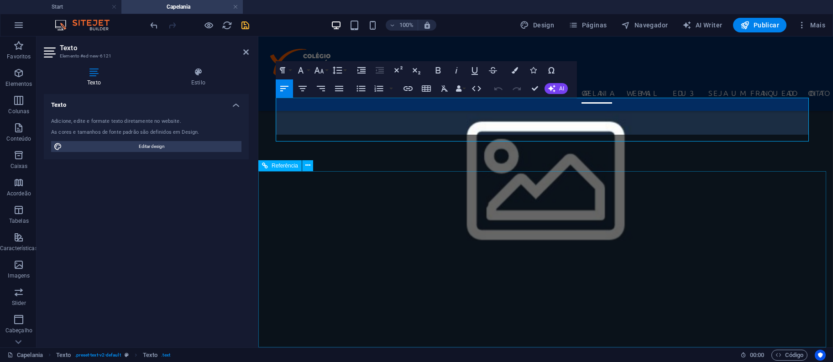
scroll to position [818, 0]
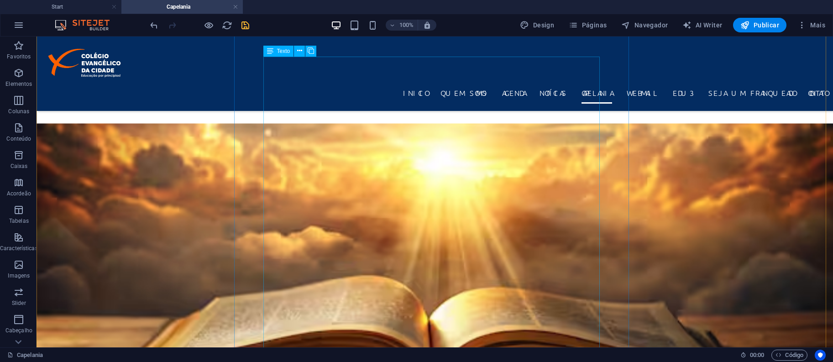
scroll to position [243, 0]
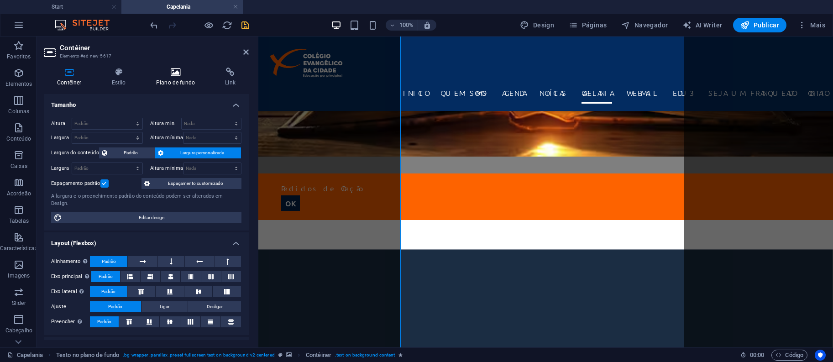
click at [189, 69] on icon at bounding box center [175, 72] width 65 height 9
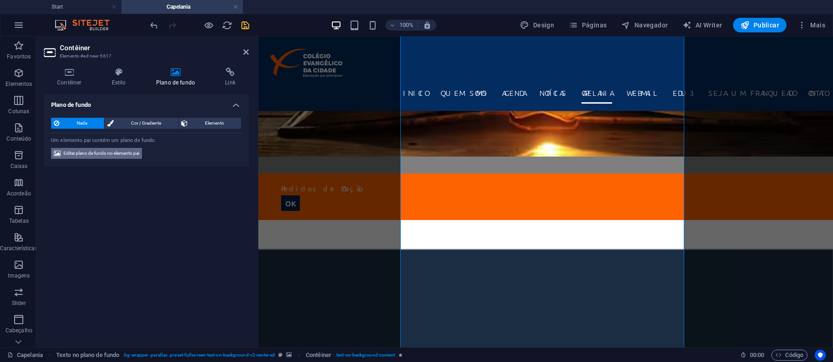
click at [120, 157] on span "Editar plano de fundo no elemento pai" at bounding box center [101, 153] width 76 height 11
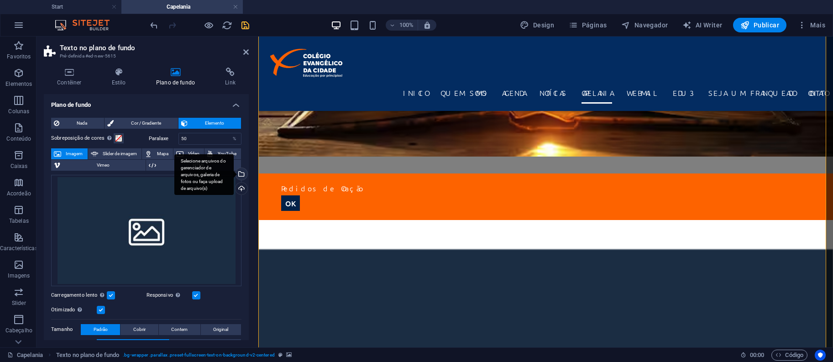
click at [234, 173] on div "Selecione arquivos do gerenciador de arquivos, galeria de fotos ou faça upload …" at bounding box center [203, 174] width 59 height 41
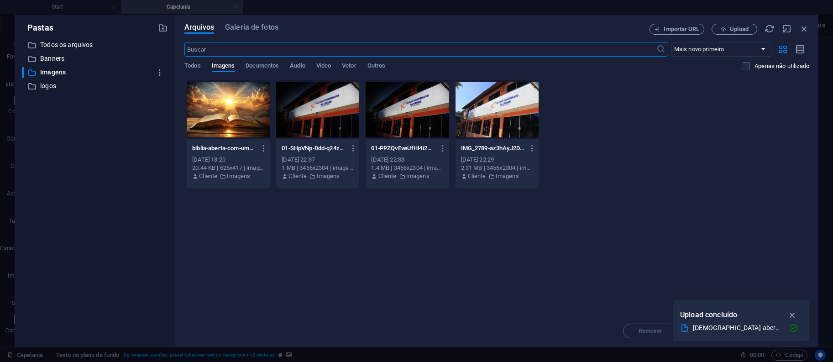
click at [201, 109] on div at bounding box center [228, 109] width 83 height 59
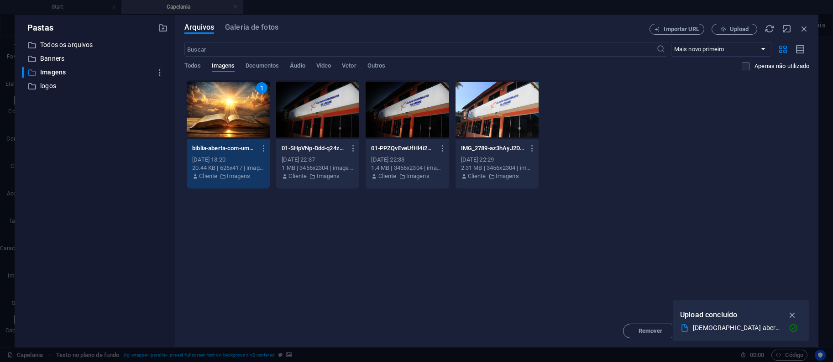
click at [796, 315] on icon "button" at bounding box center [793, 315] width 11 height 10
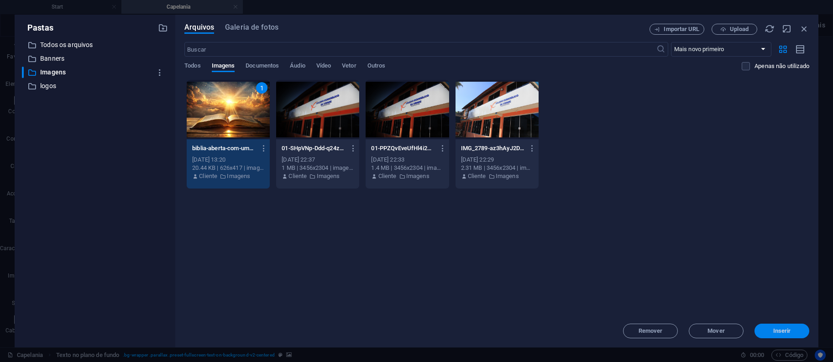
click at [777, 333] on span "Inserir" at bounding box center [782, 330] width 18 height 5
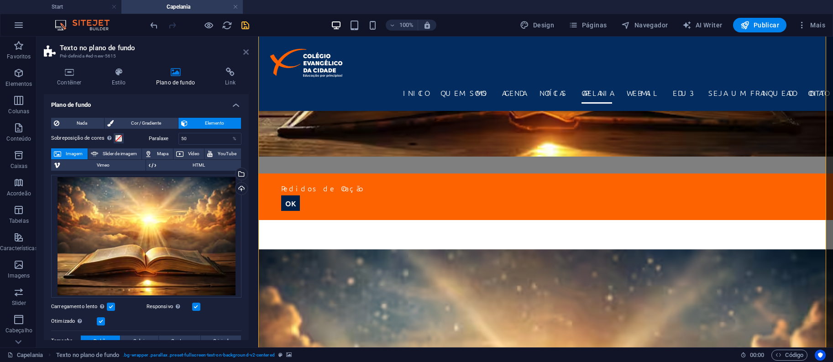
click at [248, 53] on icon at bounding box center [245, 51] width 5 height 7
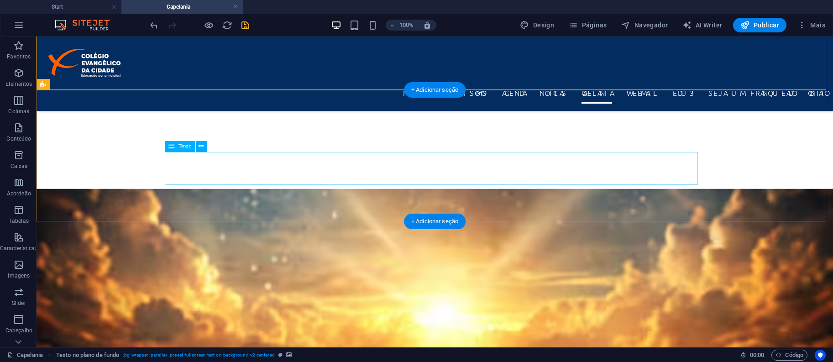
scroll to position [682, 0]
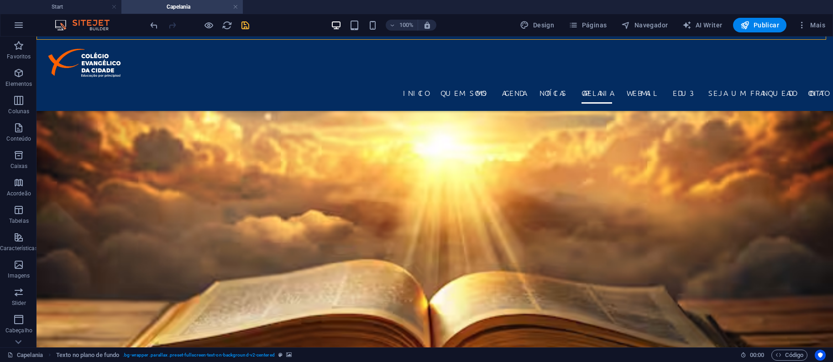
click at [246, 24] on icon "save" at bounding box center [245, 25] width 11 height 11
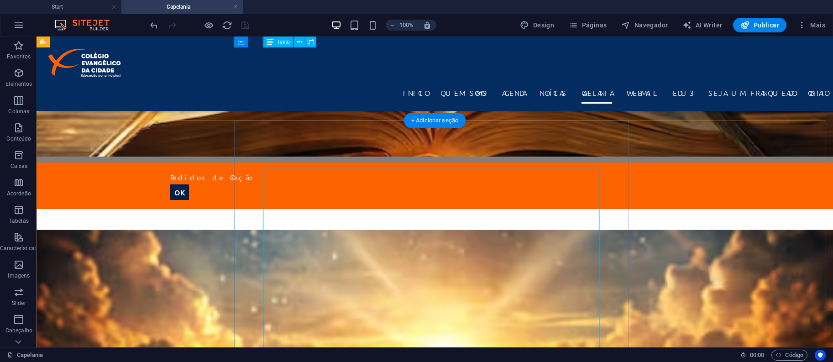
scroll to position [0, 0]
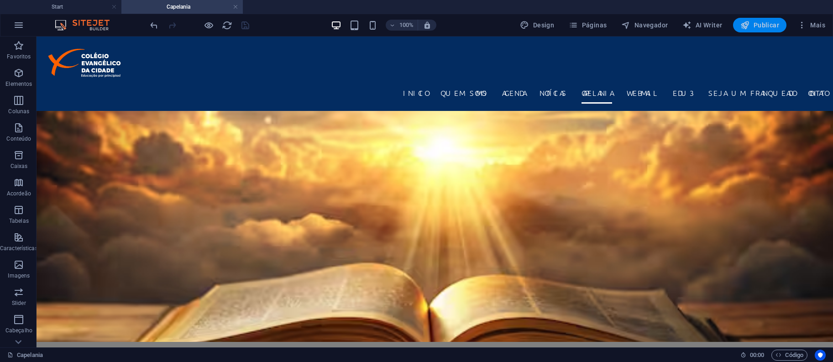
click at [769, 26] on span "Publicar" at bounding box center [759, 25] width 39 height 9
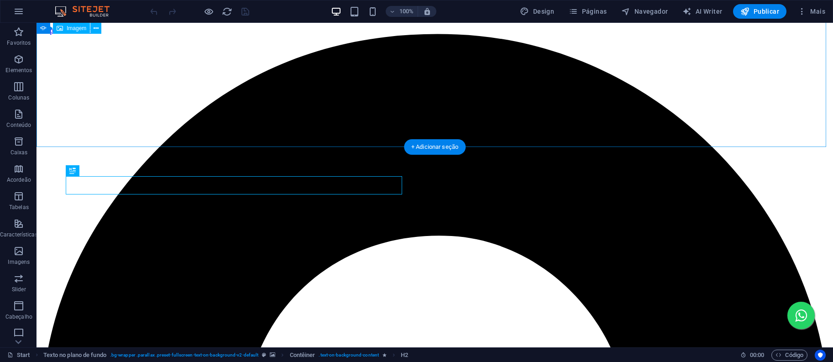
scroll to position [280, 0]
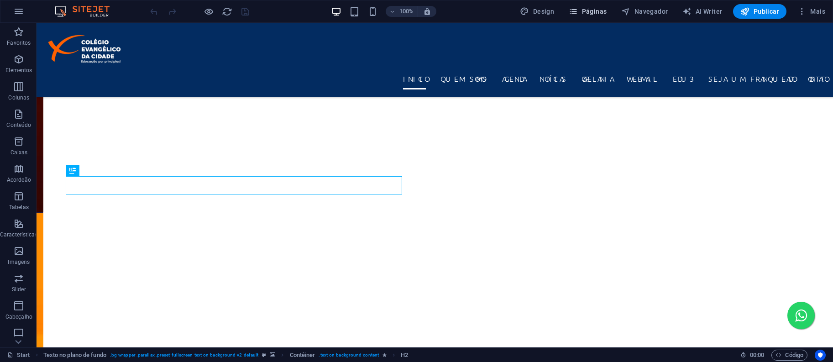
click at [598, 11] on span "Páginas" at bounding box center [588, 11] width 38 height 9
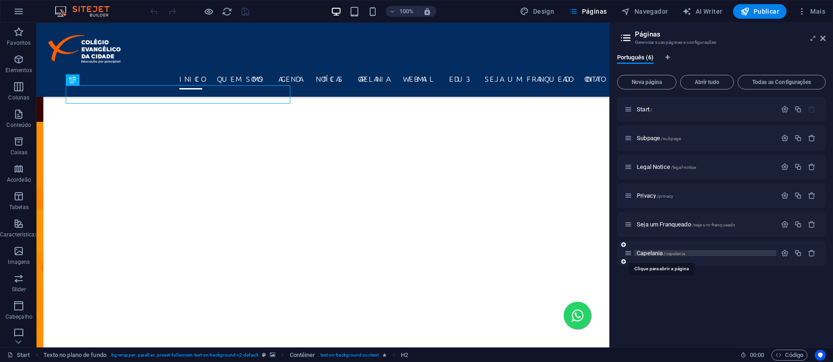
click at [651, 254] on span "Capelania /capelania" at bounding box center [661, 253] width 48 height 7
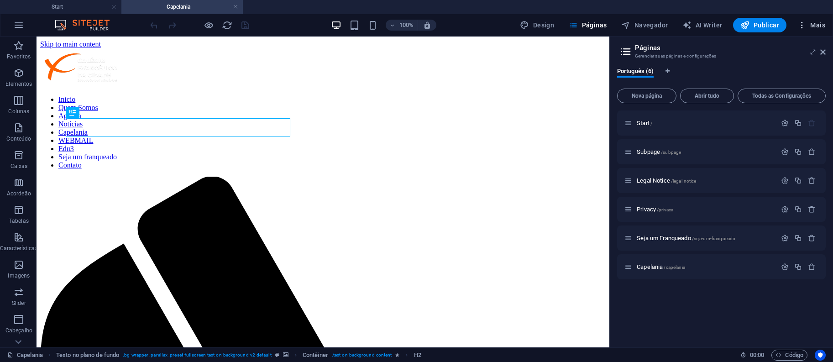
scroll to position [0, 0]
click at [821, 49] on icon at bounding box center [822, 51] width 5 height 7
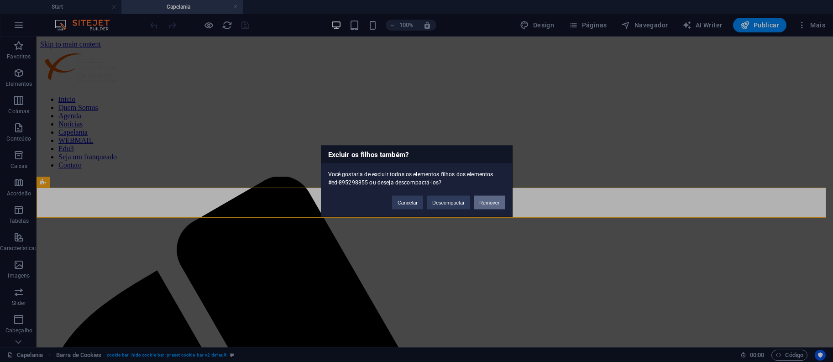
click at [494, 203] on button "Remover" at bounding box center [490, 202] width 32 height 14
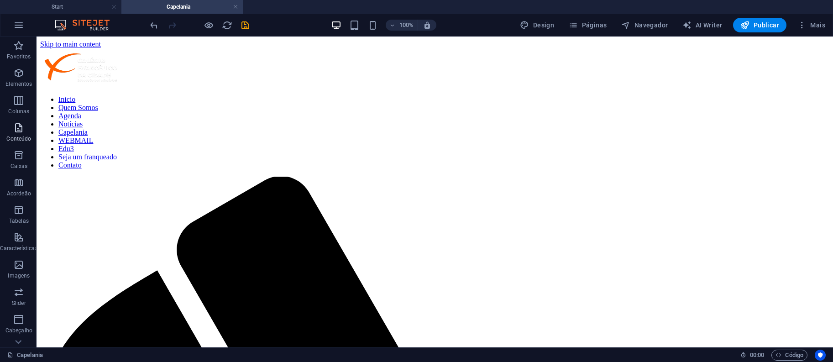
click at [18, 126] on icon "button" at bounding box center [18, 127] width 11 height 11
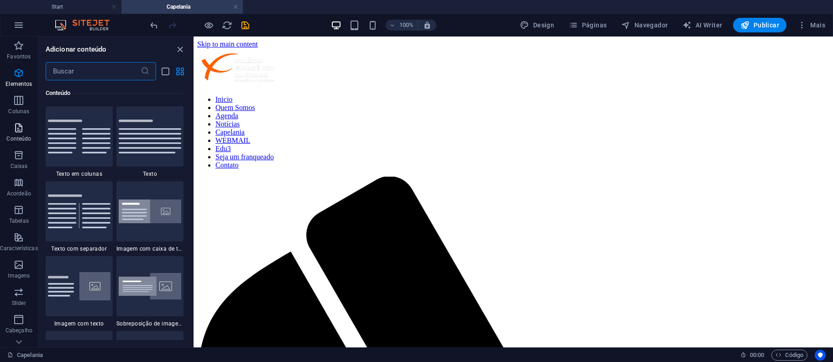
scroll to position [1747, 0]
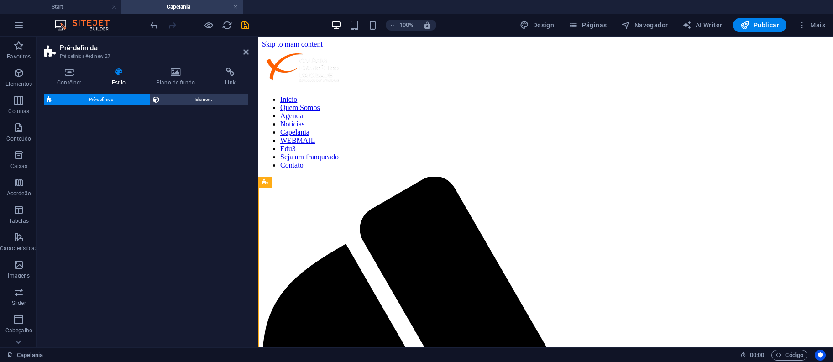
select select "rem"
select select "px"
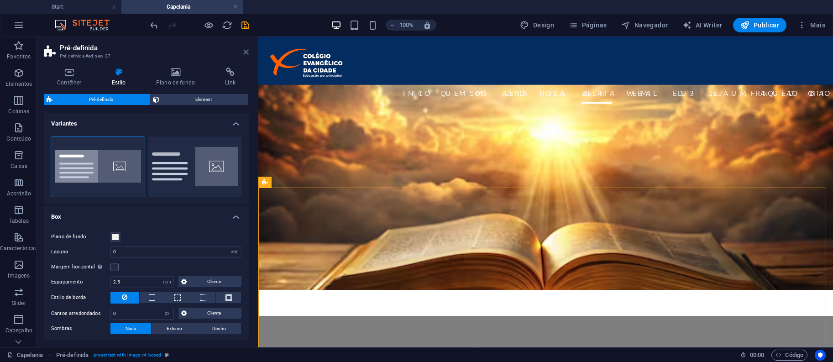
click at [243, 52] on icon at bounding box center [245, 51] width 5 height 7
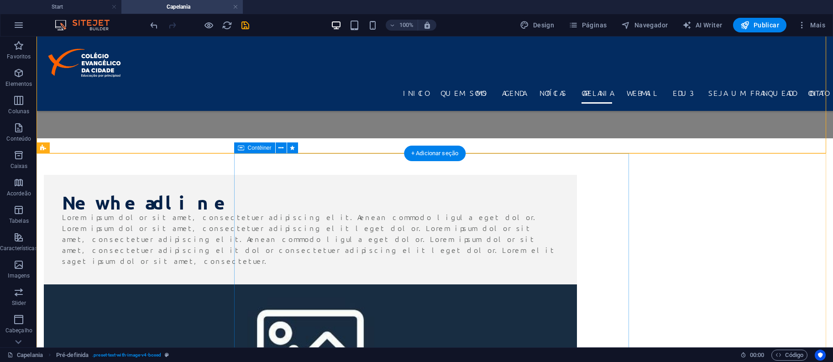
scroll to position [0, 0]
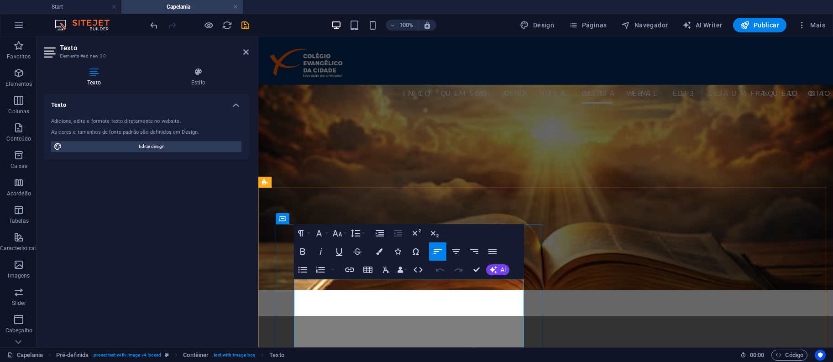
drag, startPoint x: 432, startPoint y: 294, endPoint x: 407, endPoint y: 294, distance: 25.6
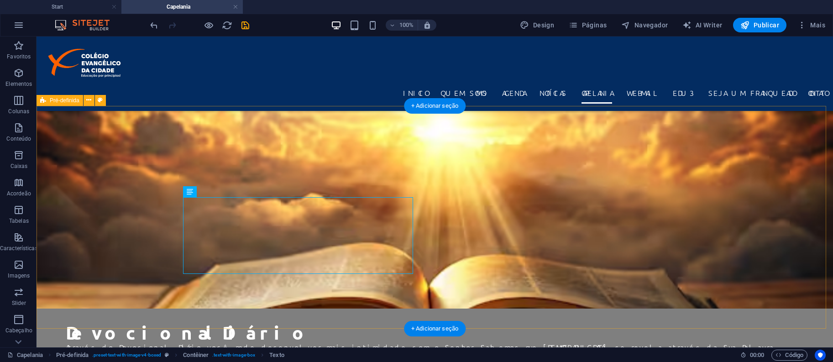
scroll to position [243, 0]
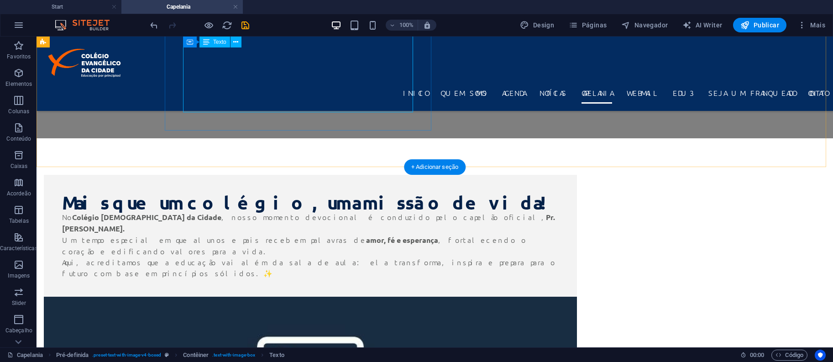
click at [240, 211] on div "No Colégio Evangélico da Cidade , nosso momento devocional é conduzido pelo cap…" at bounding box center [310, 244] width 497 height 67
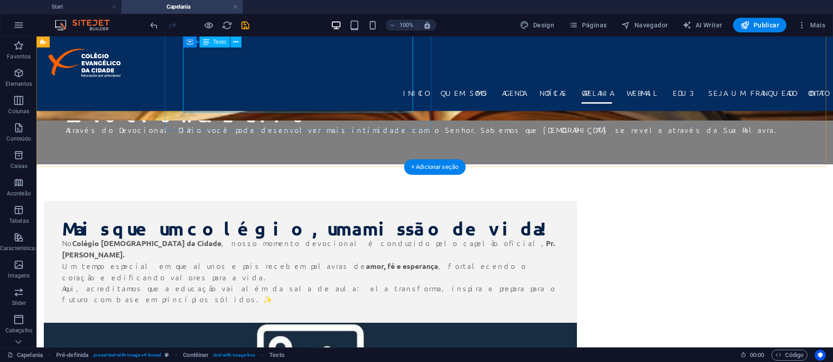
scroll to position [87, 0]
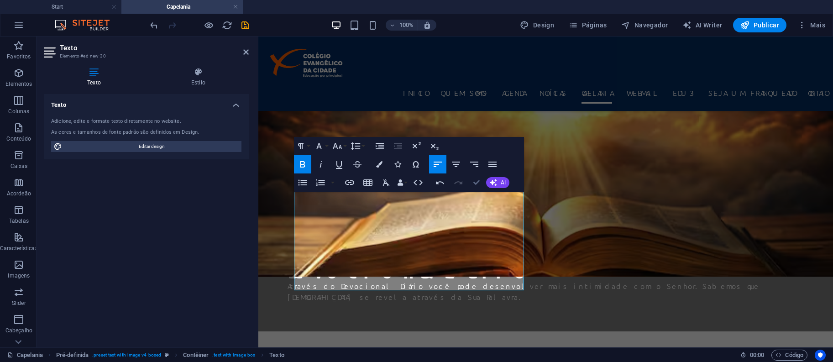
drag, startPoint x: 481, startPoint y: 182, endPoint x: 442, endPoint y: 147, distance: 52.1
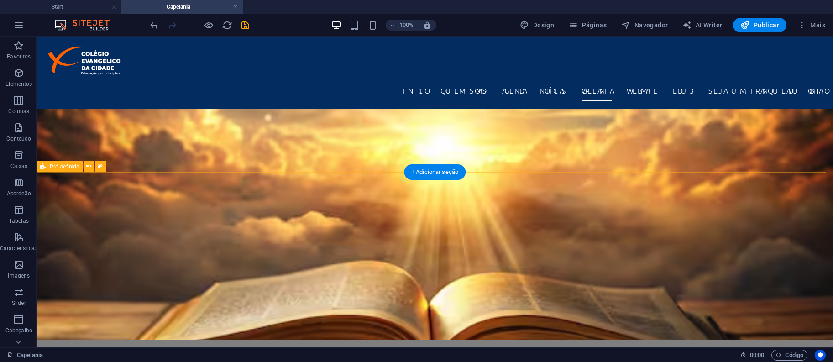
scroll to position [0, 0]
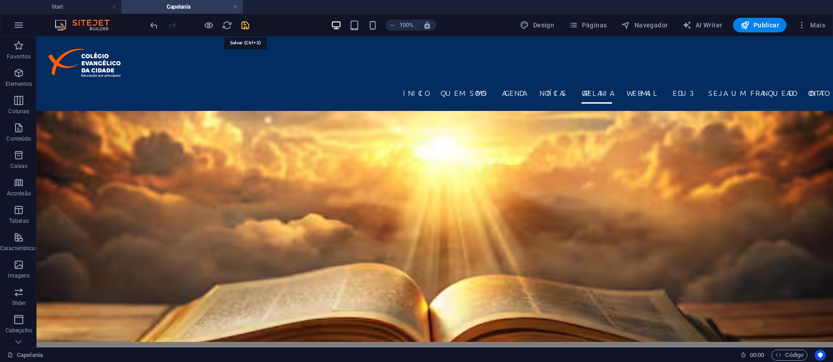
click at [250, 26] on icon "save" at bounding box center [245, 25] width 11 height 11
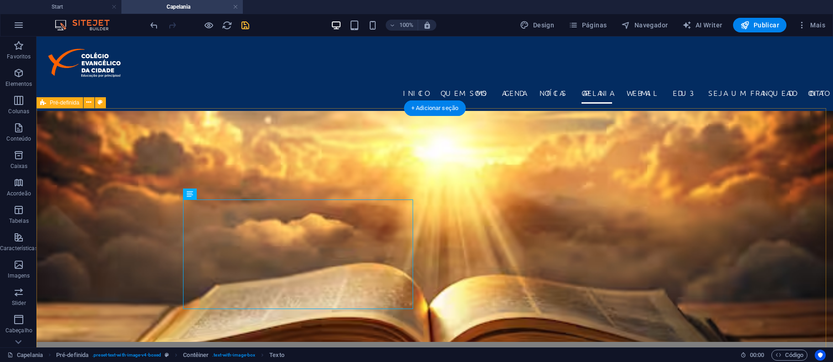
scroll to position [243, 0]
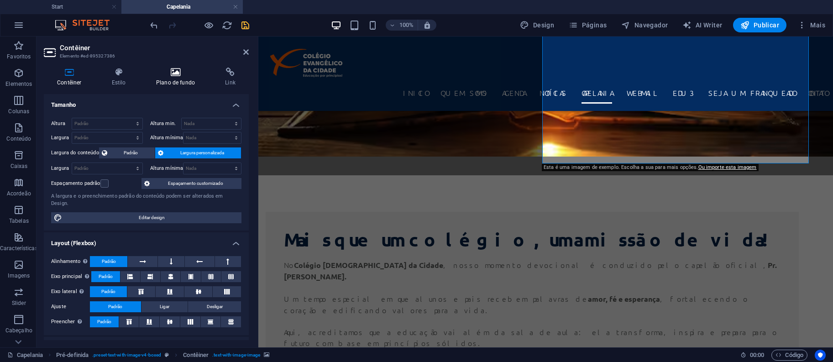
click at [168, 71] on icon at bounding box center [175, 72] width 65 height 9
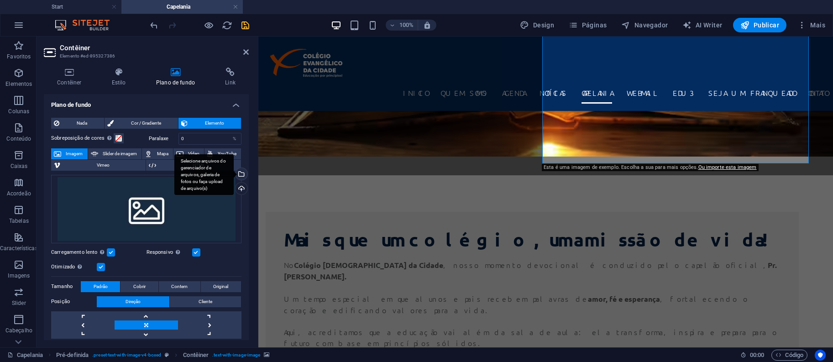
click at [234, 176] on div "Selecione arquivos do gerenciador de arquivos, galeria de fotos ou faça upload …" at bounding box center [203, 174] width 59 height 41
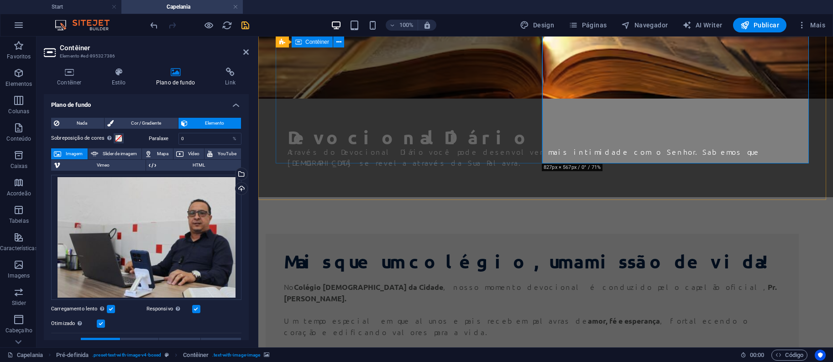
scroll to position [0, 0]
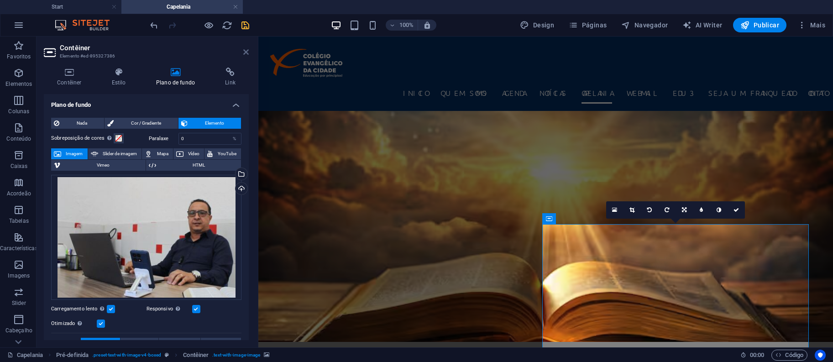
click at [247, 48] on icon at bounding box center [245, 51] width 5 height 7
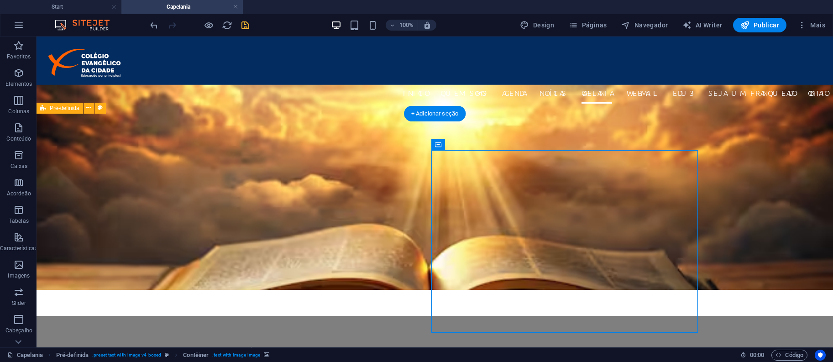
scroll to position [243, 0]
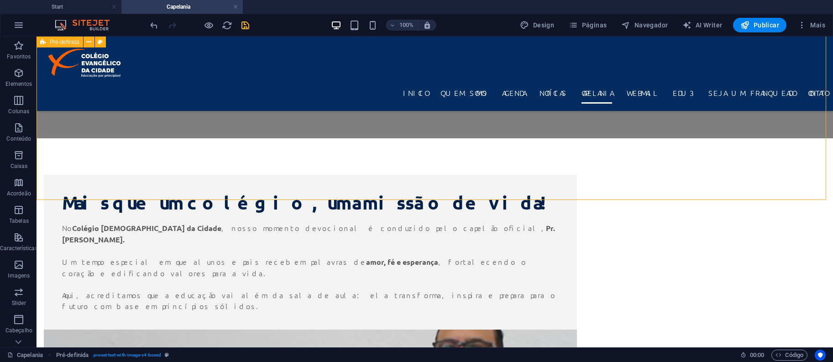
click at [246, 28] on icon "save" at bounding box center [245, 25] width 11 height 11
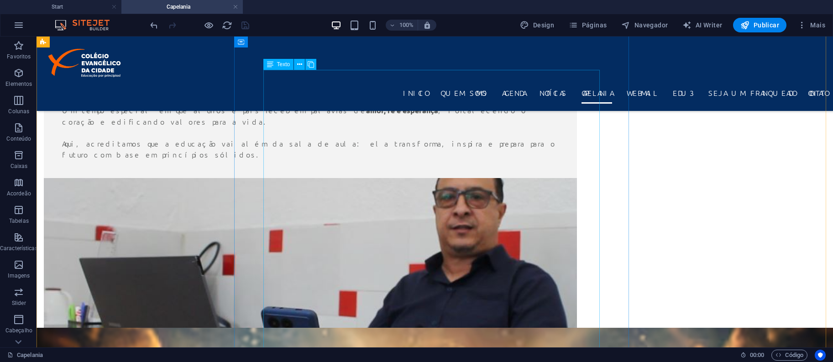
scroll to position [0, 0]
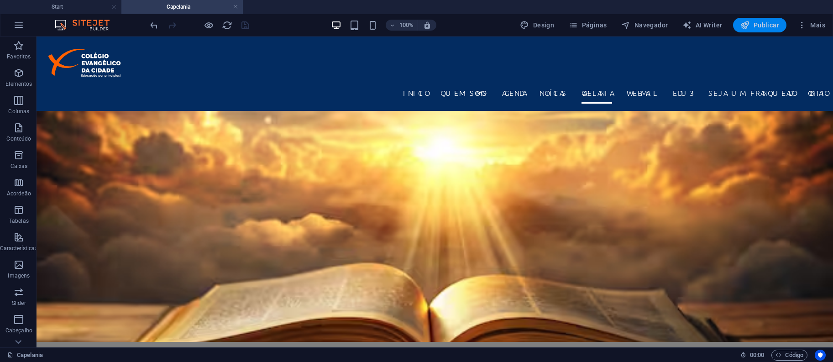
click at [768, 27] on span "Publicar" at bounding box center [759, 25] width 39 height 9
